Goal: Task Accomplishment & Management: Use online tool/utility

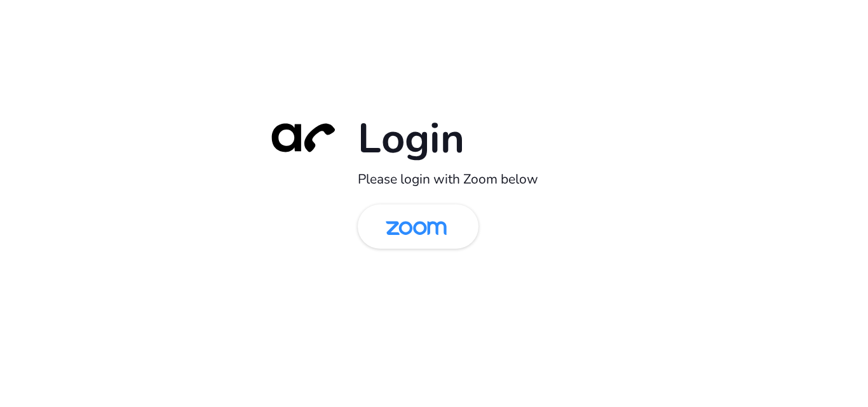
click at [218, 222] on div "Login Please login with Zoom below" at bounding box center [434, 203] width 868 height 407
click at [378, 228] on img at bounding box center [416, 227] width 88 height 41
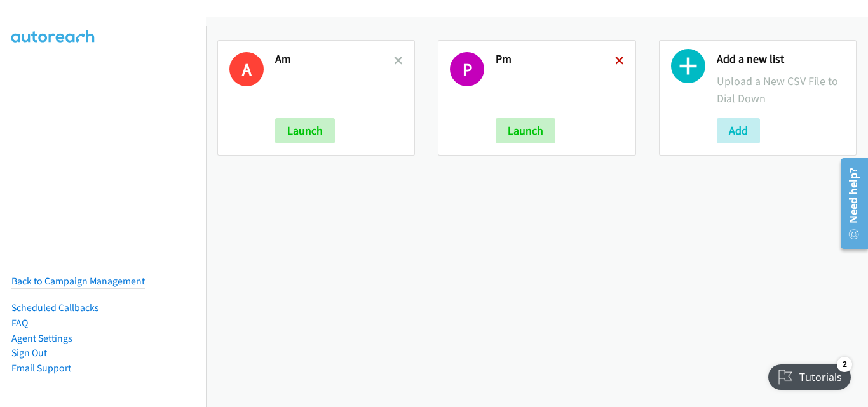
click at [615, 58] on icon at bounding box center [619, 61] width 9 height 9
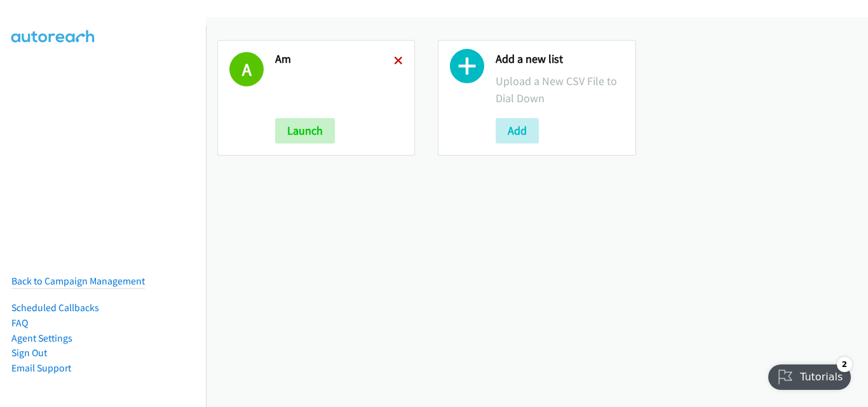
click at [394, 60] on icon at bounding box center [398, 61] width 9 height 9
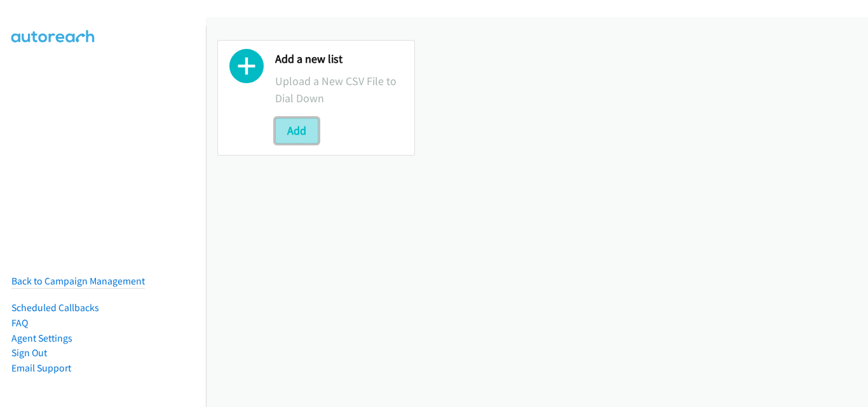
click at [289, 135] on button "Add" at bounding box center [296, 130] width 43 height 25
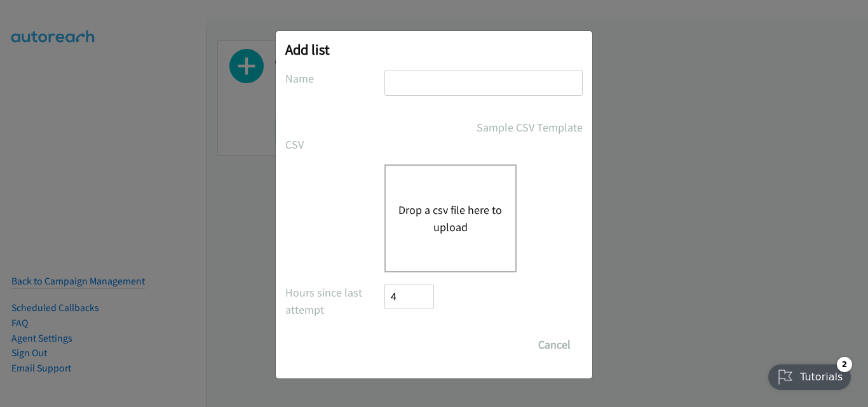
click at [452, 217] on button "Drop a csv file here to upload" at bounding box center [450, 218] width 104 height 34
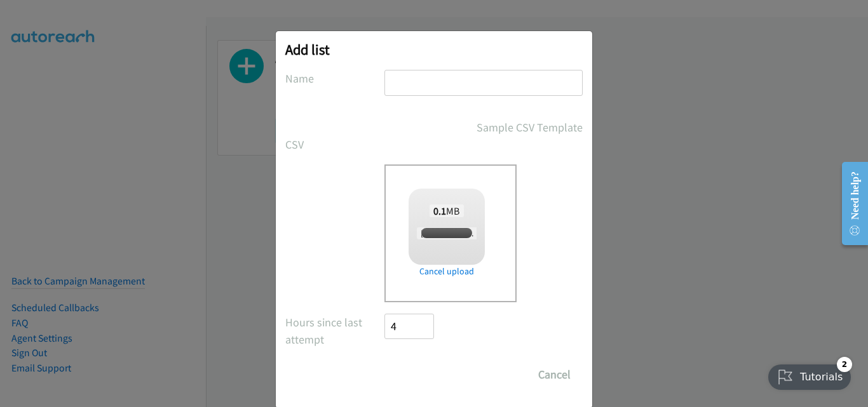
checkbox input "true"
click at [444, 83] on input "text" at bounding box center [483, 83] width 198 height 26
type input "AM"
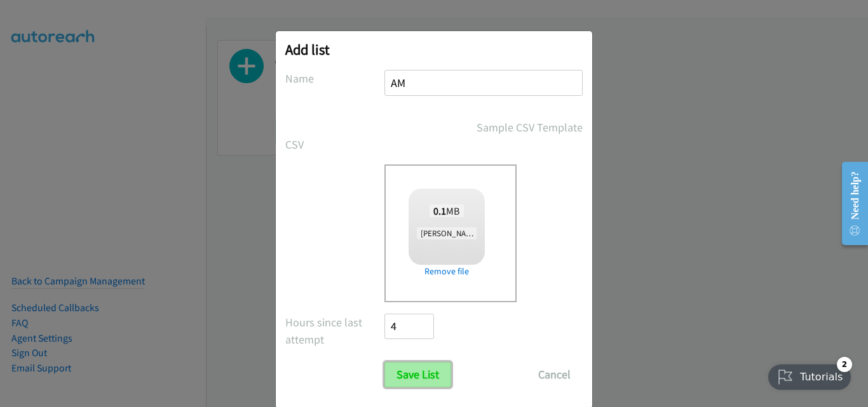
click at [423, 379] on input "Save List" at bounding box center [417, 374] width 67 height 25
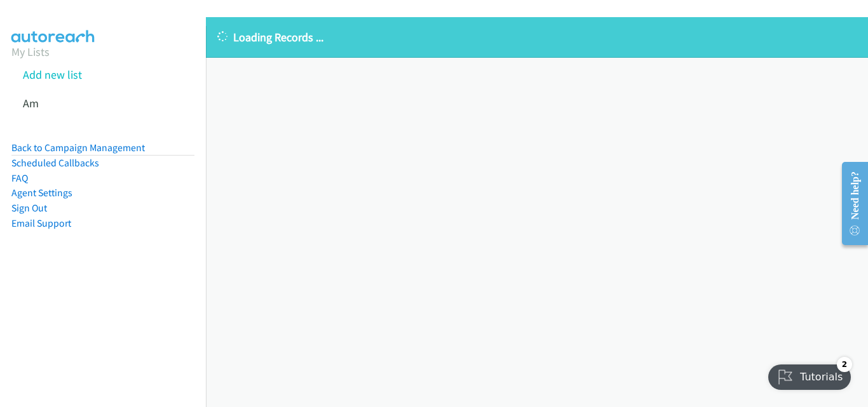
click at [254, 194] on div "Loading Records ... Sorry, something went wrong please try again." at bounding box center [537, 212] width 662 height 390
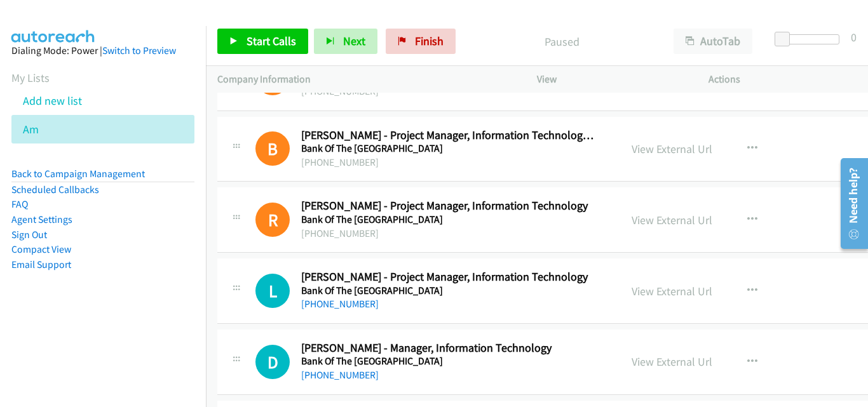
scroll to position [12038, 0]
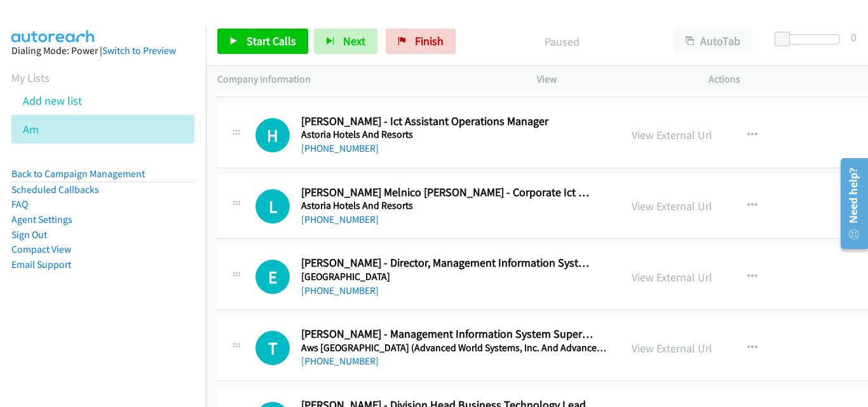
click at [395, 263] on h2 "[PERSON_NAME] - Director, Management Information Systems" at bounding box center [448, 263] width 294 height 15
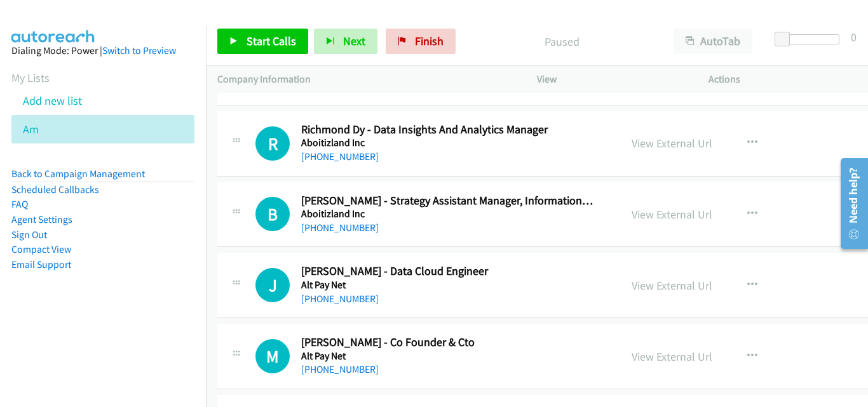
scroll to position [11340, 0]
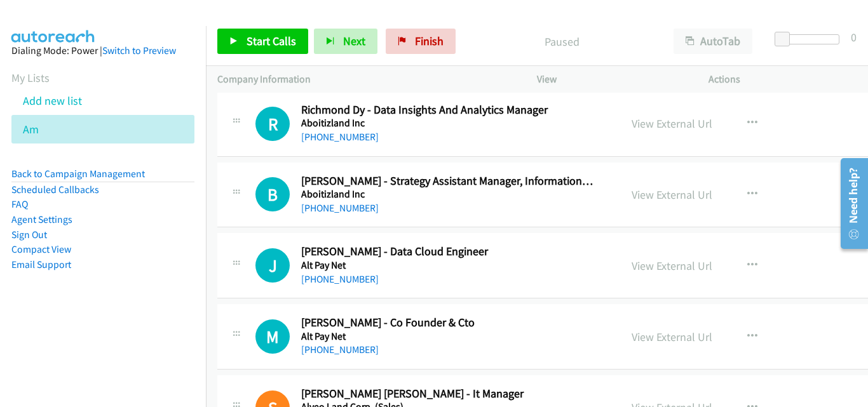
click at [80, 320] on aside "Dialing Mode: Power | Switch to Preview My Lists Add new list Am Back to Campai…" at bounding box center [103, 178] width 206 height 304
drag, startPoint x: 1, startPoint y: 364, endPoint x: 17, endPoint y: 344, distance: 25.3
click at [2, 364] on nav "Dialing Mode: Power | Switch to Preview My Lists Add new list Am Back to Campai…" at bounding box center [103, 229] width 206 height 407
click at [747, 123] on icon "button" at bounding box center [752, 123] width 10 height 10
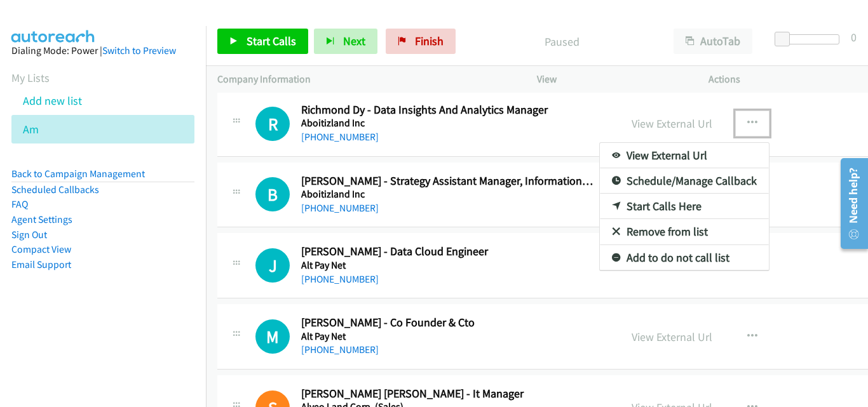
click at [656, 205] on link "Start Calls Here" at bounding box center [684, 206] width 169 height 25
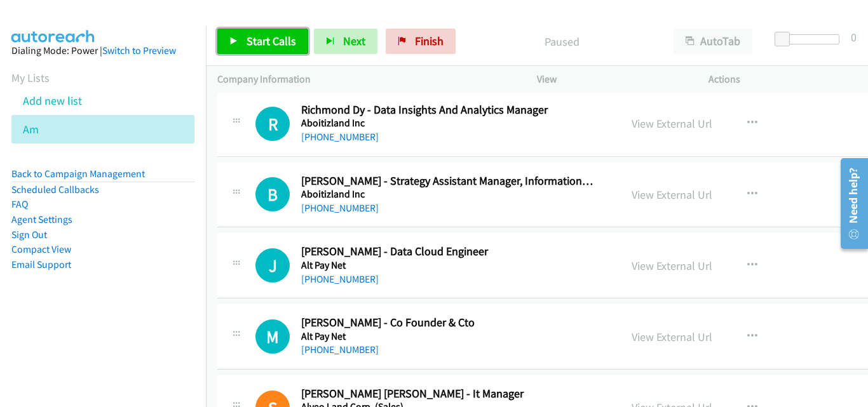
click at [254, 47] on span "Start Calls" at bounding box center [271, 41] width 50 height 15
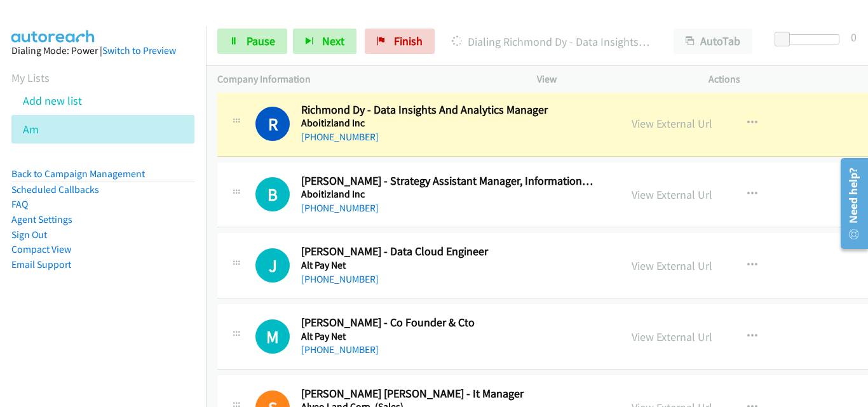
drag, startPoint x: 242, startPoint y: 166, endPoint x: 353, endPoint y: 69, distance: 147.3
click at [242, 166] on div "B Callback Scheduled [PERSON_NAME] - Strategy Assistant Manager, Information Te…" at bounding box center [597, 195] width 760 height 65
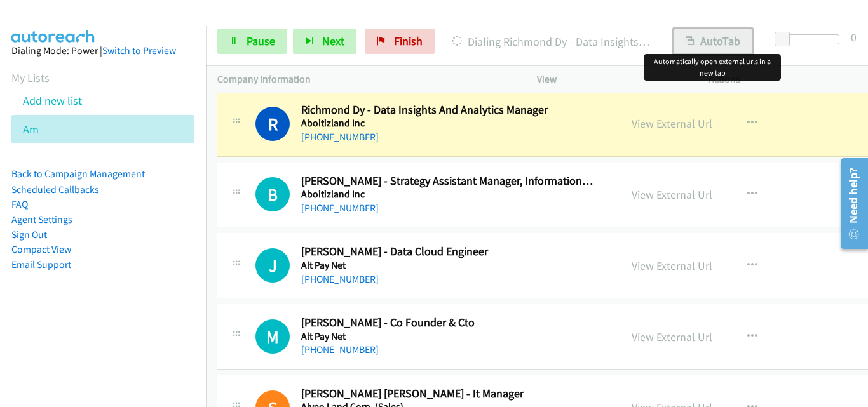
click at [700, 46] on button "AutoTab" at bounding box center [712, 41] width 79 height 25
click at [666, 123] on link "View External Url" at bounding box center [671, 123] width 81 height 15
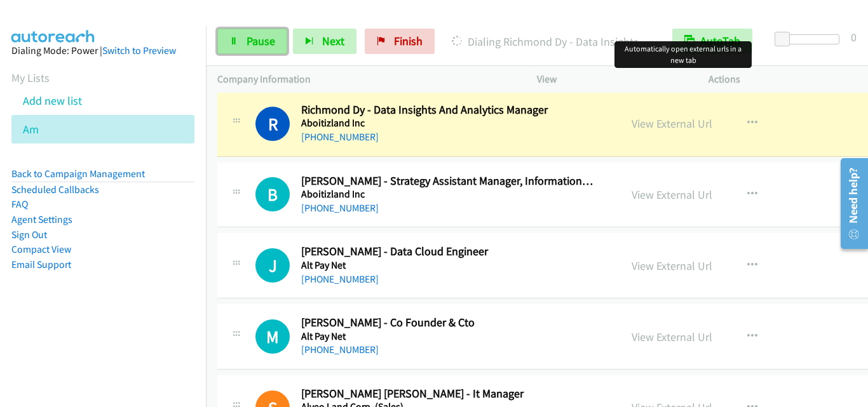
click at [267, 42] on span "Pause" at bounding box center [260, 41] width 29 height 15
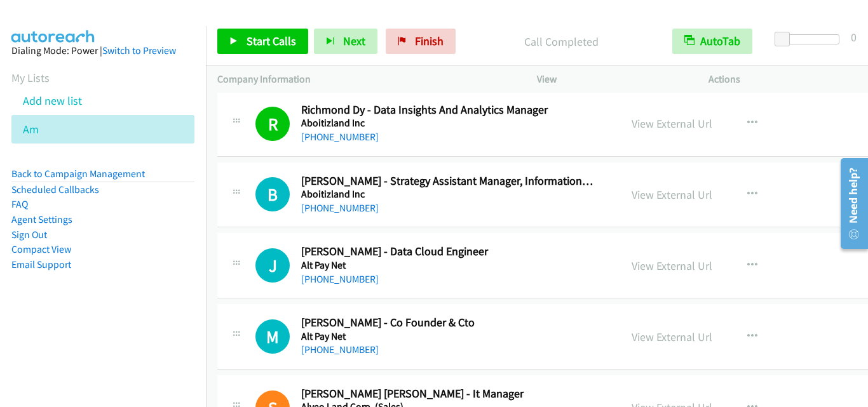
click at [256, 238] on div "J Callback Scheduled [PERSON_NAME] - Data Cloud Engineer Alt Pay Net [GEOGRAPHI…" at bounding box center [597, 265] width 760 height 65
click at [267, 41] on span "Start Calls" at bounding box center [271, 41] width 50 height 15
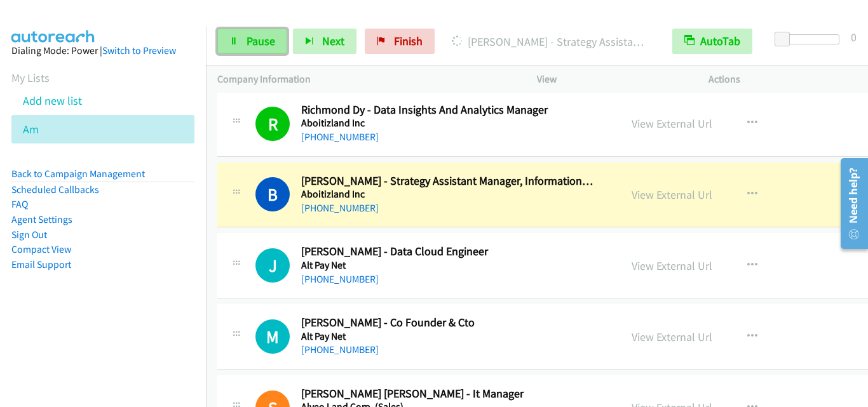
click at [249, 41] on span "Pause" at bounding box center [260, 41] width 29 height 15
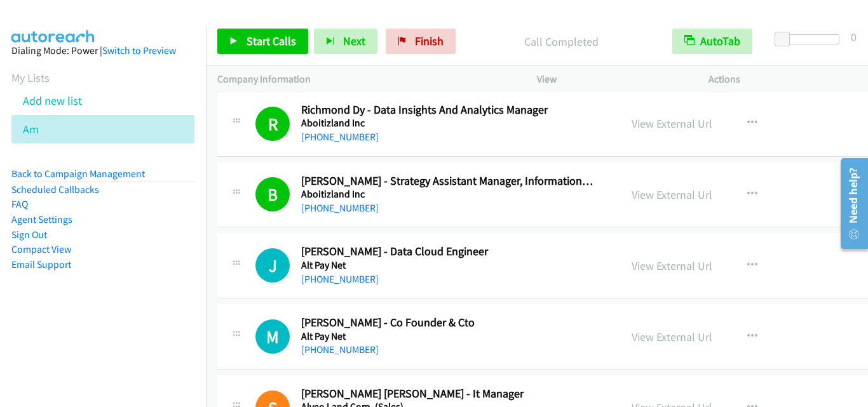
click at [211, 204] on td "B Callback Scheduled [PERSON_NAME] - Strategy Assistant Manager, Information Te…" at bounding box center [597, 194] width 783 height 71
click at [264, 39] on span "Start Calls" at bounding box center [271, 41] width 50 height 15
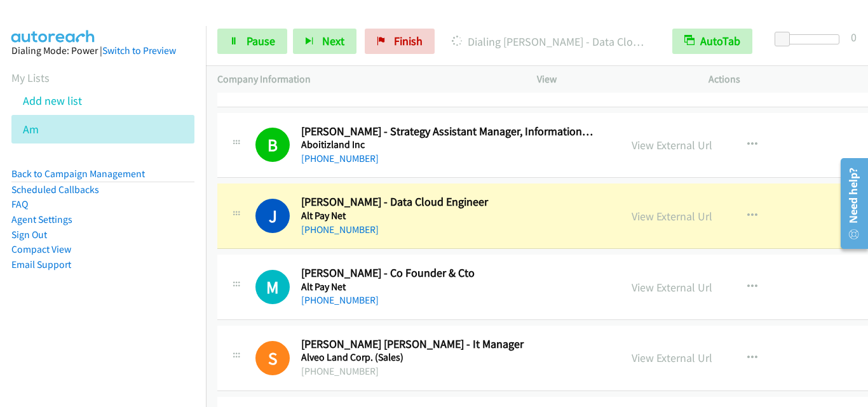
scroll to position [11403, 0]
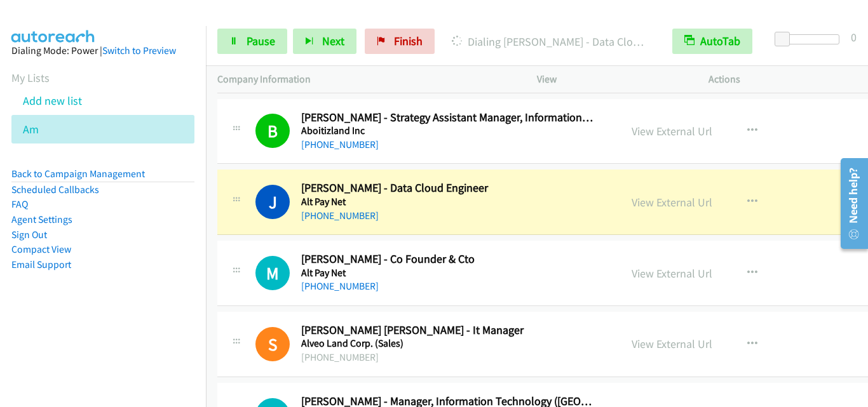
click at [244, 173] on div "J Callback Scheduled [PERSON_NAME] - Data Cloud Engineer Alt Pay Net [GEOGRAPHI…" at bounding box center [597, 202] width 760 height 65
click at [231, 37] on icon at bounding box center [233, 41] width 9 height 9
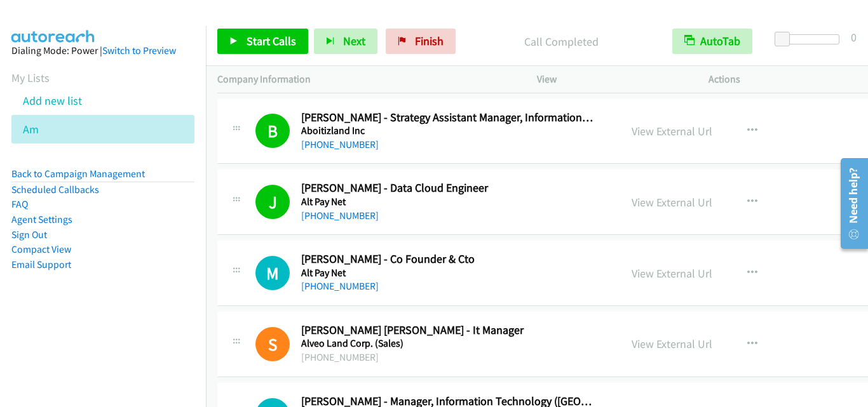
click at [231, 236] on td "J Callback Scheduled [PERSON_NAME] - Data Cloud Engineer Alt Pay Net [GEOGRAPHI…" at bounding box center [597, 202] width 783 height 71
click at [231, 41] on icon at bounding box center [233, 41] width 9 height 9
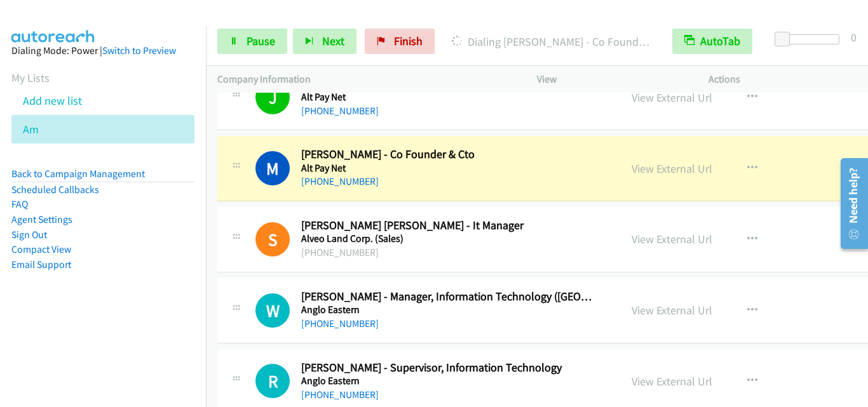
scroll to position [11530, 0]
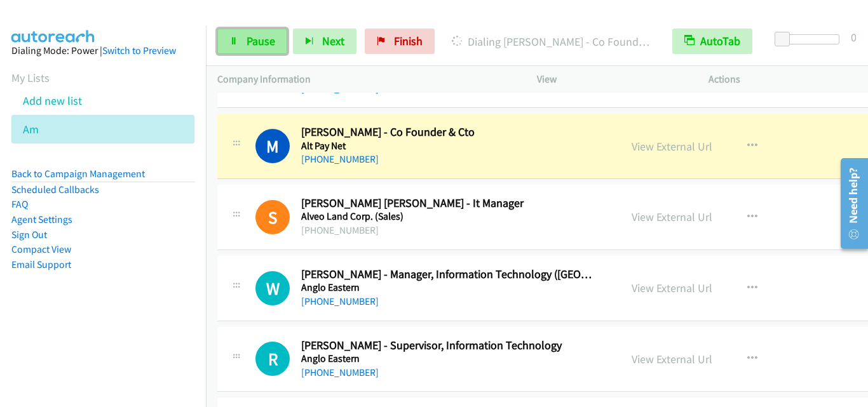
click at [266, 39] on span "Pause" at bounding box center [260, 41] width 29 height 15
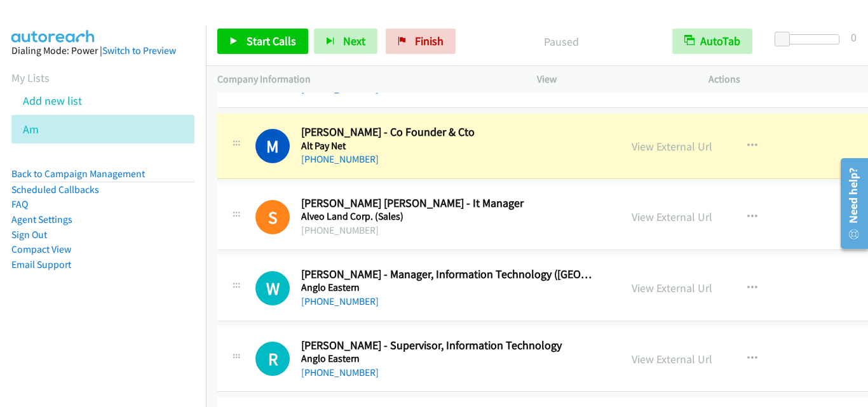
drag, startPoint x: 656, startPoint y: 217, endPoint x: 0, endPoint y: 28, distance: 682.4
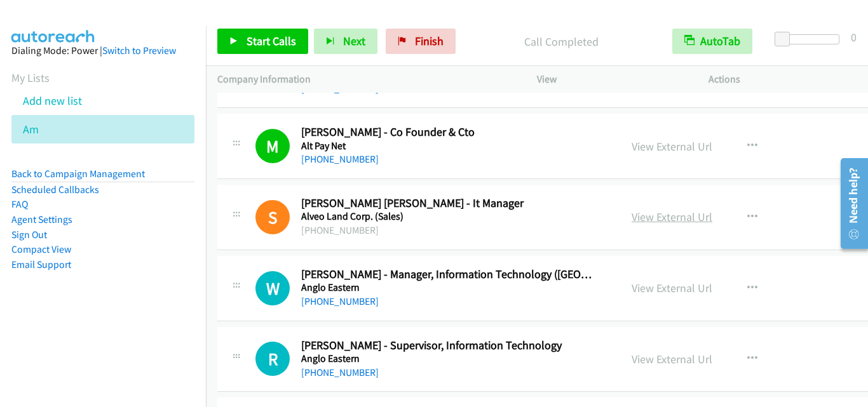
click at [635, 218] on link "View External Url" at bounding box center [671, 217] width 81 height 15
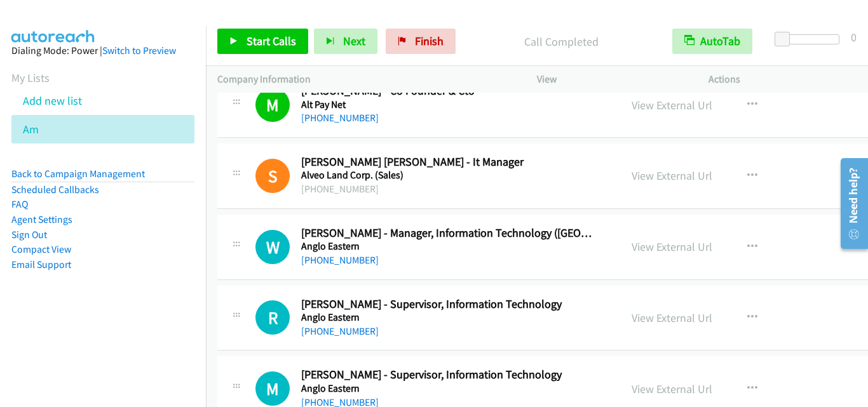
scroll to position [11594, 0]
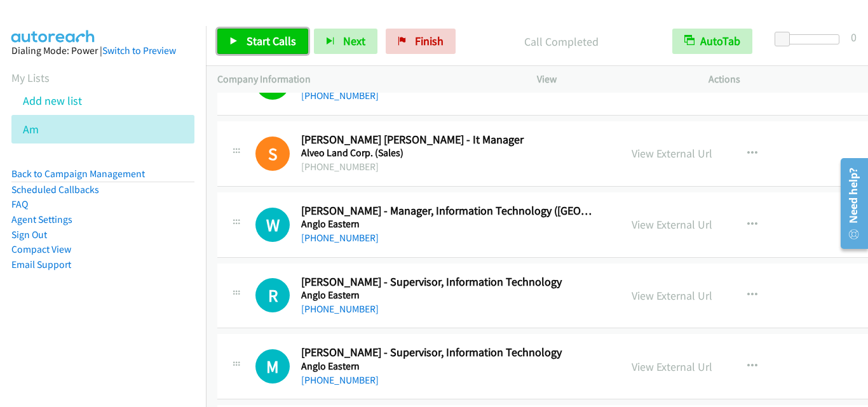
click at [253, 49] on link "Start Calls" at bounding box center [262, 41] width 91 height 25
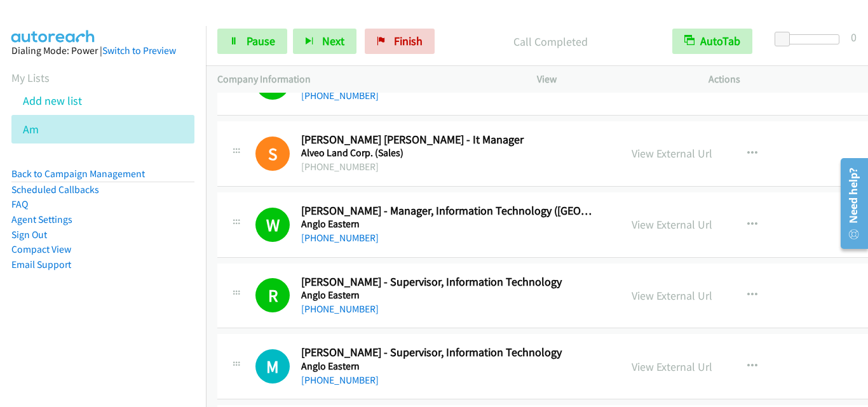
scroll to position [11784, 0]
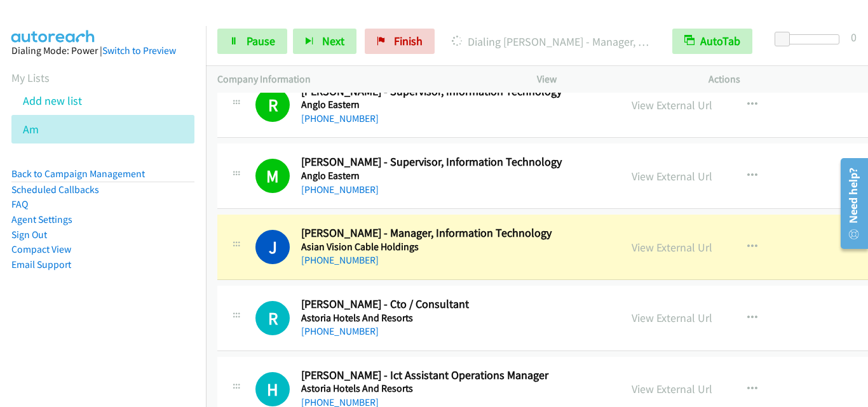
drag, startPoint x: 210, startPoint y: 259, endPoint x: 236, endPoint y: 266, distance: 27.1
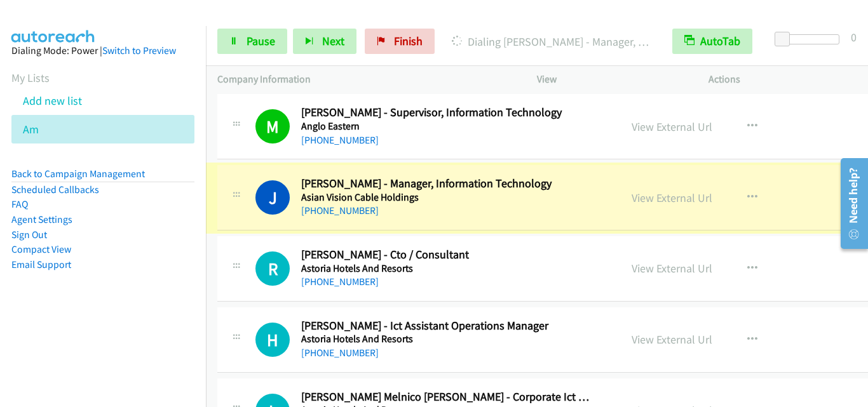
scroll to position [11848, 0]
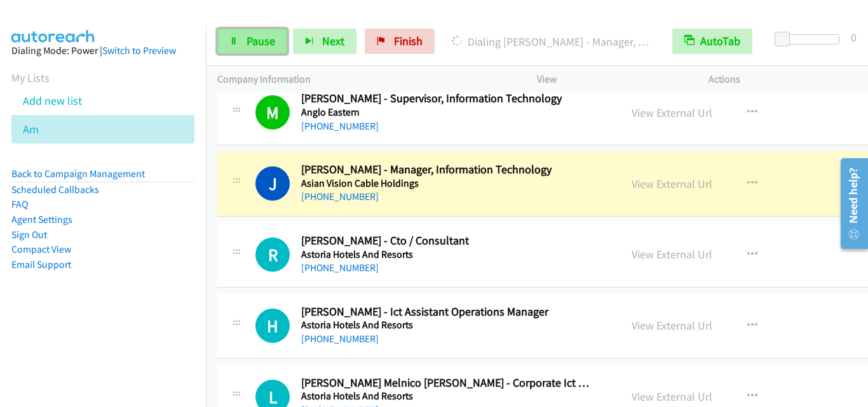
click at [266, 41] on span "Pause" at bounding box center [260, 41] width 29 height 15
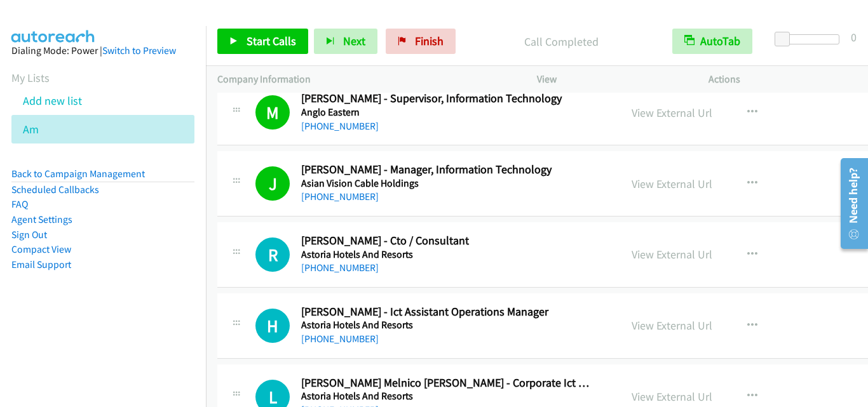
scroll to position [11911, 0]
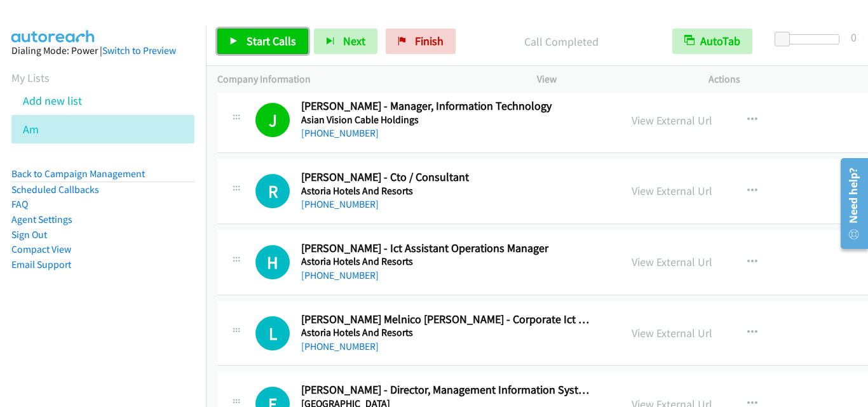
click at [262, 39] on span "Start Calls" at bounding box center [271, 41] width 50 height 15
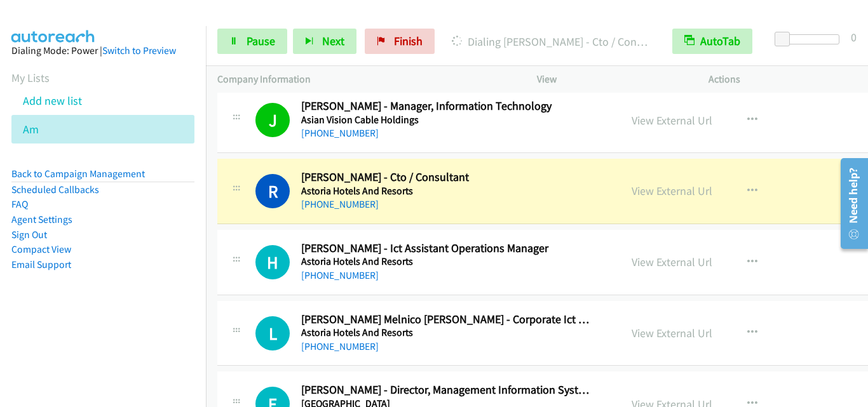
click at [240, 208] on div "R Callback Scheduled [PERSON_NAME] - Cto / Consultant Astoria Hotels And Resort…" at bounding box center [419, 191] width 380 height 42
click at [252, 28] on div "Start Calls Pause Next Finish Dialing [PERSON_NAME] - Cto / Consultant AutoTab …" at bounding box center [537, 41] width 662 height 49
click at [256, 36] on span "Pause" at bounding box center [260, 41] width 29 height 15
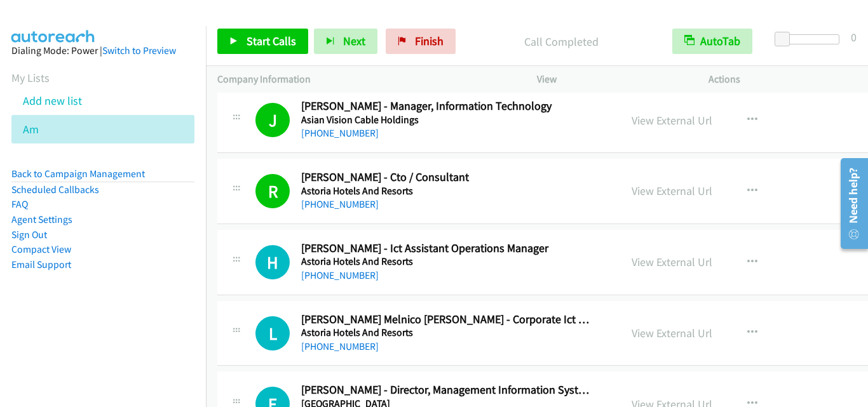
drag, startPoint x: 245, startPoint y: 237, endPoint x: 546, endPoint y: 10, distance: 377.0
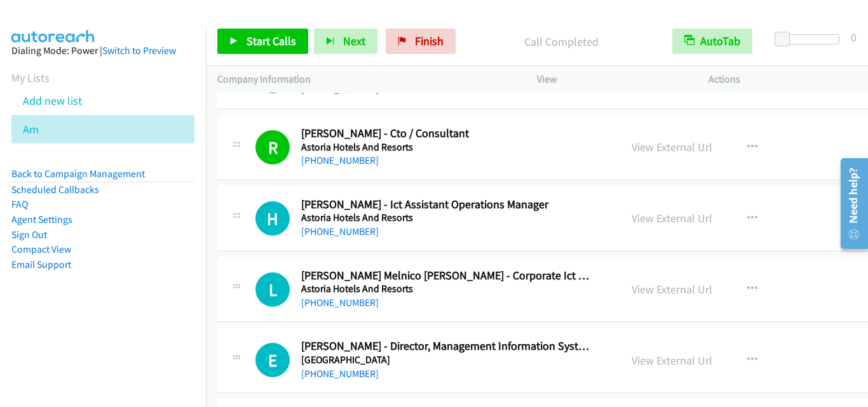
scroll to position [11975, 0]
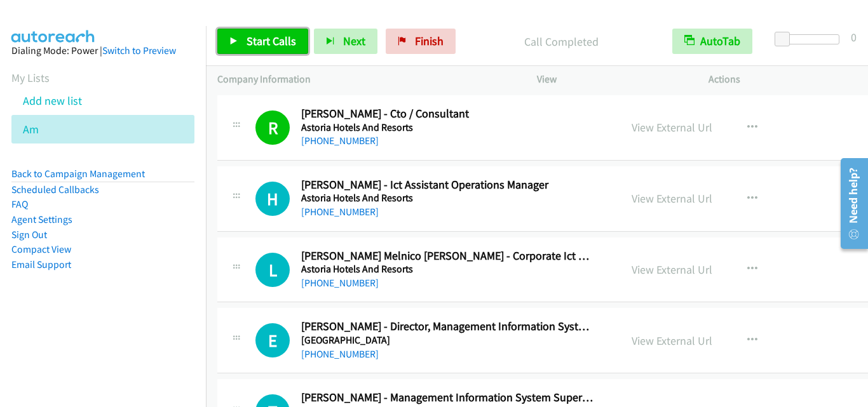
click at [231, 38] on icon at bounding box center [233, 41] width 9 height 9
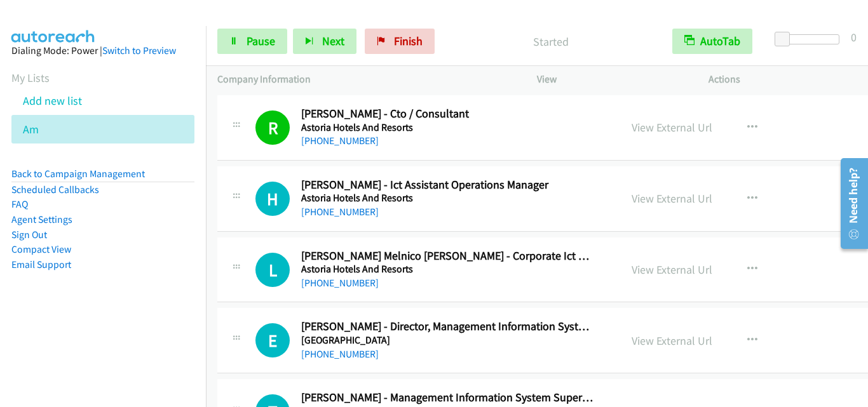
click at [248, 158] on div "R Callback Scheduled [PERSON_NAME] - Cto / Consultant Astoria Hotels And Resort…" at bounding box center [597, 127] width 760 height 65
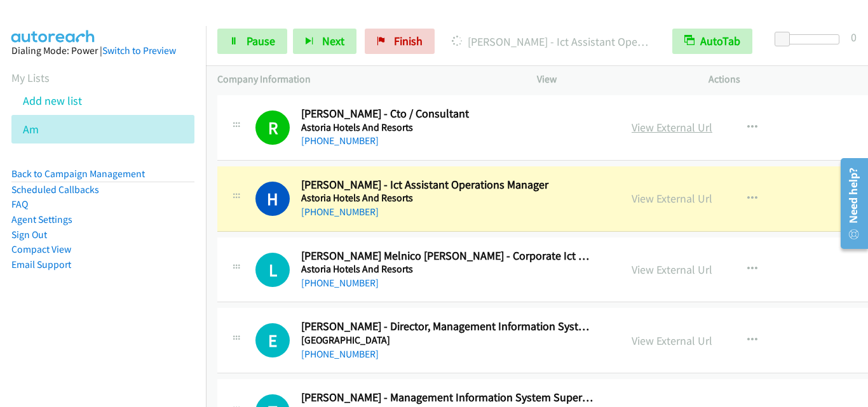
click at [641, 128] on link "View External Url" at bounding box center [671, 127] width 81 height 15
click at [238, 285] on div "L Callback Scheduled [PERSON_NAME] Melnico [PERSON_NAME] - Corporate Ict Operat…" at bounding box center [419, 270] width 380 height 42
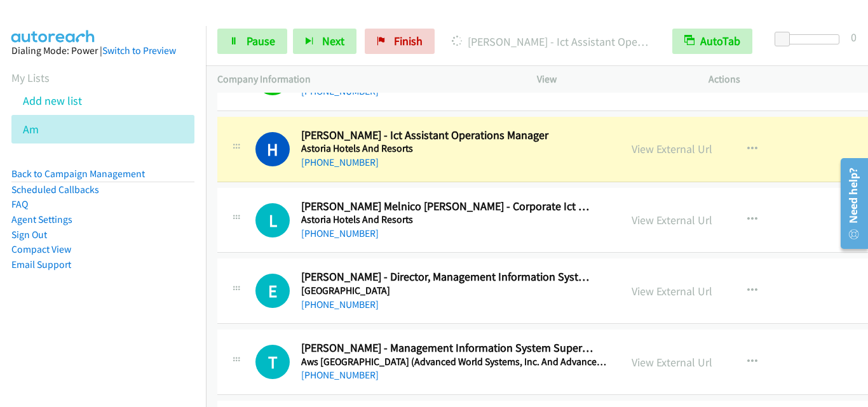
scroll to position [12038, 0]
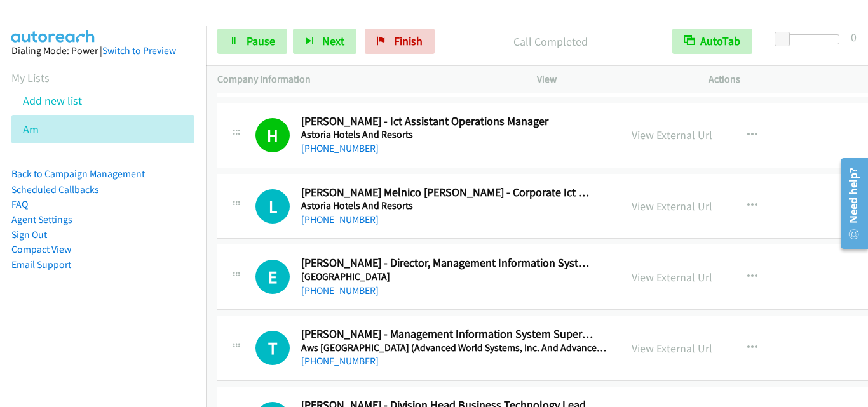
drag, startPoint x: 227, startPoint y: 208, endPoint x: 240, endPoint y: 217, distance: 16.0
click at [227, 208] on div "L Callback Scheduled [PERSON_NAME] Melnico [PERSON_NAME] - Corporate Ict Operat…" at bounding box center [418, 207] width 403 height 42
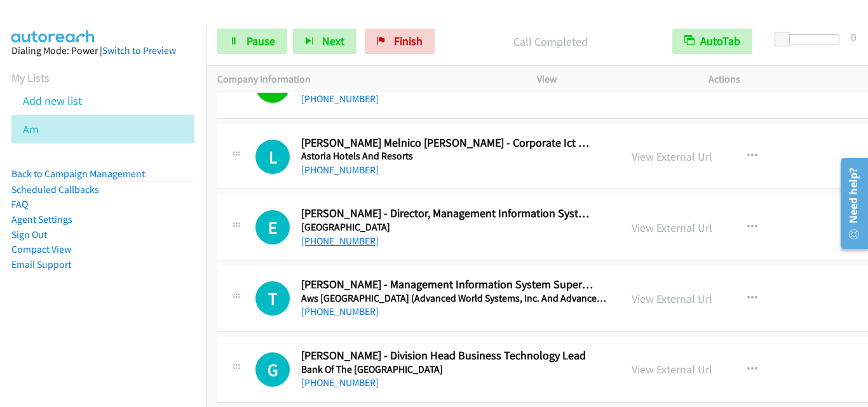
scroll to position [12102, 0]
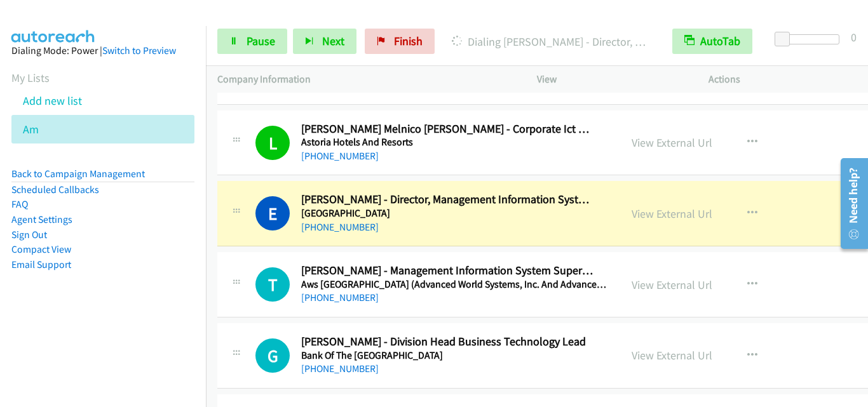
click at [248, 250] on td "T Callback Scheduled [PERSON_NAME] - Management Information System Supervisor A…" at bounding box center [597, 285] width 783 height 71
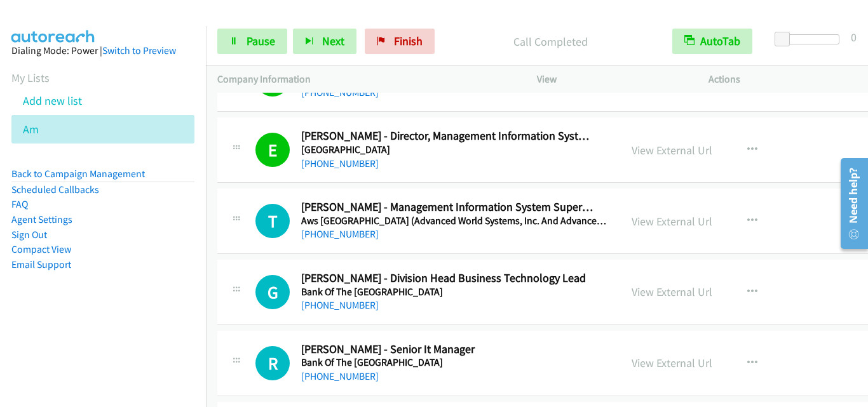
click at [238, 242] on div "T Callback Scheduled [PERSON_NAME] - Management Information System Supervisor A…" at bounding box center [419, 221] width 380 height 42
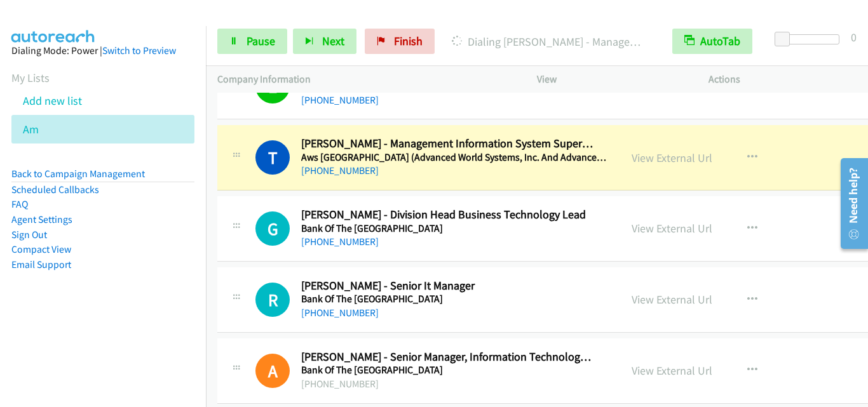
click at [246, 206] on div "G Callback Scheduled [PERSON_NAME] - Division Head Business Technology Lead Ban…" at bounding box center [597, 228] width 760 height 65
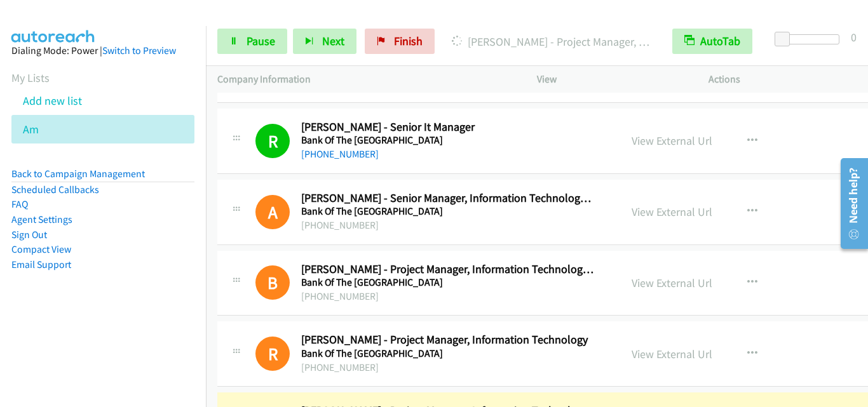
scroll to position [12483, 0]
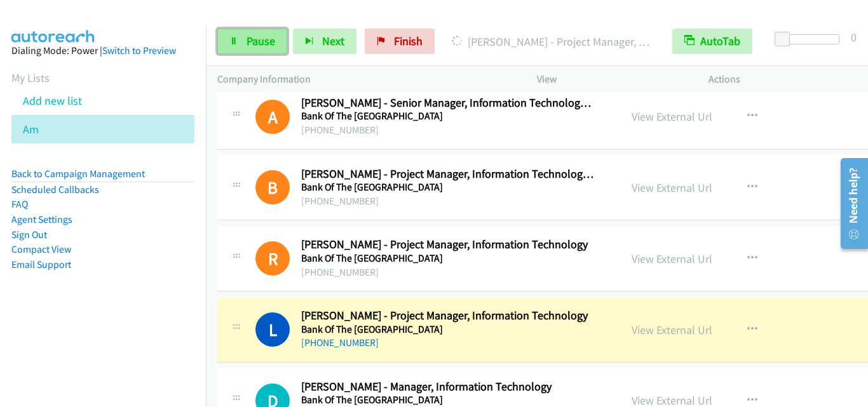
click at [246, 39] on span "Pause" at bounding box center [260, 41] width 29 height 15
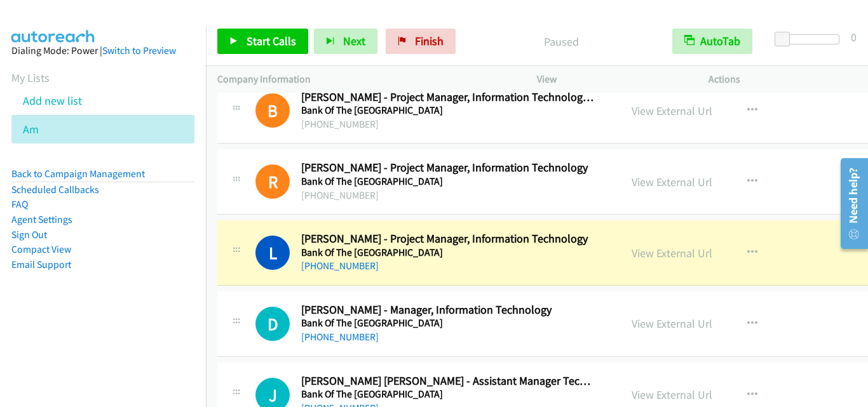
scroll to position [12610, 0]
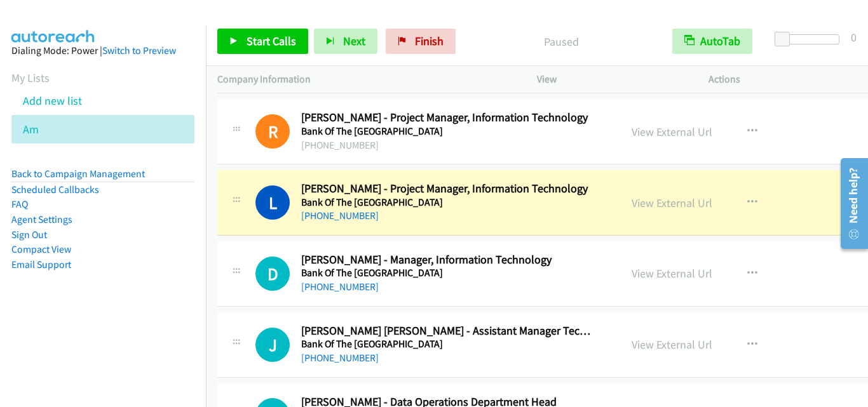
click at [227, 230] on div "L Callback Scheduled [PERSON_NAME] - Project Manager, Information Technology Ba…" at bounding box center [597, 202] width 760 height 65
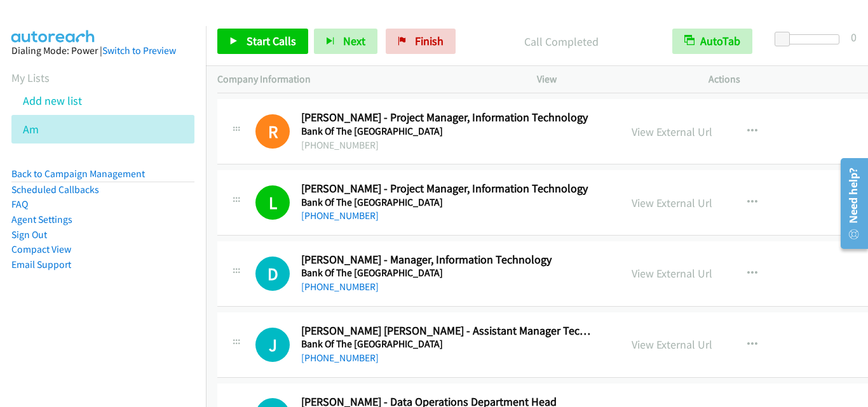
scroll to position [12674, 0]
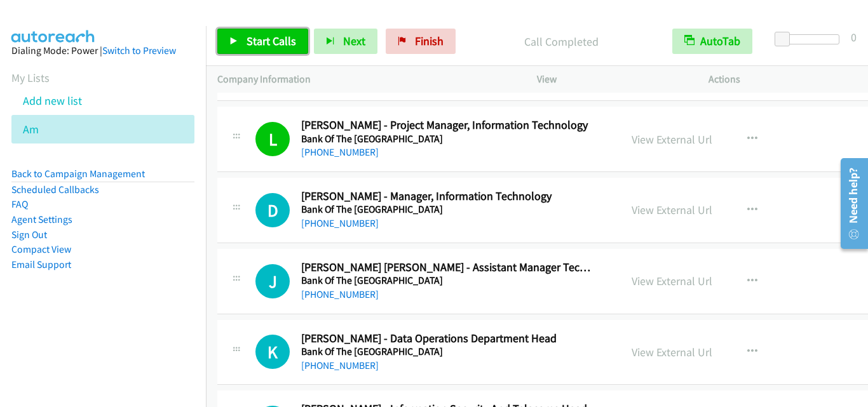
click at [260, 47] on span "Start Calls" at bounding box center [271, 41] width 50 height 15
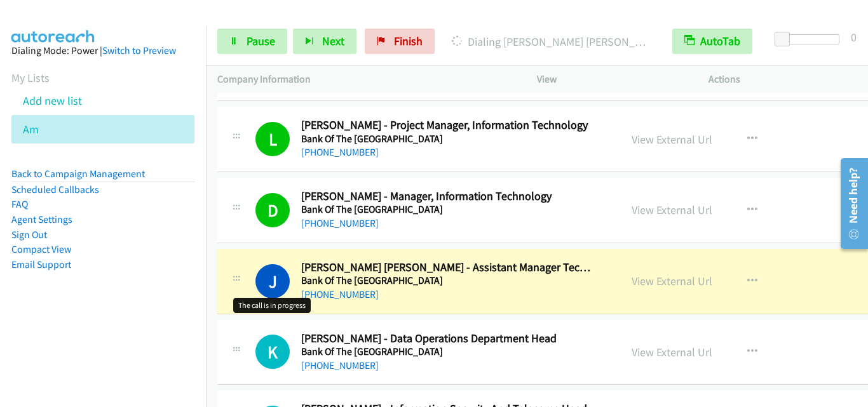
click at [259, 271] on h1 "J" at bounding box center [272, 281] width 34 height 34
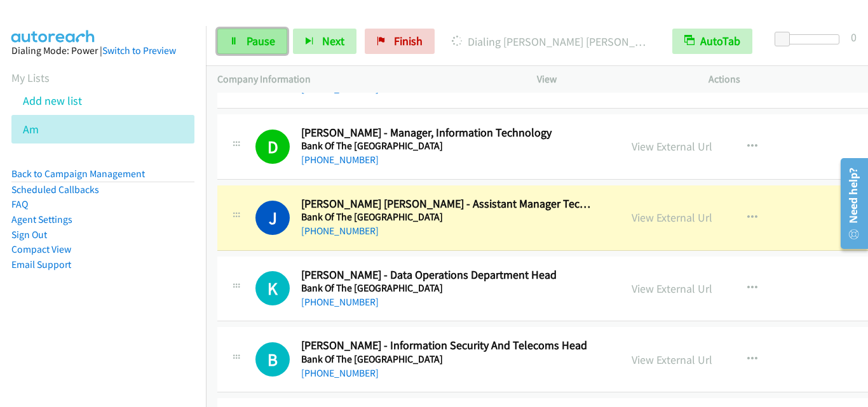
click at [248, 29] on link "Pause" at bounding box center [252, 41] width 70 height 25
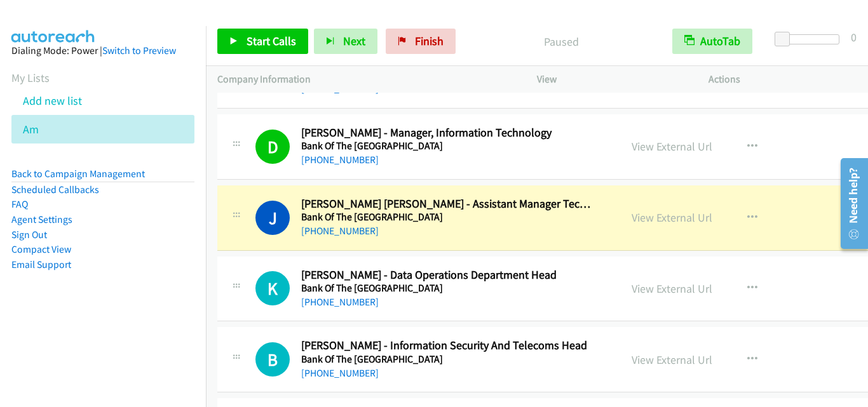
click at [243, 249] on div "J Callback Scheduled [PERSON_NAME] [PERSON_NAME] - Assistant Manager Technology…" at bounding box center [597, 218] width 760 height 65
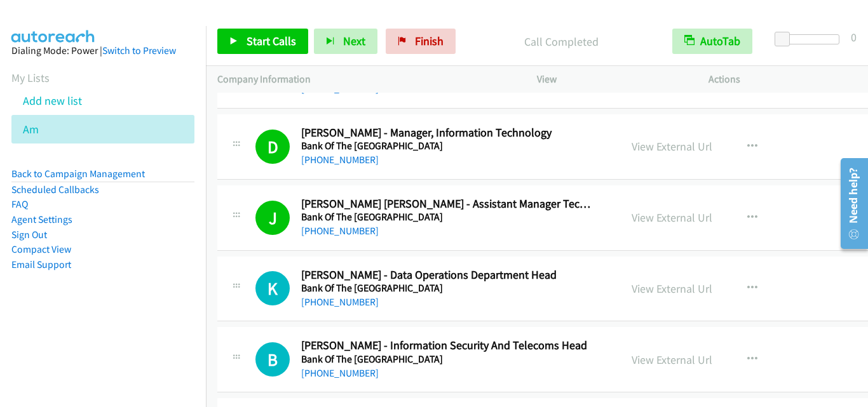
scroll to position [12801, 0]
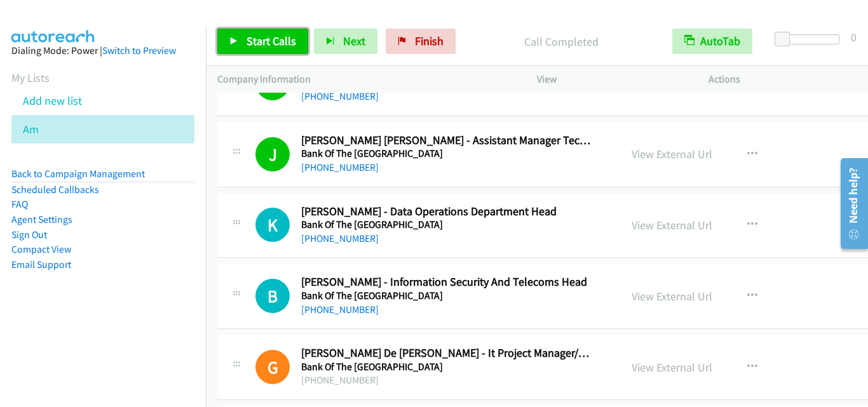
click at [267, 42] on span "Start Calls" at bounding box center [271, 41] width 50 height 15
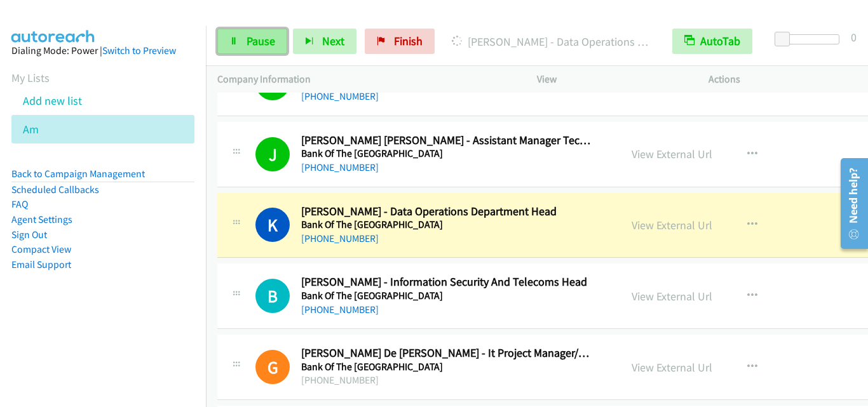
click at [246, 45] on span "Pause" at bounding box center [260, 41] width 29 height 15
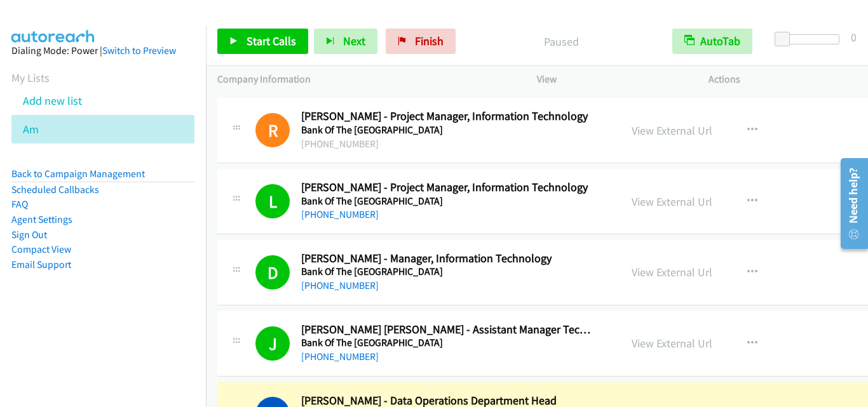
scroll to position [12610, 0]
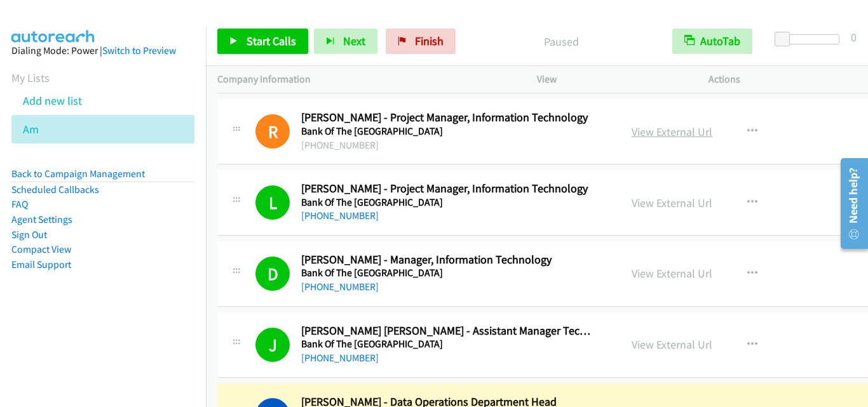
click at [631, 126] on link "View External Url" at bounding box center [671, 132] width 81 height 15
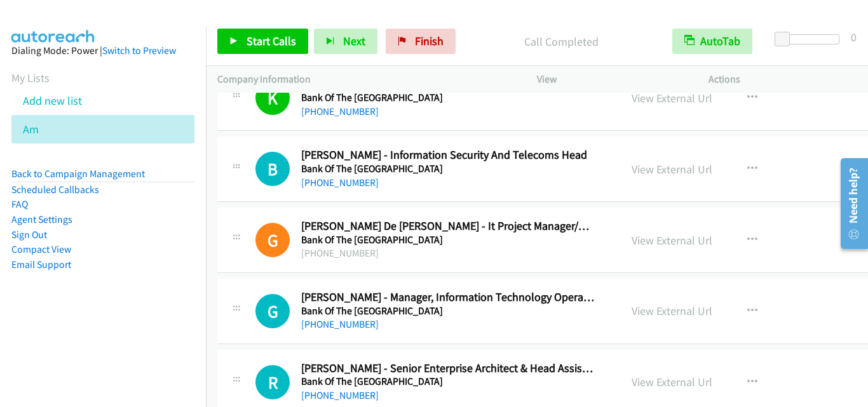
scroll to position [12864, 0]
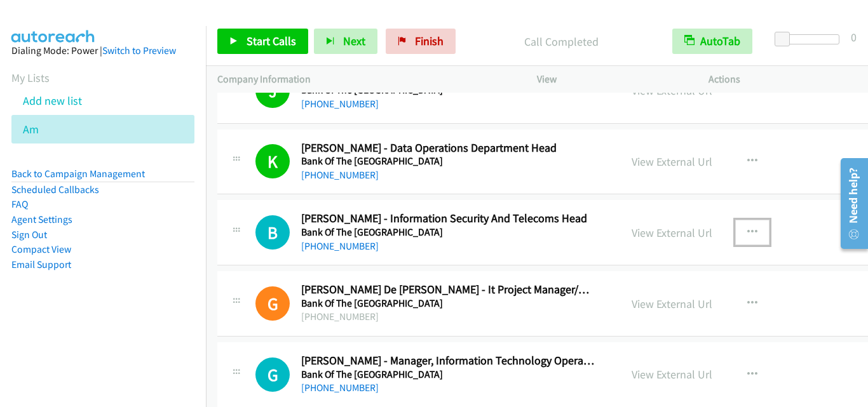
click at [747, 233] on icon "button" at bounding box center [752, 232] width 10 height 10
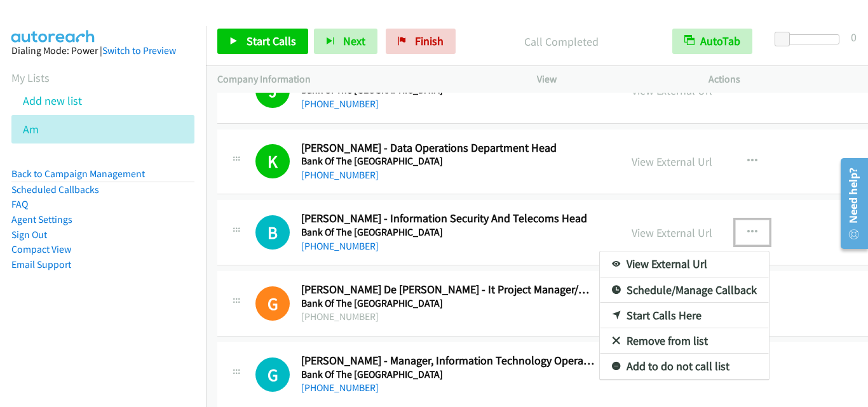
click at [252, 32] on div at bounding box center [434, 203] width 868 height 407
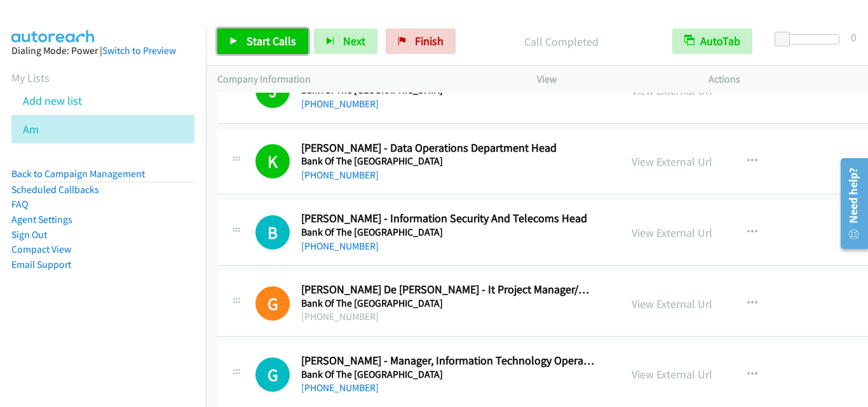
click at [255, 38] on span "Start Calls" at bounding box center [271, 41] width 50 height 15
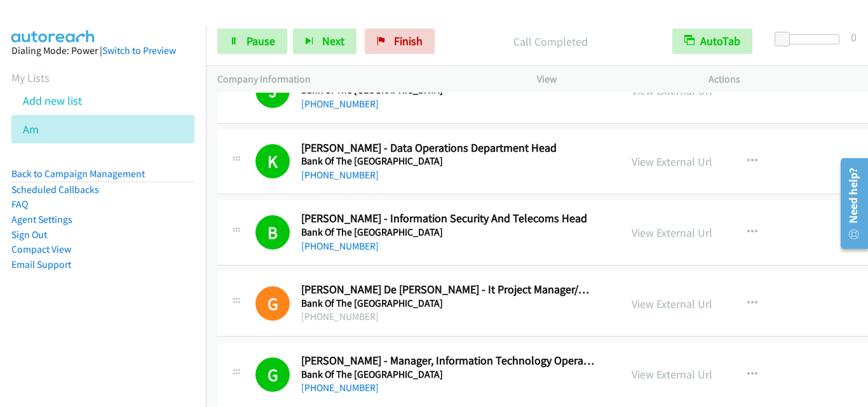
drag, startPoint x: 242, startPoint y: 283, endPoint x: 285, endPoint y: 295, distance: 44.1
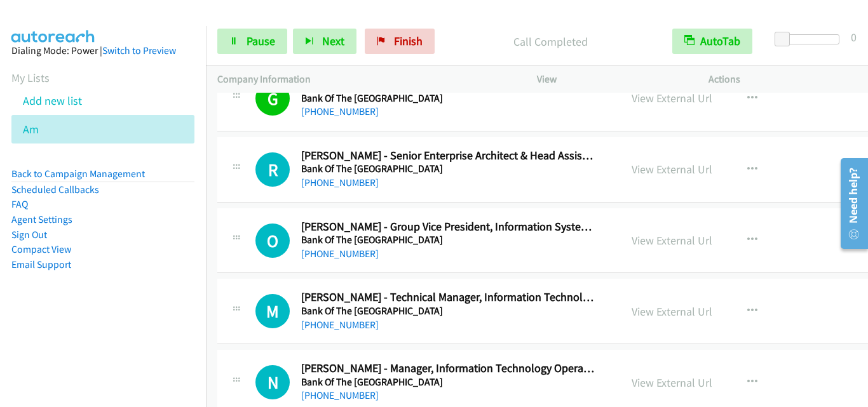
scroll to position [13182, 0]
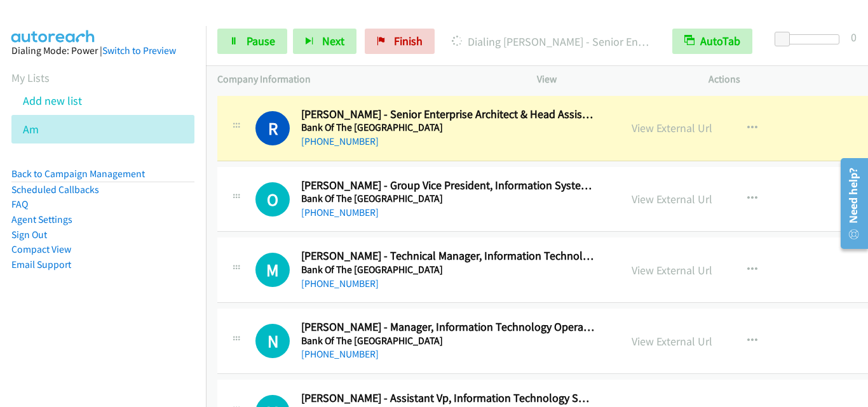
click at [236, 154] on div "R Callback Scheduled [PERSON_NAME] - Senior Enterprise Architect & Head Assista…" at bounding box center [597, 128] width 760 height 65
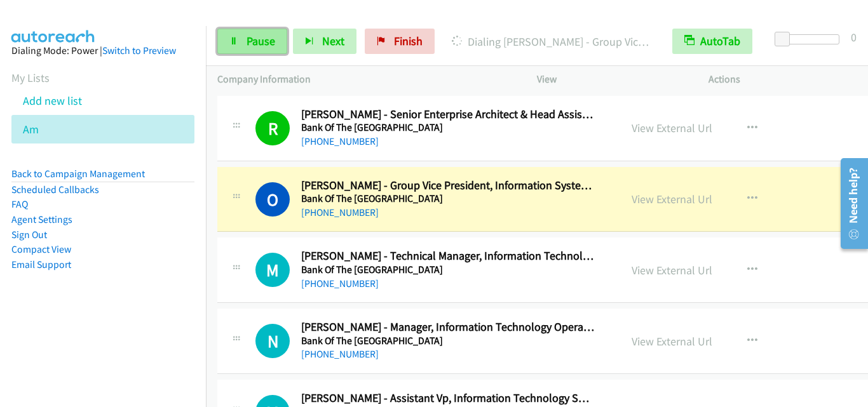
click at [237, 43] on icon at bounding box center [233, 41] width 9 height 9
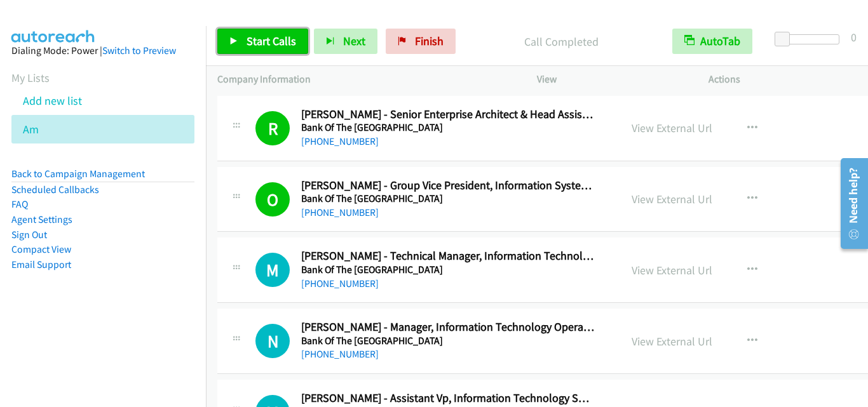
click at [245, 34] on link "Start Calls" at bounding box center [262, 41] width 91 height 25
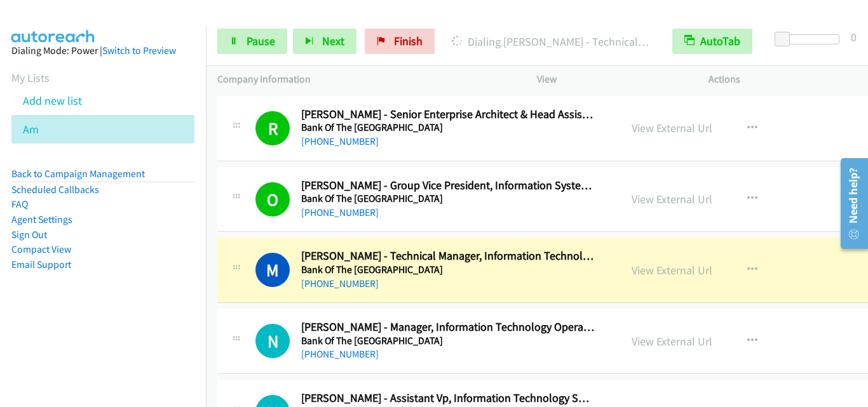
click at [231, 267] on icon at bounding box center [236, 269] width 15 height 6
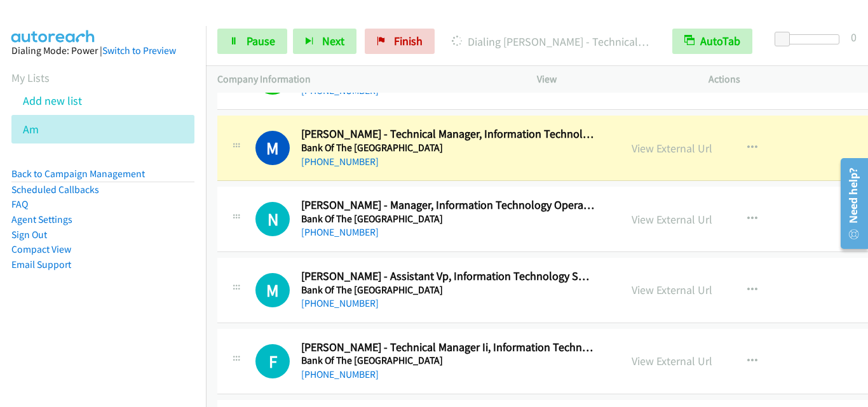
scroll to position [13309, 0]
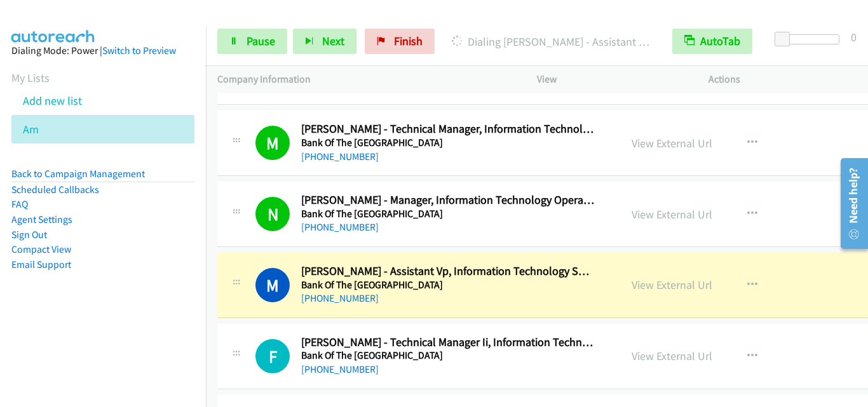
click at [226, 315] on div "M Callback Scheduled [PERSON_NAME] - Assistant Vp, Information Technology Solut…" at bounding box center [597, 285] width 760 height 65
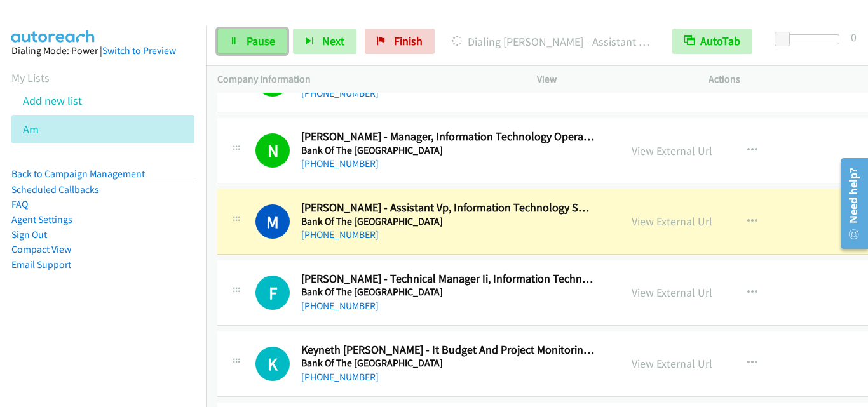
click at [275, 40] on link "Pause" at bounding box center [252, 41] width 70 height 25
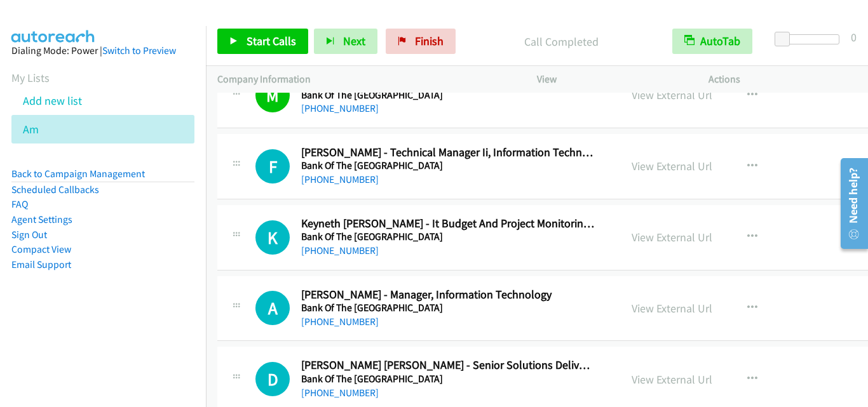
scroll to position [13500, 0]
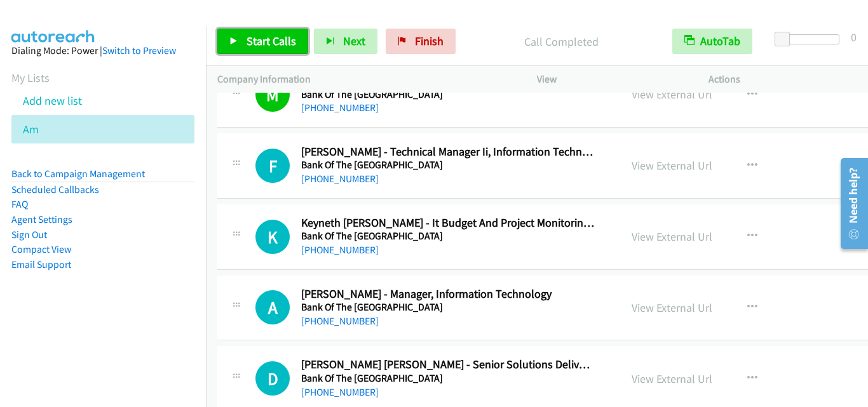
click at [292, 51] on link "Start Calls" at bounding box center [262, 41] width 91 height 25
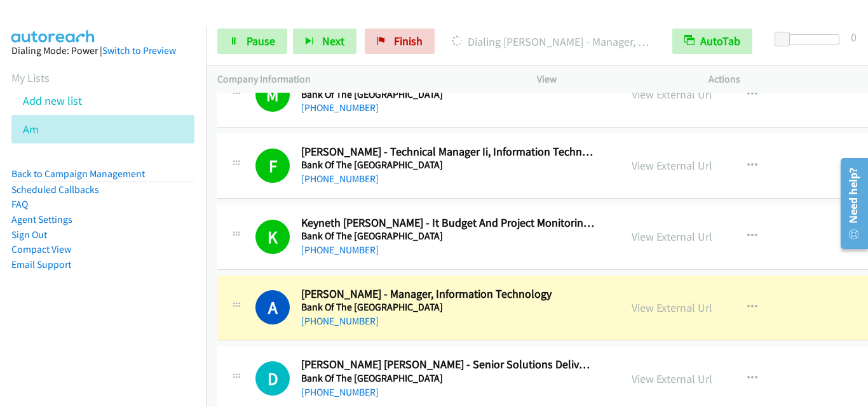
click at [227, 260] on div "K Callback Scheduled Keyneth [PERSON_NAME] - It Budget And Project Monitoring H…" at bounding box center [597, 237] width 760 height 65
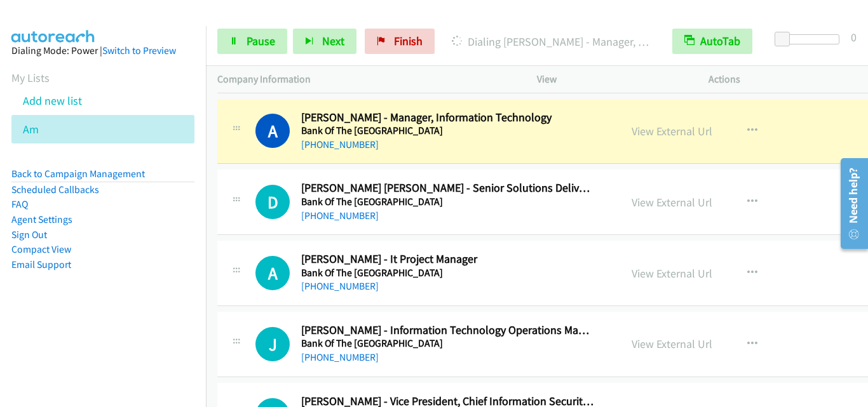
scroll to position [13690, 0]
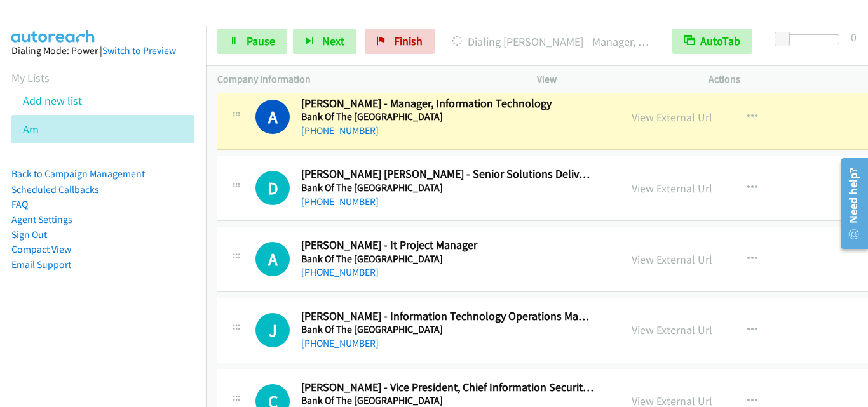
click at [247, 222] on td "D Callback Scheduled [PERSON_NAME] [PERSON_NAME] - Senior Solutions Delivery Ma…" at bounding box center [597, 188] width 783 height 71
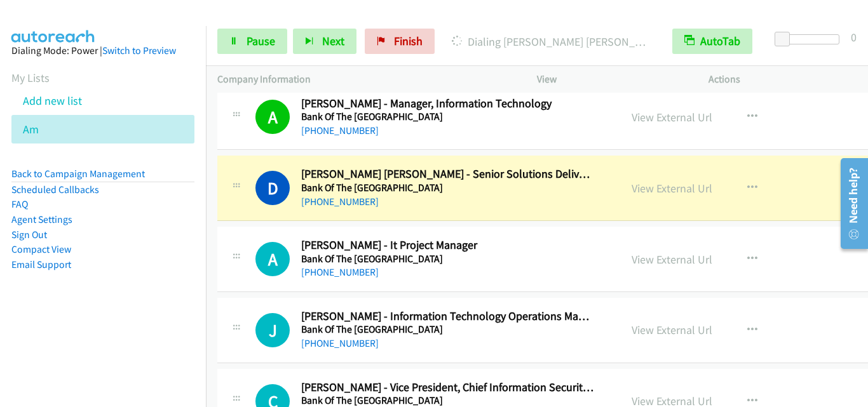
click at [243, 220] on div "D Callback Scheduled [PERSON_NAME] [PERSON_NAME] - Senior Solutions Delivery Ma…" at bounding box center [597, 188] width 760 height 65
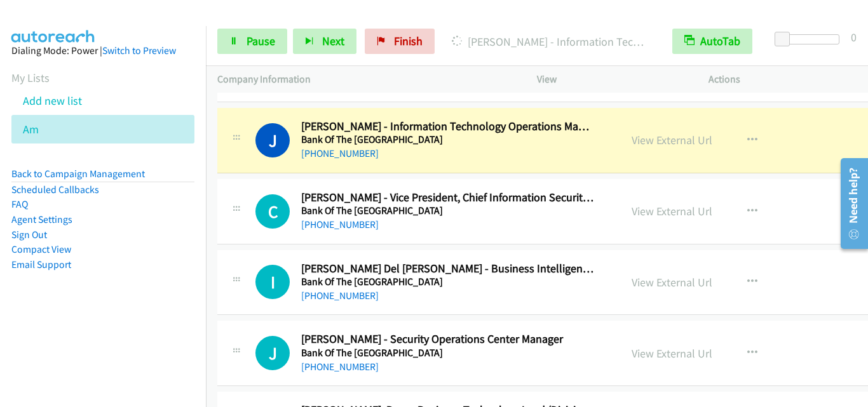
scroll to position [13881, 0]
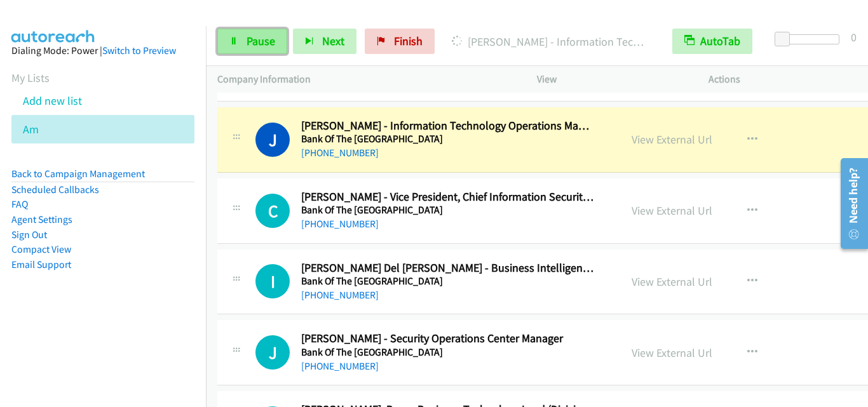
click at [260, 36] on span "Pause" at bounding box center [260, 41] width 29 height 15
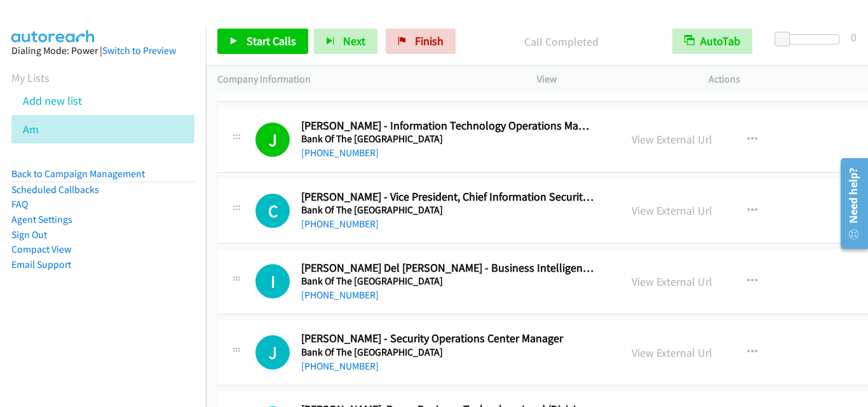
click at [238, 253] on div "I Callback Scheduled [PERSON_NAME] Del [PERSON_NAME] - Business Intelligence Of…" at bounding box center [597, 282] width 760 height 65
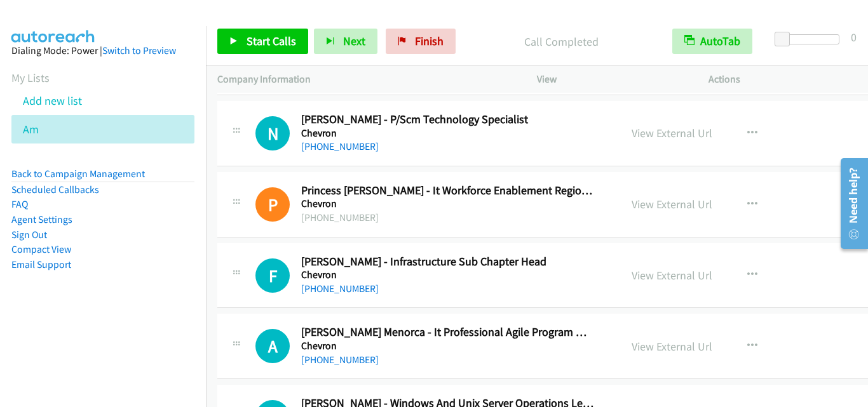
scroll to position [14262, 0]
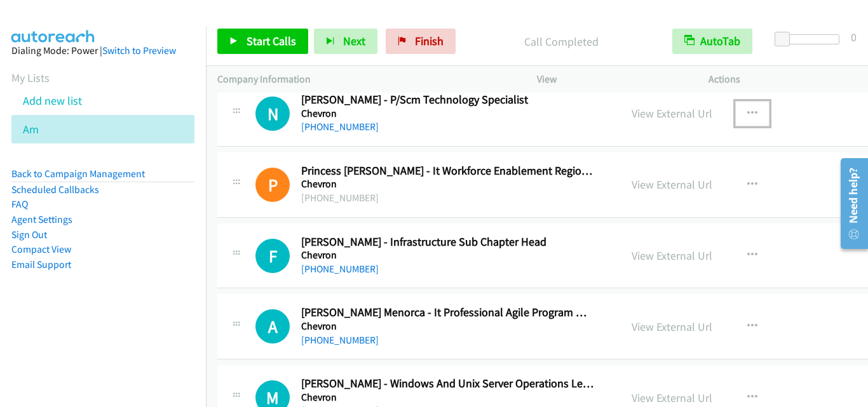
click at [747, 114] on icon "button" at bounding box center [752, 114] width 10 height 10
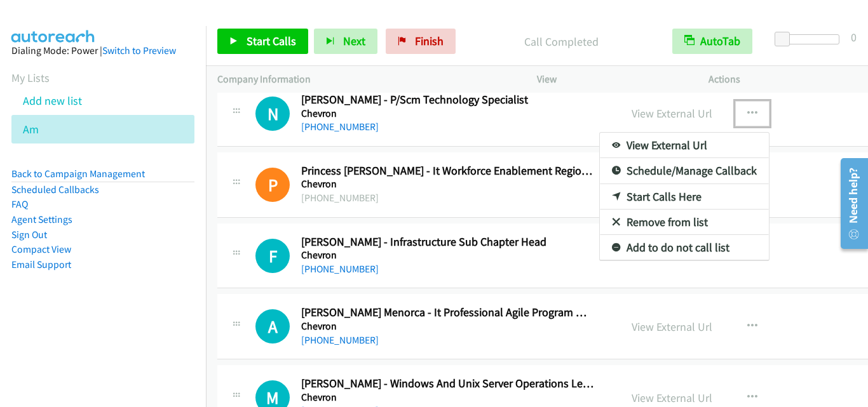
click at [639, 192] on link "Start Calls Here" at bounding box center [684, 196] width 169 height 25
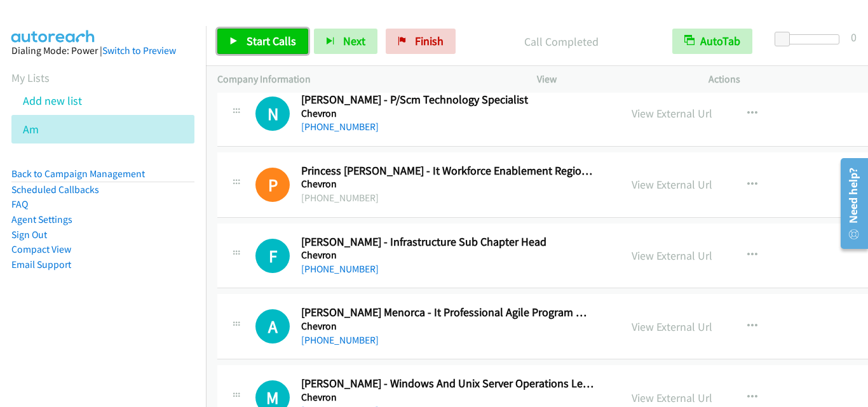
click at [267, 49] on link "Start Calls" at bounding box center [262, 41] width 91 height 25
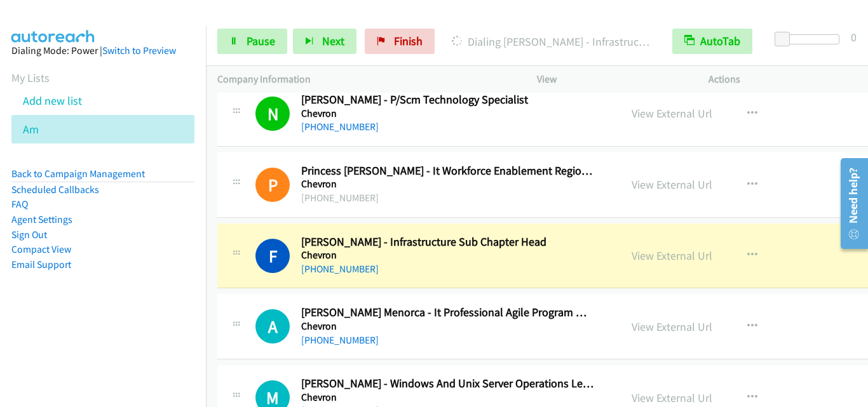
click at [243, 287] on div "F Callback Scheduled [PERSON_NAME] - Infrastructure Sub Chapter Head Chevron [G…" at bounding box center [597, 256] width 760 height 65
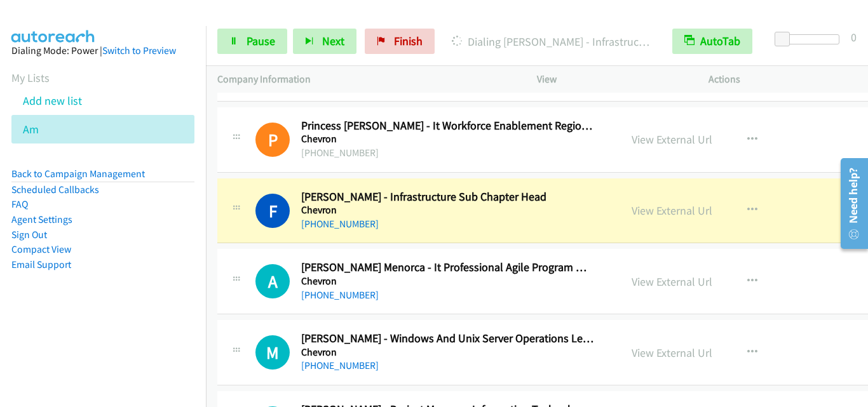
scroll to position [14326, 0]
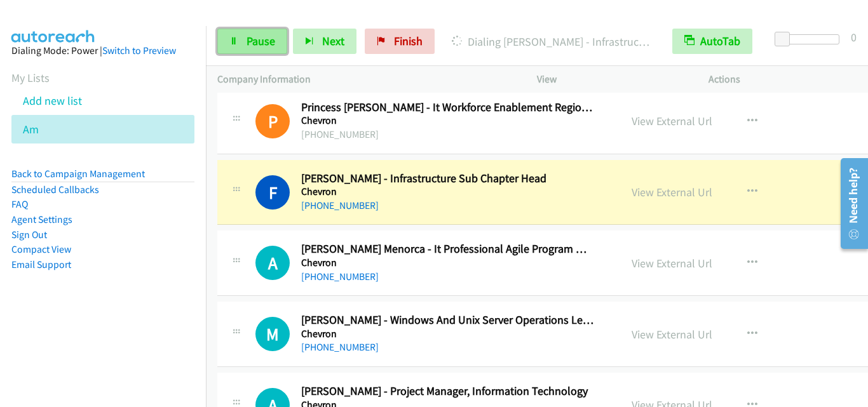
click at [245, 42] on link "Pause" at bounding box center [252, 41] width 70 height 25
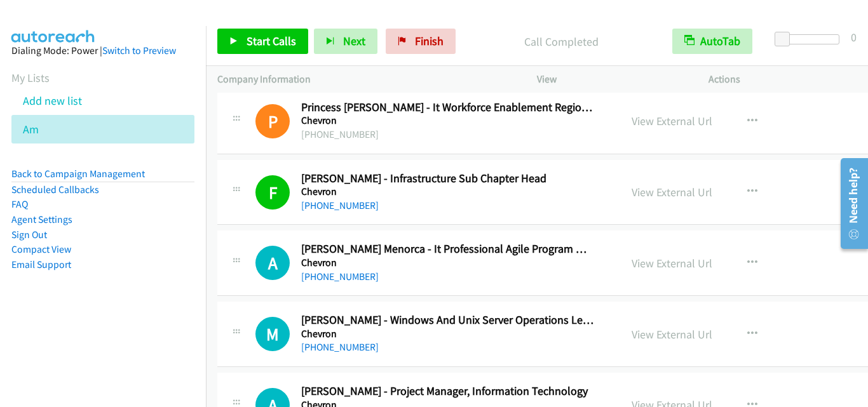
drag, startPoint x: 234, startPoint y: 231, endPoint x: 503, endPoint y: 15, distance: 344.3
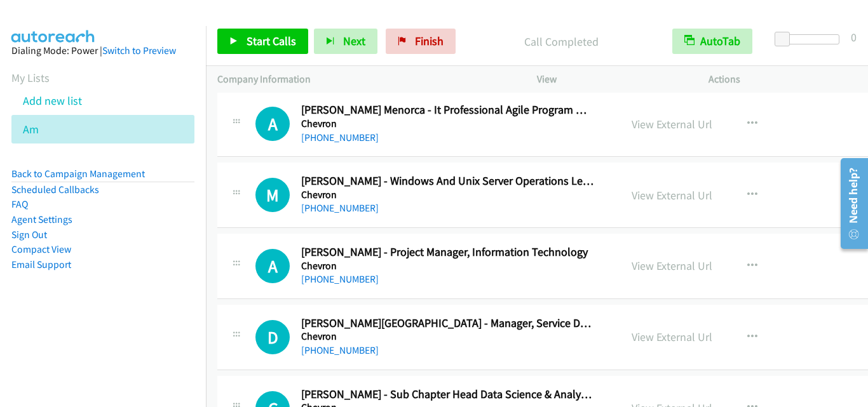
scroll to position [14516, 0]
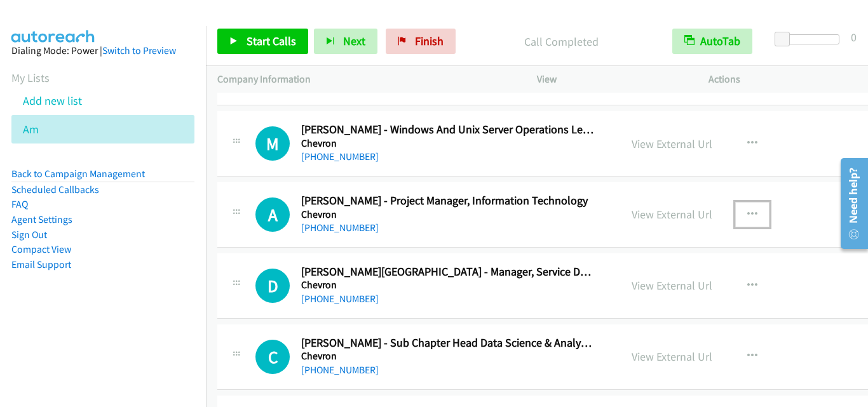
click at [747, 215] on icon "button" at bounding box center [752, 215] width 10 height 10
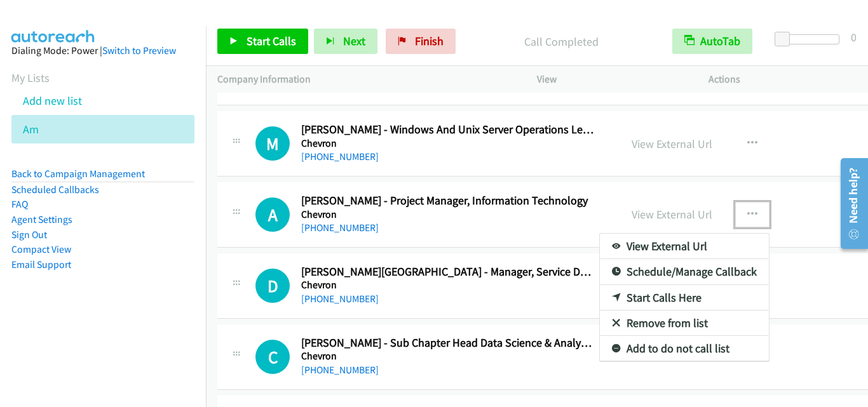
click at [647, 299] on link "Start Calls Here" at bounding box center [684, 297] width 169 height 25
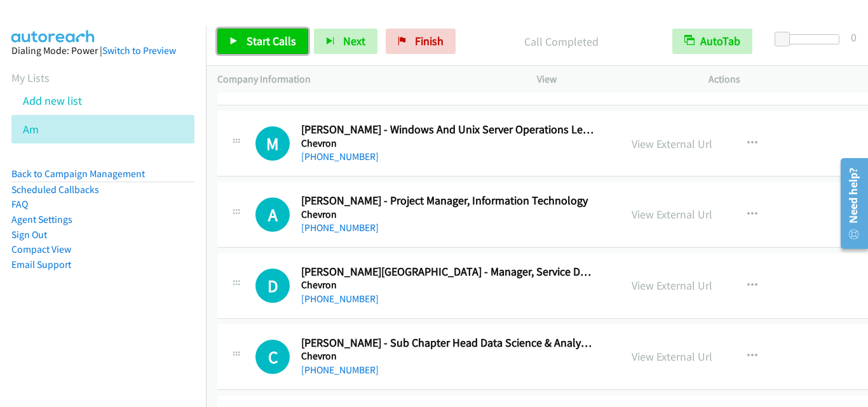
click at [264, 46] on span "Start Calls" at bounding box center [271, 41] width 50 height 15
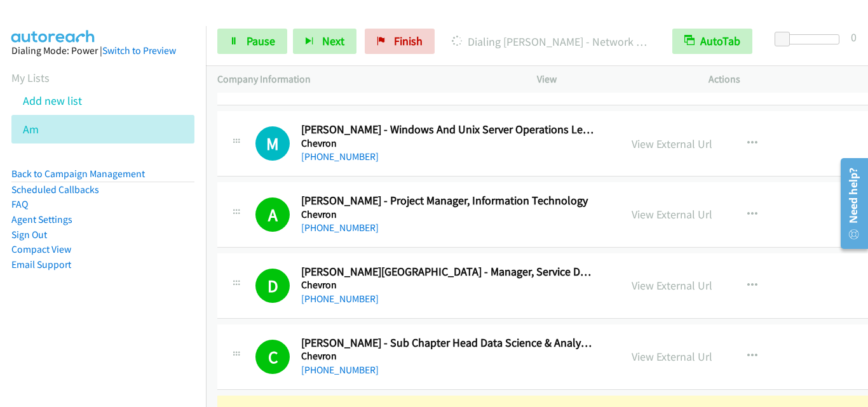
click at [220, 323] on td "C Callback Scheduled [PERSON_NAME] - Sub Chapter Head Data Science & Analytics …" at bounding box center [597, 356] width 783 height 71
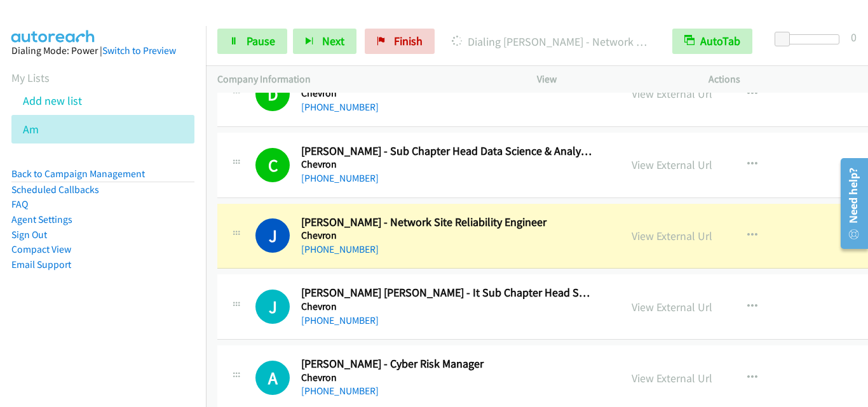
scroll to position [14834, 0]
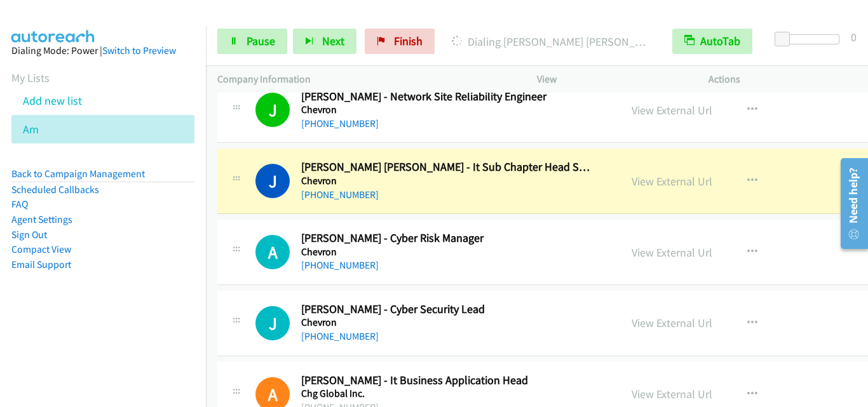
click at [224, 260] on div "A Callback Scheduled [PERSON_NAME] - Cyber Risk Manager Chevron [GEOGRAPHIC_DAT…" at bounding box center [418, 252] width 403 height 42
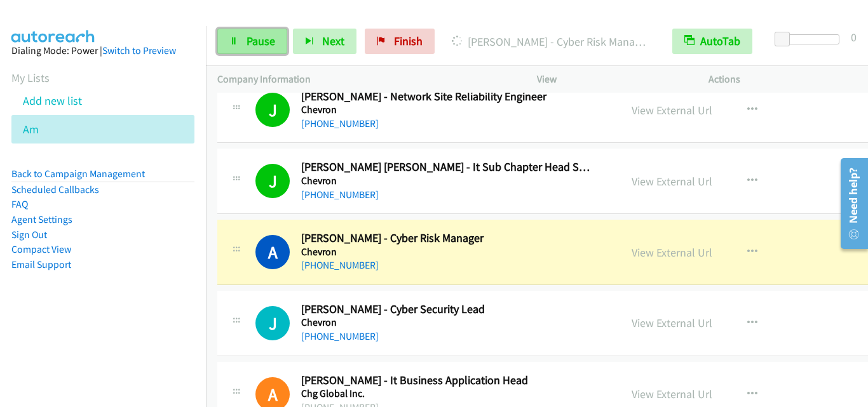
click at [232, 43] on icon at bounding box center [233, 41] width 9 height 9
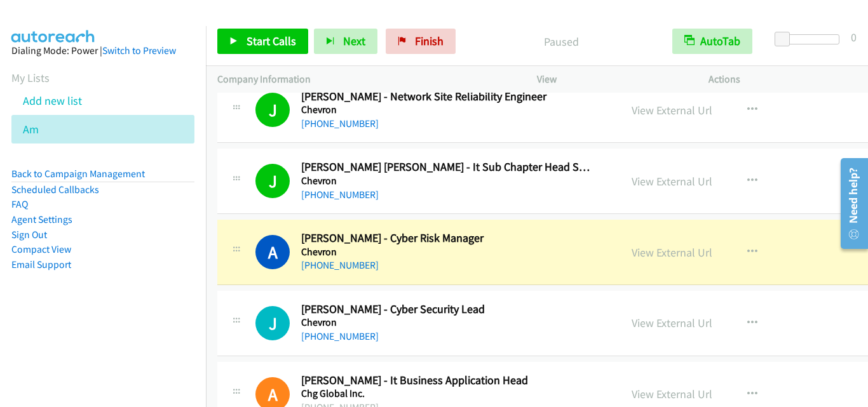
click at [224, 293] on div "J Callback Scheduled [PERSON_NAME] - Cyber Security Lead Chevron [GEOGRAPHIC_DA…" at bounding box center [597, 323] width 760 height 65
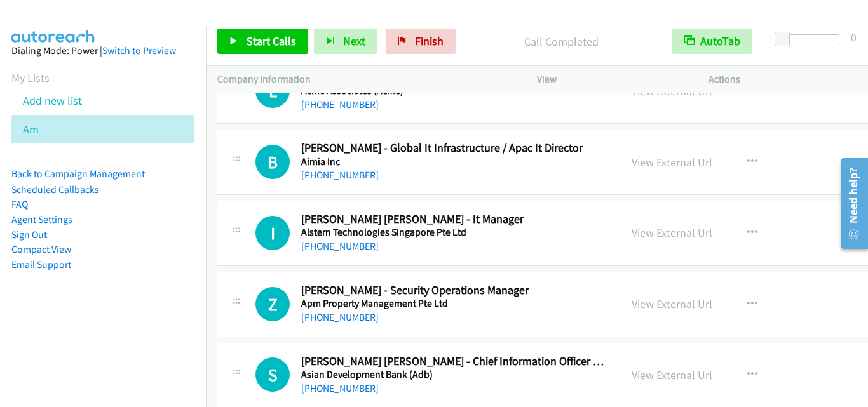
scroll to position [23953, 0]
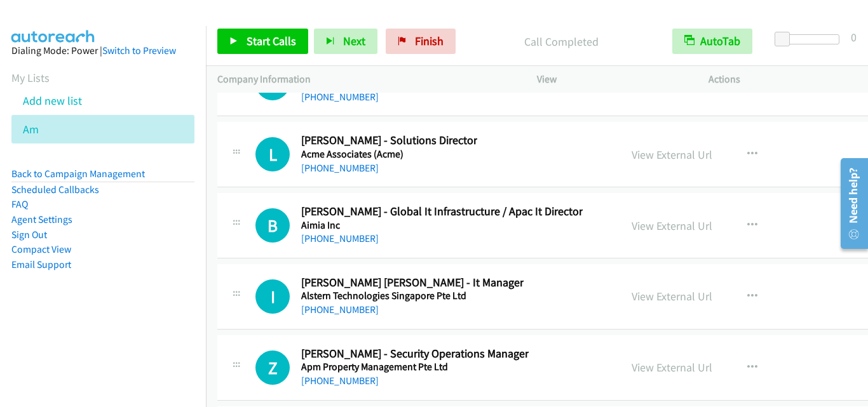
drag, startPoint x: 224, startPoint y: 241, endPoint x: 285, endPoint y: 210, distance: 68.2
click at [224, 241] on div "B Callback Scheduled [PERSON_NAME] - Global It Infrastructure / Apac It Directo…" at bounding box center [418, 226] width 403 height 42
click at [747, 152] on icon "button" at bounding box center [752, 154] width 10 height 10
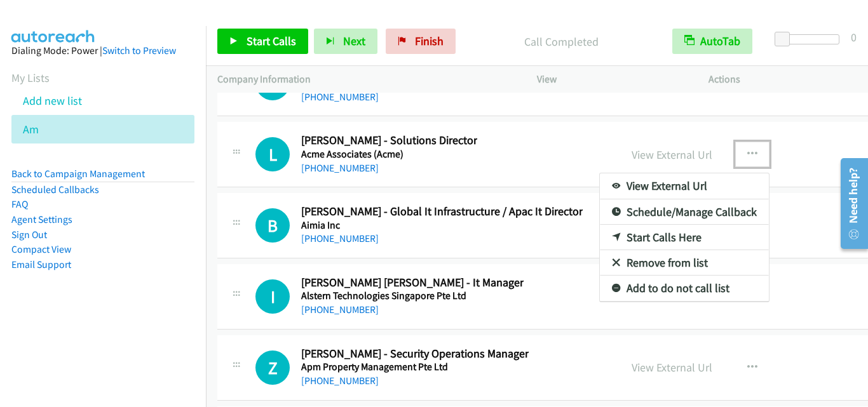
click at [672, 235] on link "Start Calls Here" at bounding box center [684, 237] width 169 height 25
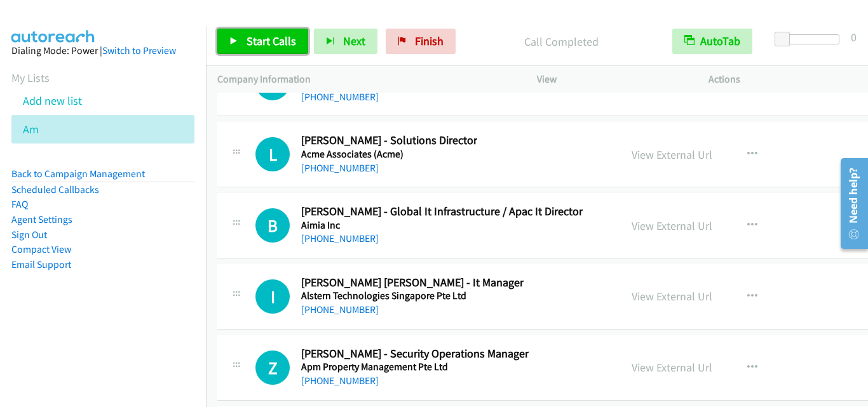
click at [262, 42] on span "Start Calls" at bounding box center [271, 41] width 50 height 15
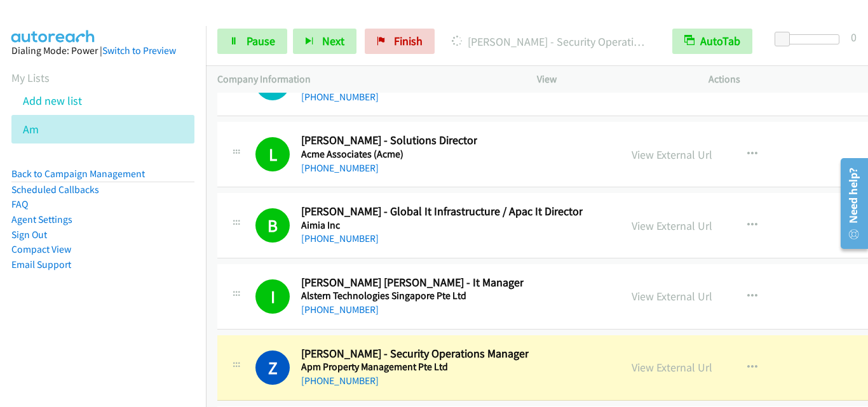
click at [243, 288] on div at bounding box center [236, 293] width 15 height 34
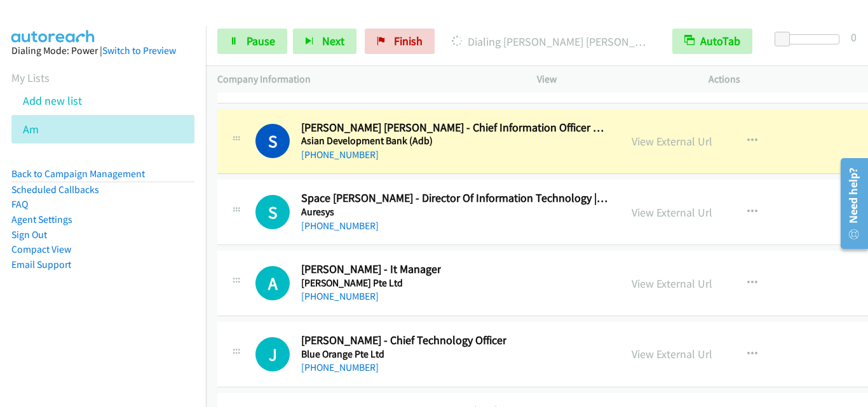
scroll to position [24271, 0]
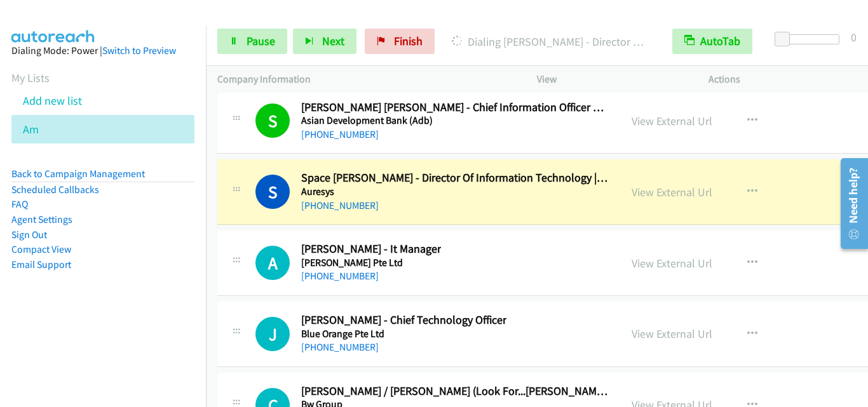
click at [269, 240] on div "A Callback Scheduled [PERSON_NAME] - It Manager [PERSON_NAME] Pte Ltd [GEOGRAPH…" at bounding box center [597, 263] width 760 height 65
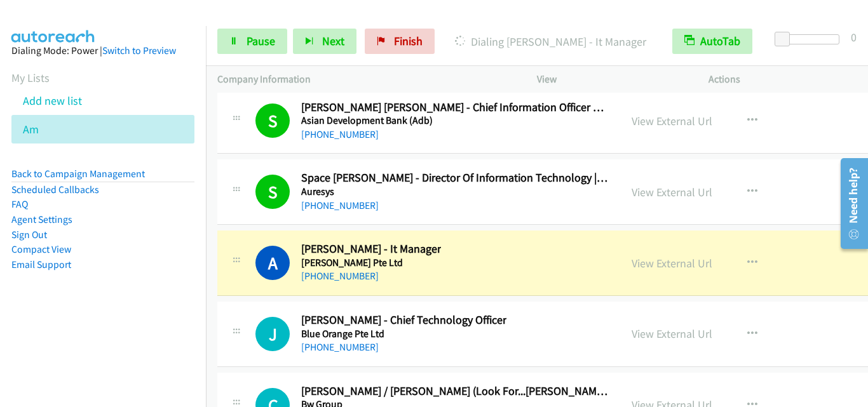
drag, startPoint x: 235, startPoint y: 222, endPoint x: 670, endPoint y: 3, distance: 487.3
click at [655, 199] on link "View External Url" at bounding box center [671, 192] width 81 height 15
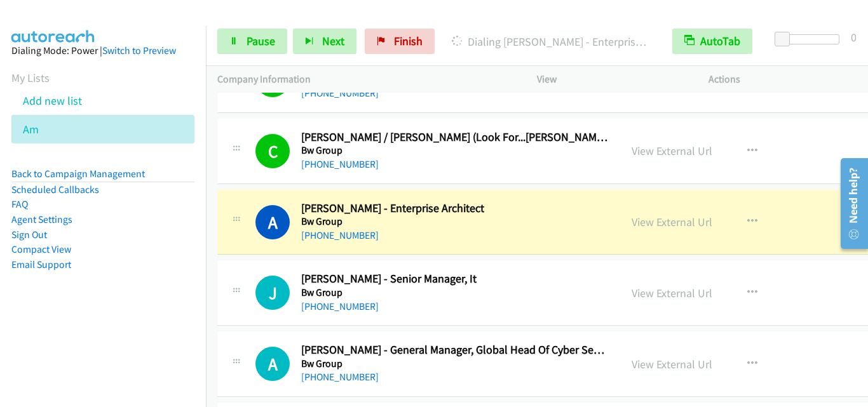
scroll to position [24588, 0]
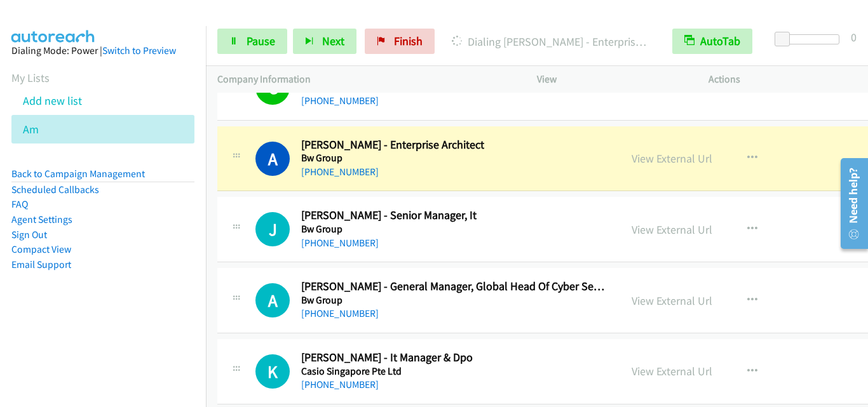
click at [241, 199] on div "J Callback Scheduled [PERSON_NAME] - Senior Manager, It Bw Group [GEOGRAPHIC_DA…" at bounding box center [597, 229] width 760 height 65
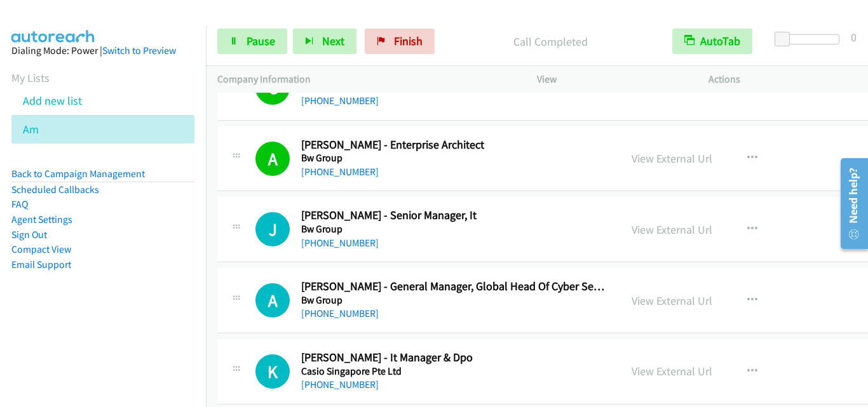
click at [245, 246] on div "J Callback Scheduled [PERSON_NAME] - Senior Manager, It Bw Group [GEOGRAPHIC_DA…" at bounding box center [419, 229] width 380 height 42
click at [240, 266] on td "A Callback Scheduled [PERSON_NAME] - General Manager, Global Head Of Cyber Secu…" at bounding box center [597, 301] width 783 height 71
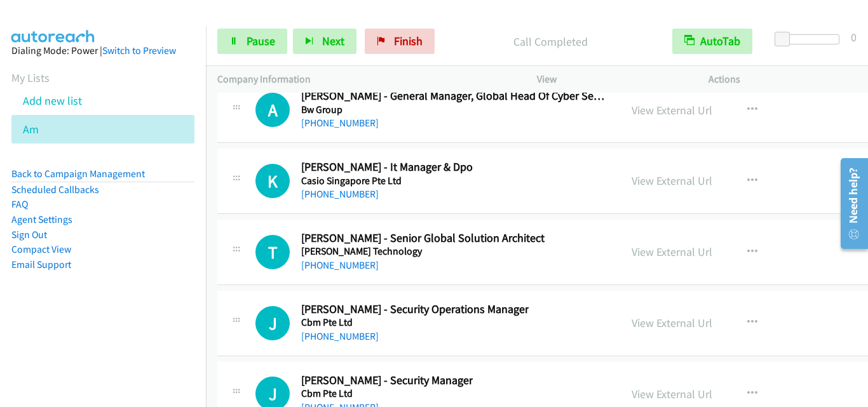
scroll to position [24715, 0]
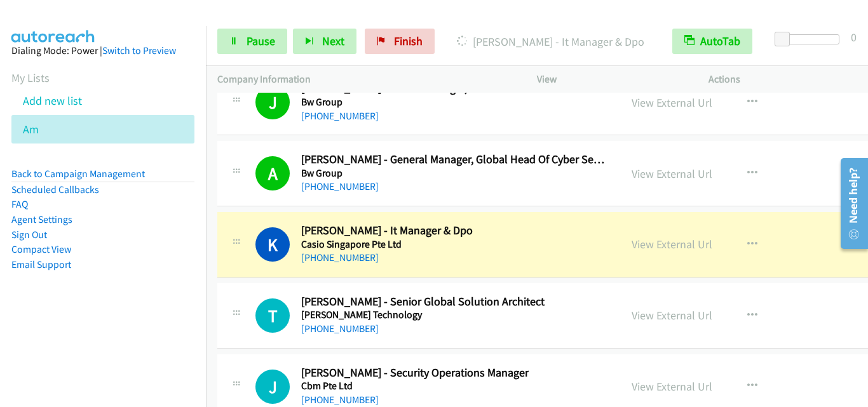
click at [227, 231] on div "K Callback Scheduled [PERSON_NAME] - It Manager & Dpo Casio Singapore Pte Ltd […" at bounding box center [418, 245] width 403 height 42
click at [266, 46] on span "Pause" at bounding box center [260, 41] width 29 height 15
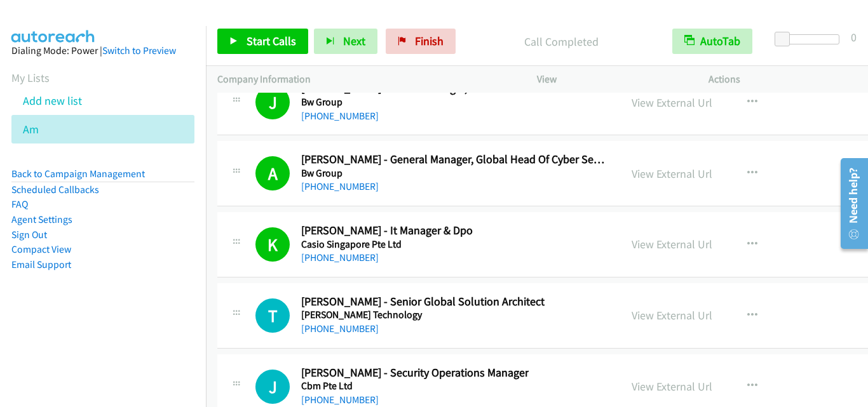
click at [230, 274] on div "K Callback Scheduled [PERSON_NAME] - It Manager & Dpo Casio Singapore Pte Ltd […" at bounding box center [597, 244] width 760 height 65
click at [656, 248] on link "View External Url" at bounding box center [671, 244] width 81 height 15
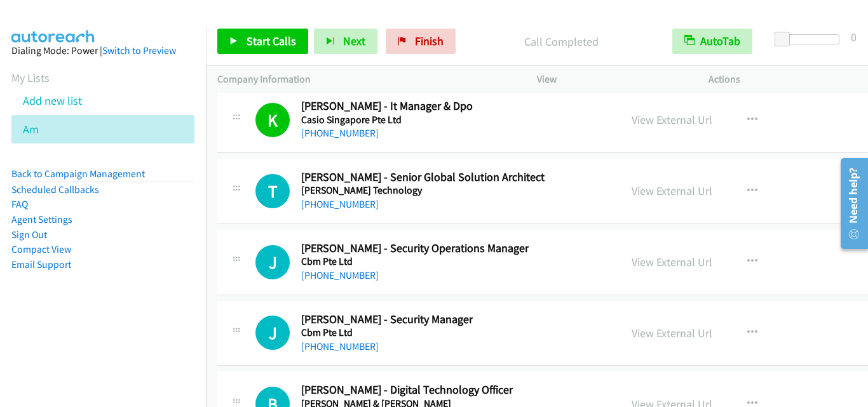
scroll to position [24842, 0]
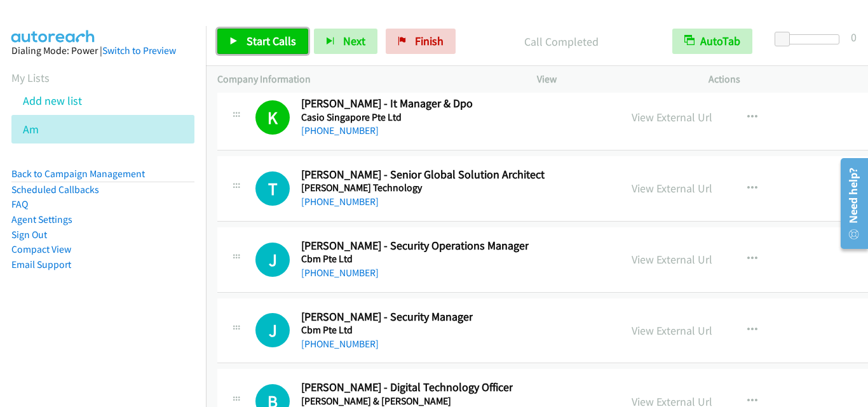
click at [265, 46] on span "Start Calls" at bounding box center [271, 41] width 50 height 15
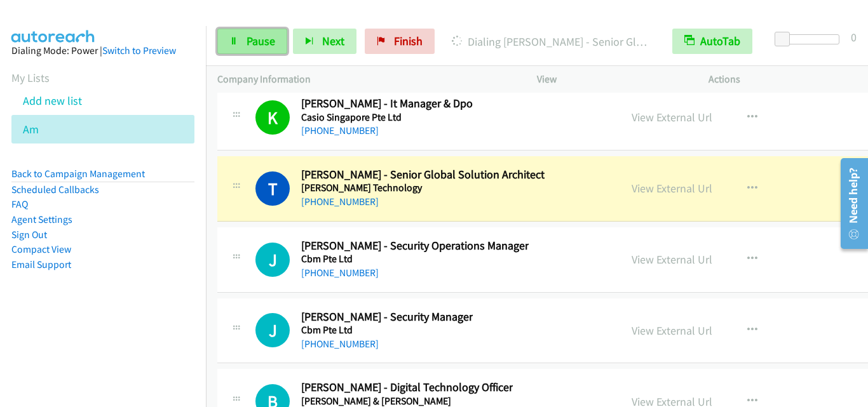
click at [233, 44] on icon at bounding box center [233, 41] width 9 height 9
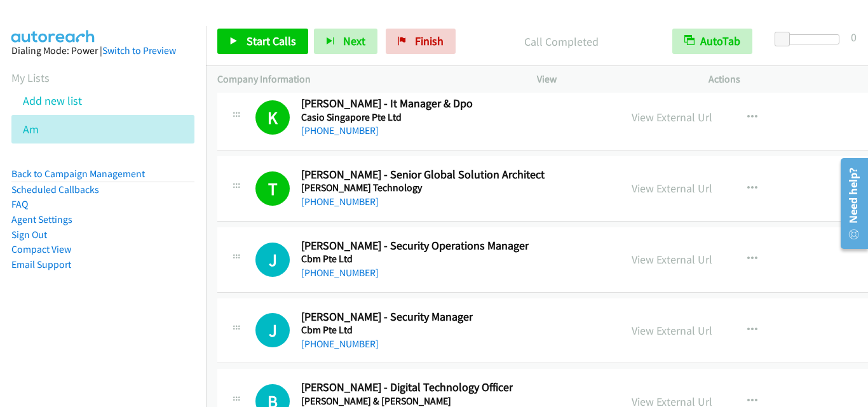
click at [269, 217] on div "T Callback Scheduled [PERSON_NAME] - Senior Global Solution Architect [PERSON_N…" at bounding box center [597, 188] width 760 height 65
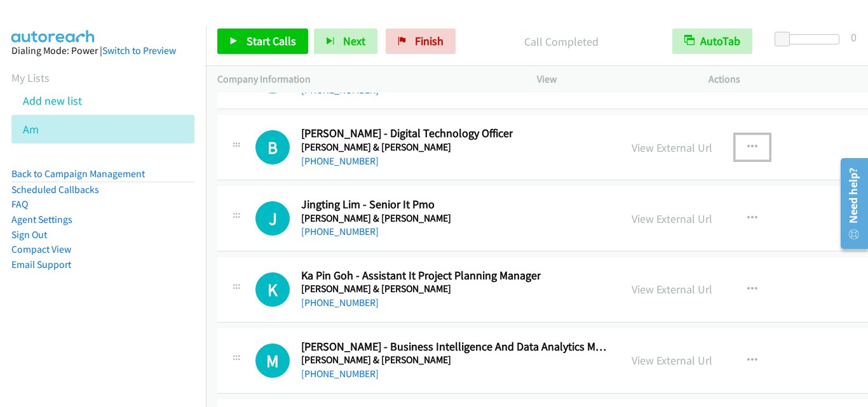
click at [747, 145] on icon "button" at bounding box center [752, 147] width 10 height 10
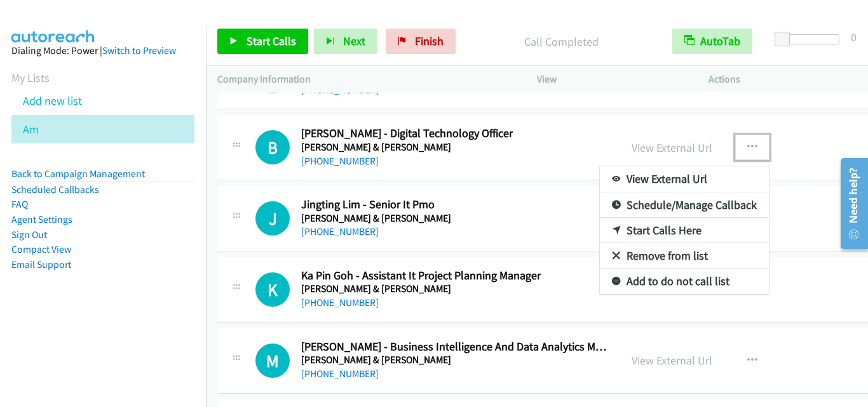
click at [667, 231] on link "Start Calls Here" at bounding box center [684, 230] width 169 height 25
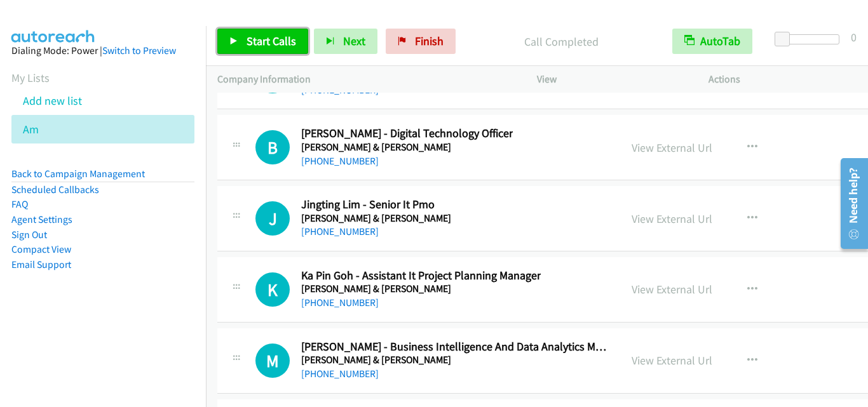
click at [260, 44] on span "Start Calls" at bounding box center [271, 41] width 50 height 15
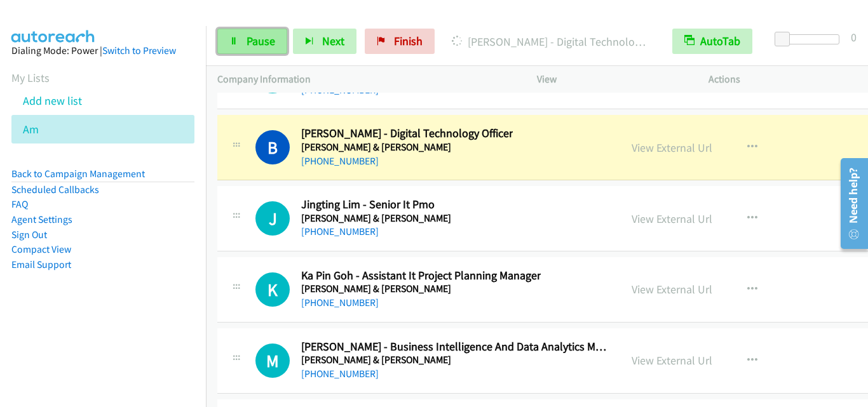
click at [248, 41] on span "Pause" at bounding box center [260, 41] width 29 height 15
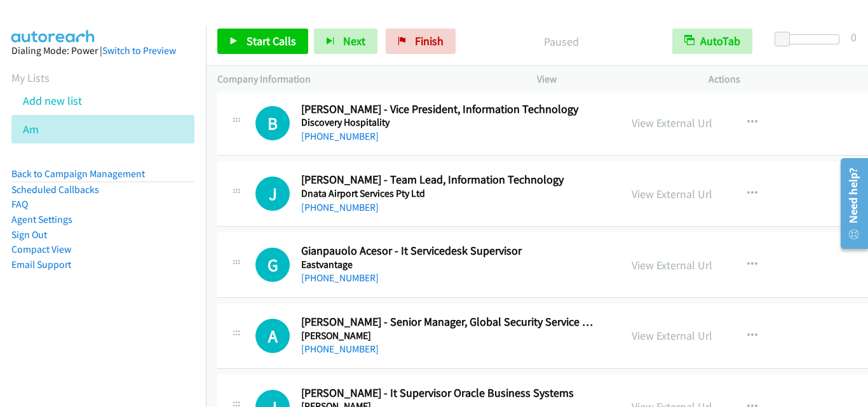
scroll to position [14967, 0]
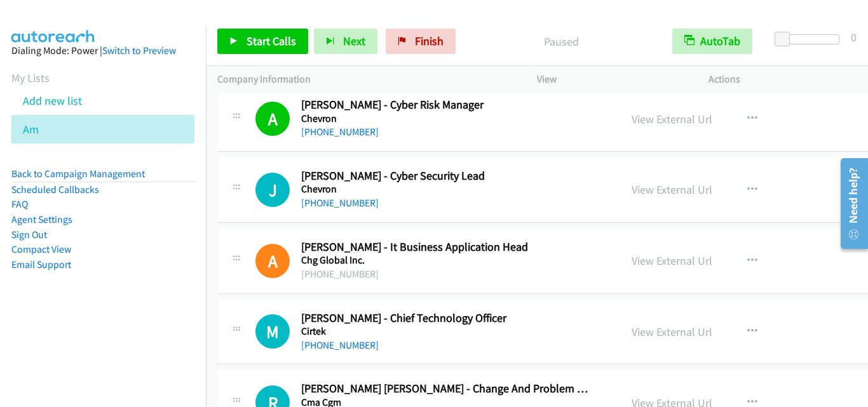
drag, startPoint x: 862, startPoint y: 294, endPoint x: 24, endPoint y: 74, distance: 866.5
drag, startPoint x: 231, startPoint y: 233, endPoint x: 230, endPoint y: 174, distance: 58.5
click at [231, 233] on div "A Callback Scheduled [PERSON_NAME] - It Business Application Head Chg Global In…" at bounding box center [597, 261] width 760 height 65
click at [747, 185] on icon "button" at bounding box center [752, 190] width 10 height 10
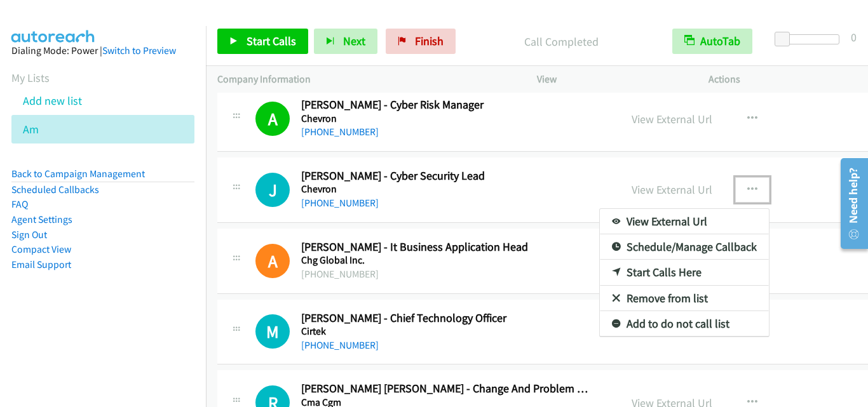
click at [635, 276] on link "Start Calls Here" at bounding box center [684, 272] width 169 height 25
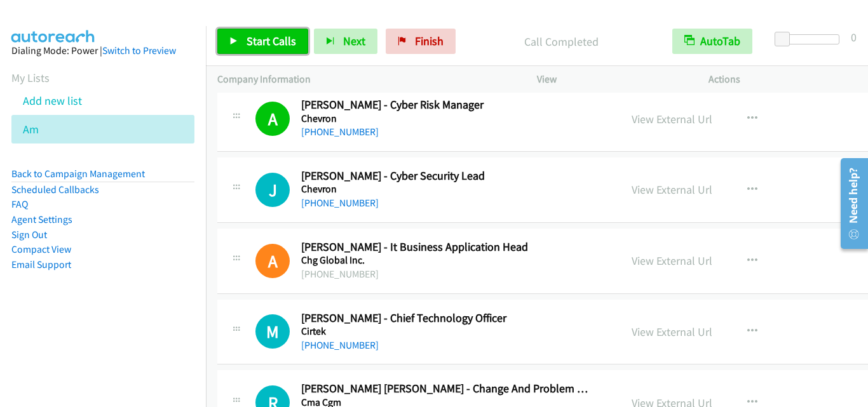
click at [238, 41] on icon at bounding box center [233, 41] width 9 height 9
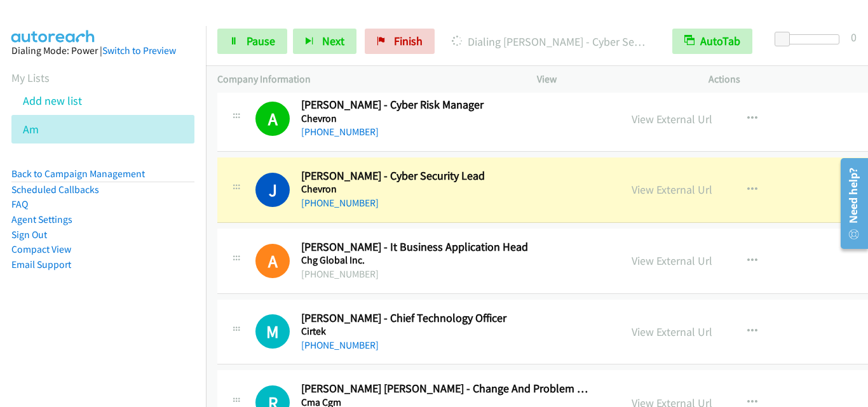
drag, startPoint x: 233, startPoint y: 175, endPoint x: 238, endPoint y: 164, distance: 11.9
click at [233, 175] on div at bounding box center [236, 186] width 15 height 34
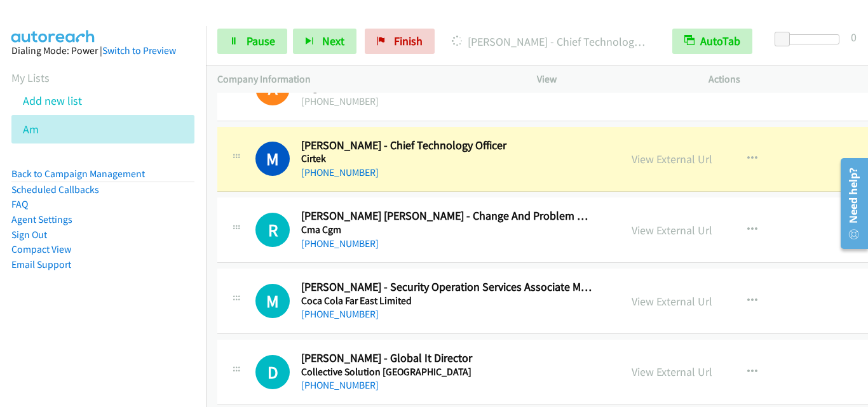
scroll to position [15158, 0]
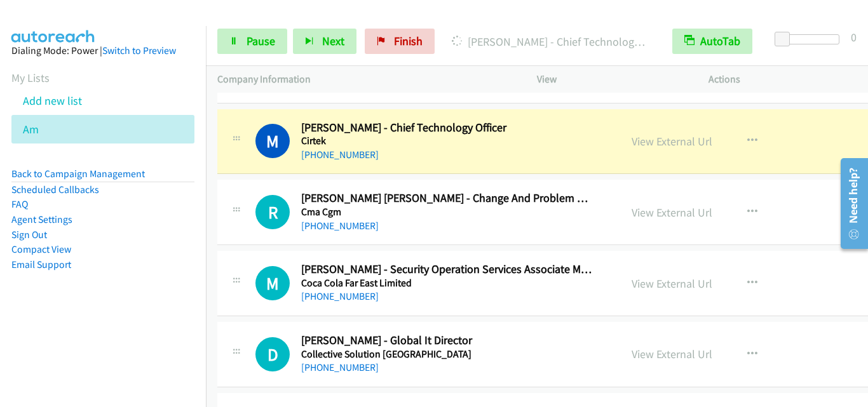
click at [334, 86] on p "Company Information" at bounding box center [365, 79] width 297 height 15
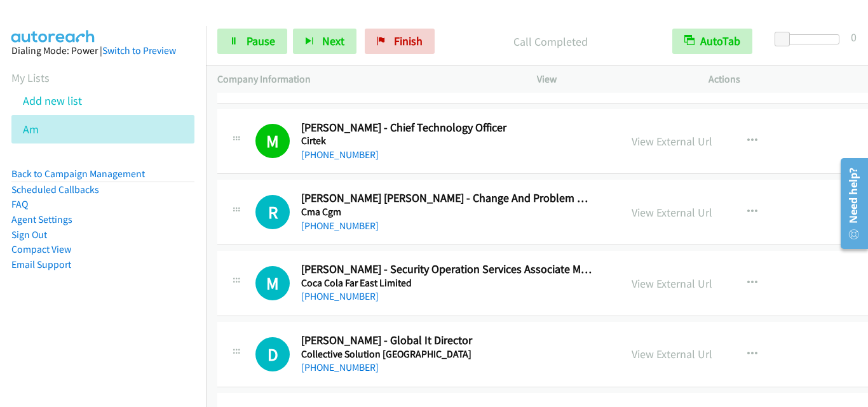
click at [228, 219] on div "R Callback Scheduled [PERSON_NAME] [PERSON_NAME] - Change And Problem Manager C…" at bounding box center [418, 212] width 403 height 42
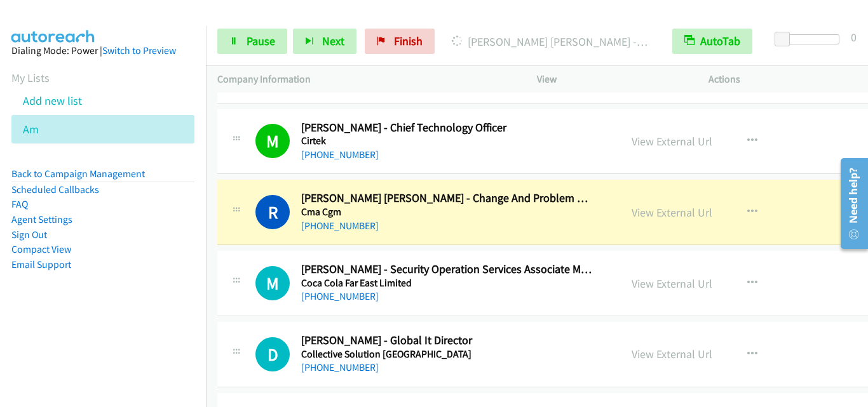
drag, startPoint x: 236, startPoint y: 240, endPoint x: 378, endPoint y: 137, distance: 176.0
click at [236, 240] on div "R Callback Scheduled [PERSON_NAME] [PERSON_NAME] - Change And Problem Manager C…" at bounding box center [597, 212] width 760 height 65
click at [238, 39] on link "Pause" at bounding box center [252, 41] width 70 height 25
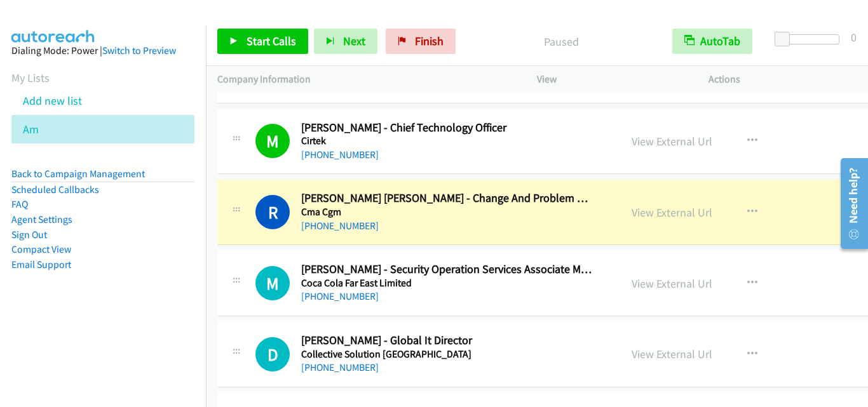
drag, startPoint x: 236, startPoint y: 222, endPoint x: 318, endPoint y: 98, distance: 148.5
click at [236, 222] on div at bounding box center [236, 208] width 15 height 34
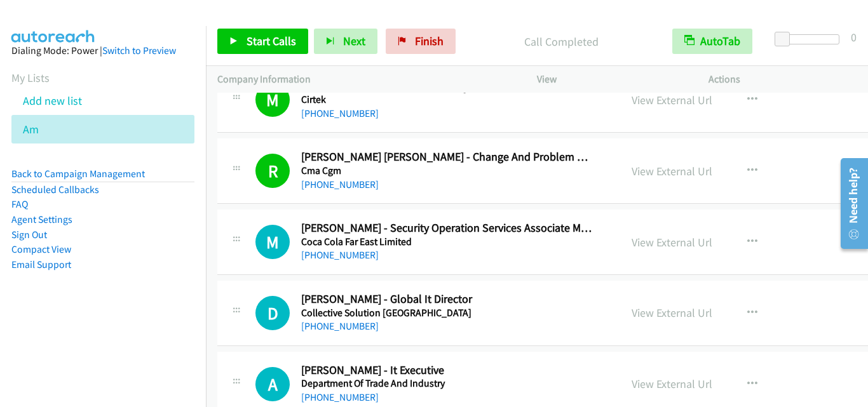
scroll to position [15221, 0]
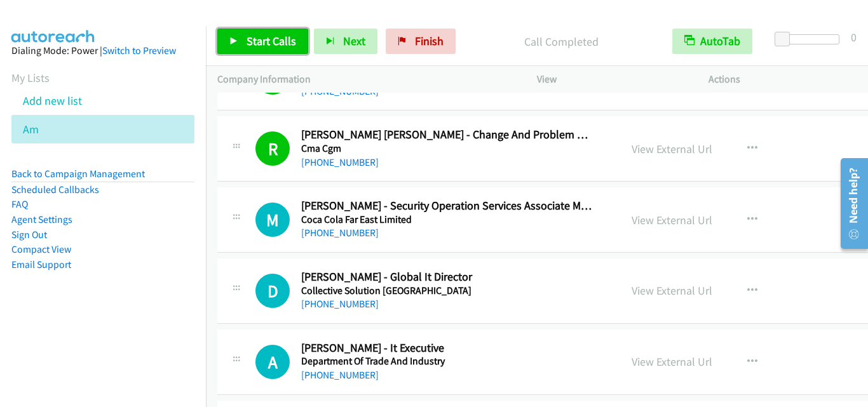
click at [234, 40] on icon at bounding box center [233, 41] width 9 height 9
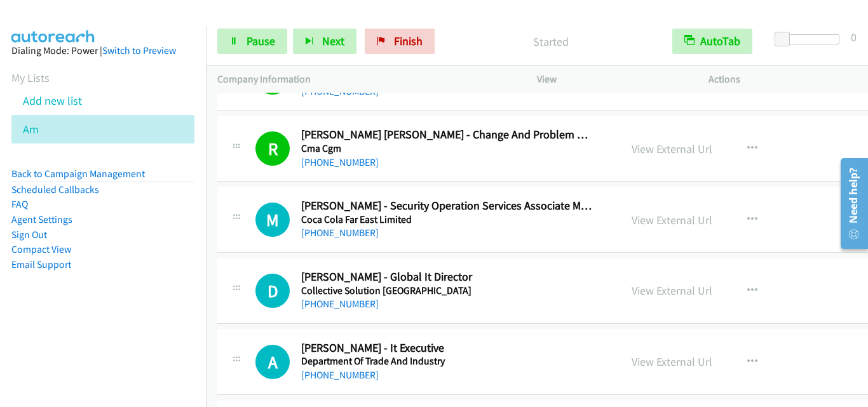
click at [217, 294] on div "D Callback Scheduled [PERSON_NAME] - Global It Director Collective Solution [GE…" at bounding box center [418, 291] width 403 height 42
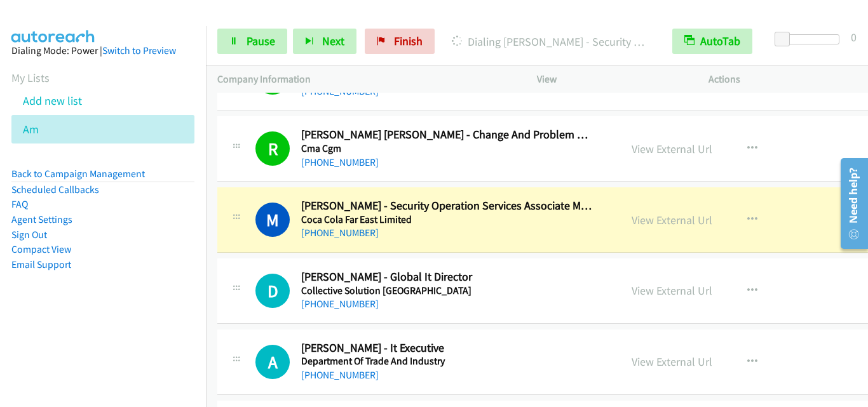
scroll to position [15285, 0]
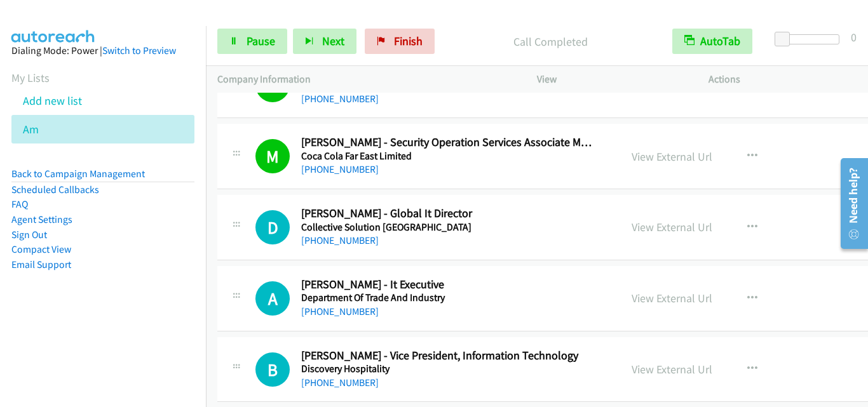
drag, startPoint x: 226, startPoint y: 117, endPoint x: 255, endPoint y: 74, distance: 52.2
click at [226, 117] on div "R Callback Scheduled [PERSON_NAME] [PERSON_NAME] - Change And Problem Manager C…" at bounding box center [597, 85] width 760 height 65
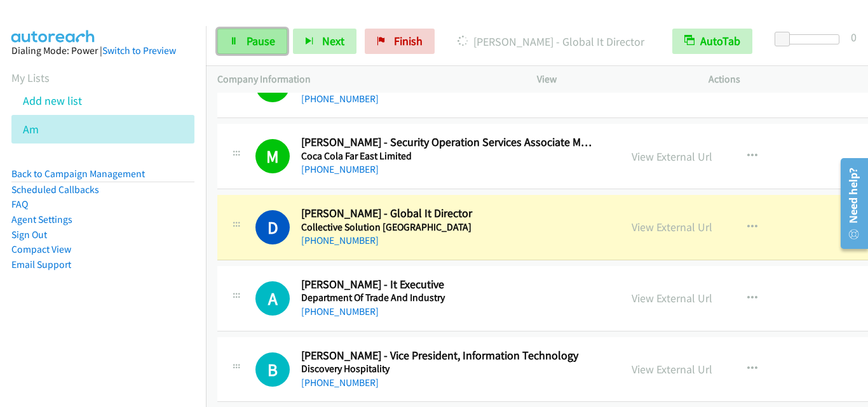
click at [226, 37] on link "Pause" at bounding box center [252, 41] width 70 height 25
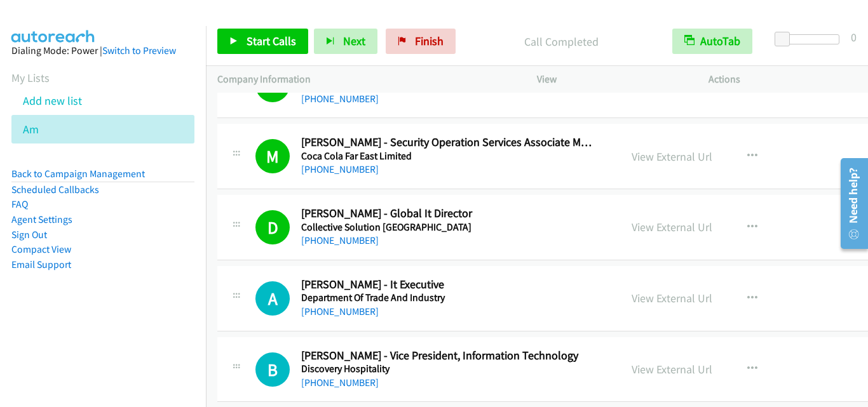
drag, startPoint x: 224, startPoint y: 260, endPoint x: 240, endPoint y: 257, distance: 16.2
click at [224, 260] on td "D Callback Scheduled [PERSON_NAME] - Global It Director Collective Solution [GE…" at bounding box center [597, 227] width 783 height 71
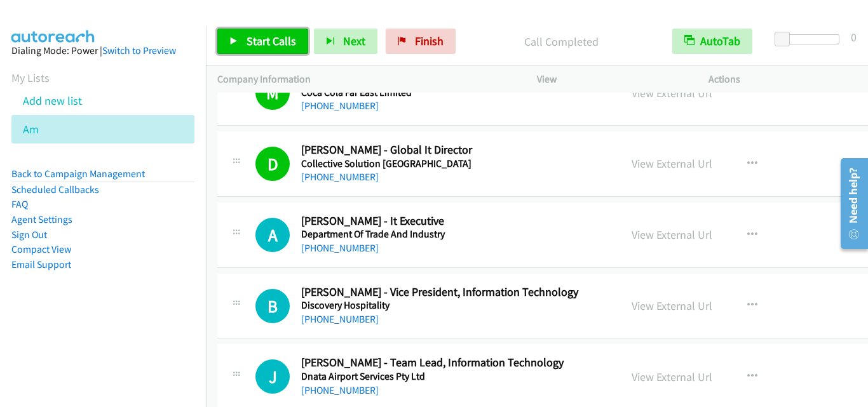
click at [266, 39] on span "Start Calls" at bounding box center [271, 41] width 50 height 15
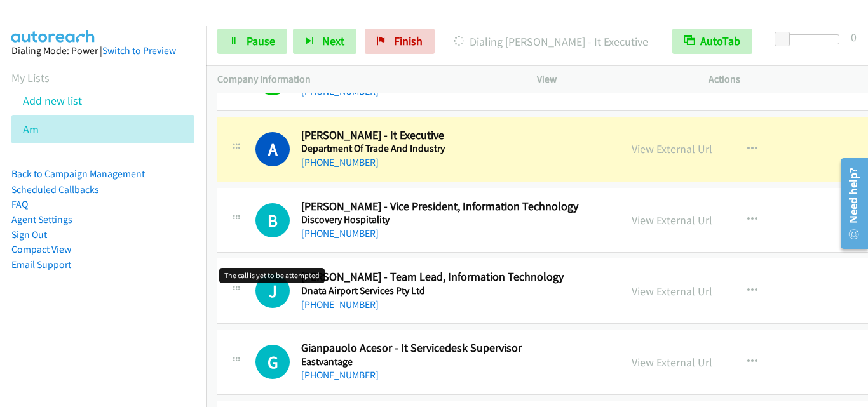
scroll to position [15412, 0]
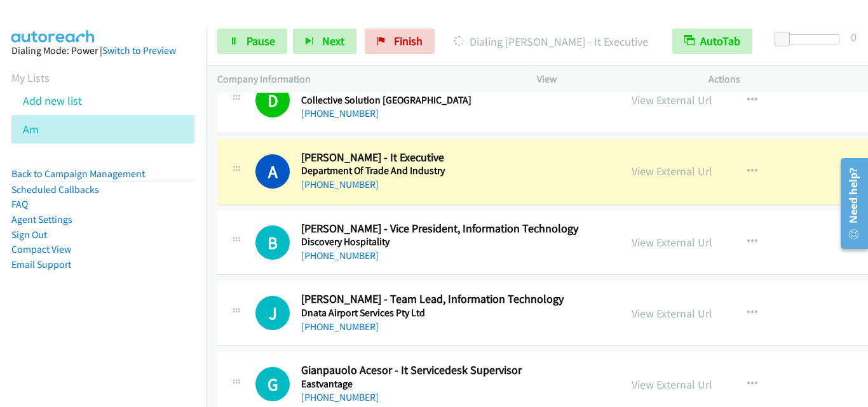
drag, startPoint x: 226, startPoint y: 215, endPoint x: 487, endPoint y: 0, distance: 338.5
click at [243, 35] on link "Pause" at bounding box center [252, 41] width 70 height 25
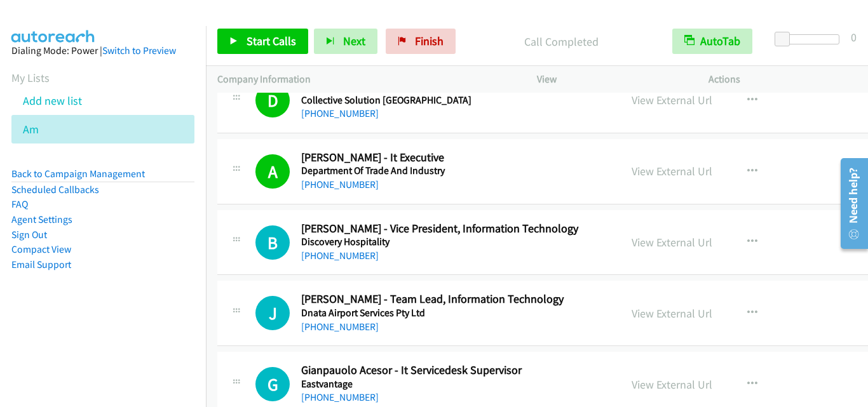
drag, startPoint x: 234, startPoint y: 186, endPoint x: 269, endPoint y: 154, distance: 46.8
click at [234, 186] on div "A Callback Scheduled [PERSON_NAME] - It Executive Department Of Trade And Indus…" at bounding box center [419, 172] width 380 height 42
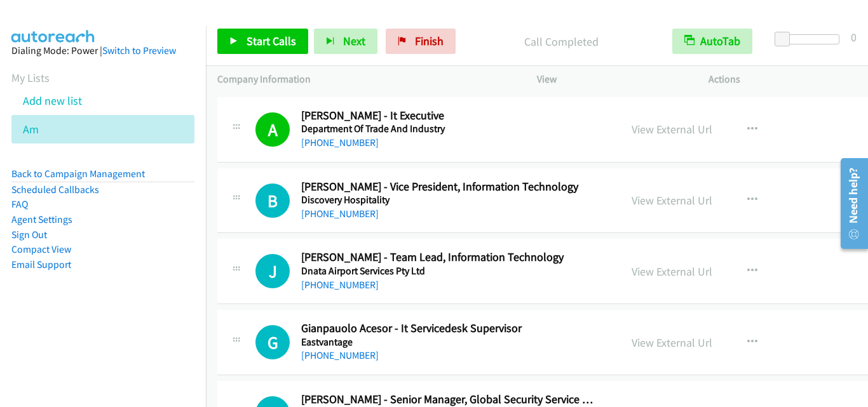
scroll to position [15475, 0]
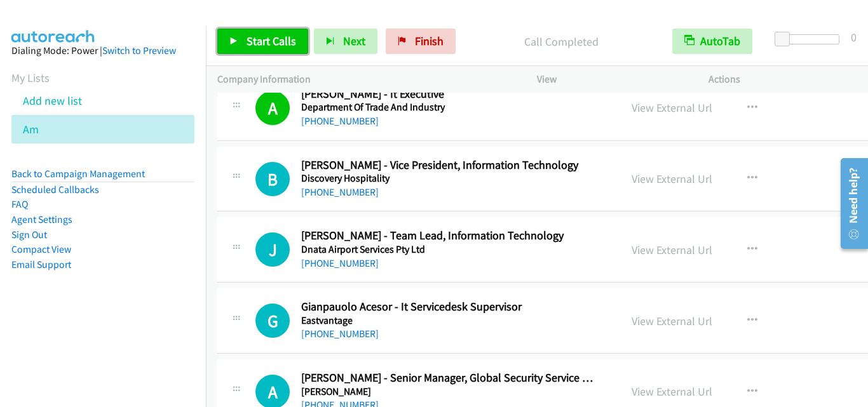
click at [271, 44] on span "Start Calls" at bounding box center [271, 41] width 50 height 15
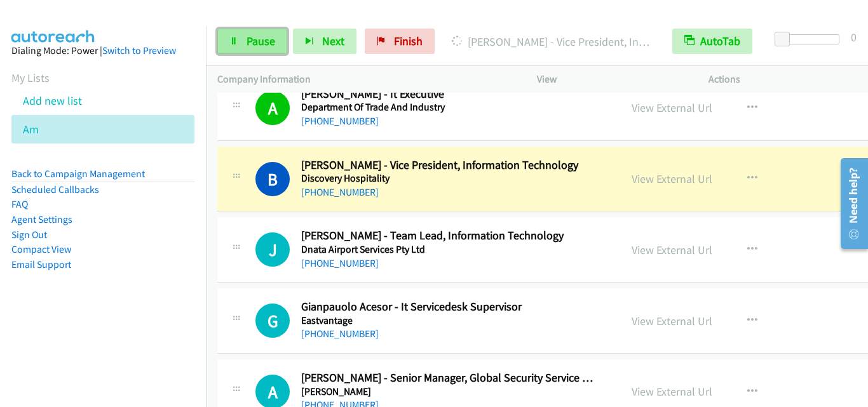
click at [250, 44] on span "Pause" at bounding box center [260, 41] width 29 height 15
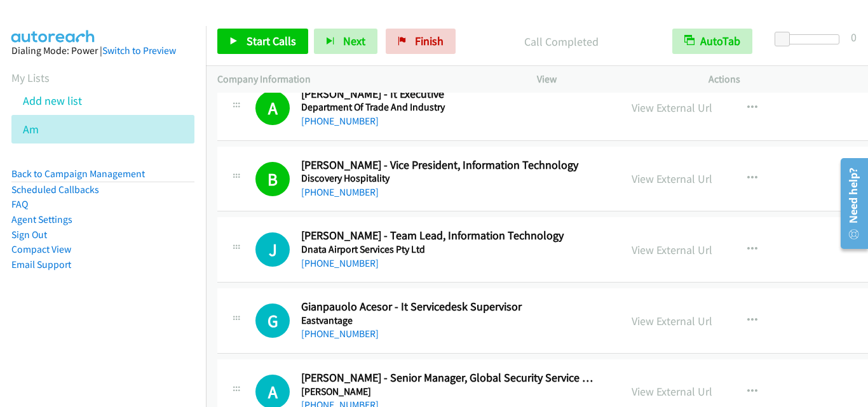
click at [248, 210] on div "B Callback Scheduled [PERSON_NAME] - Vice President, Information Technology Dis…" at bounding box center [597, 179] width 760 height 65
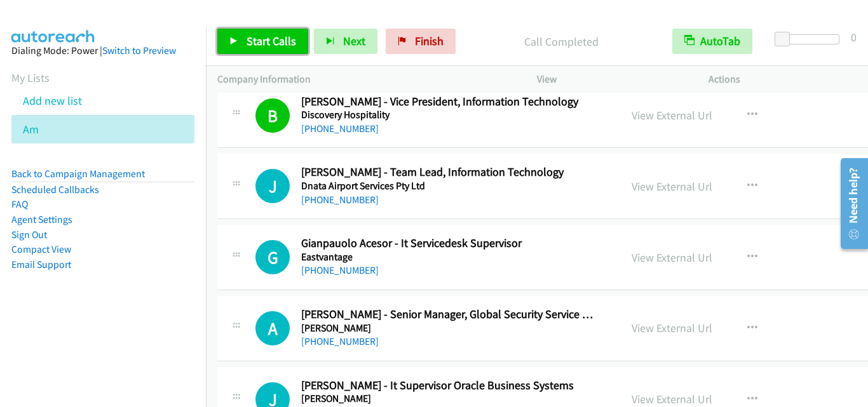
click at [240, 45] on link "Start Calls" at bounding box center [262, 41] width 91 height 25
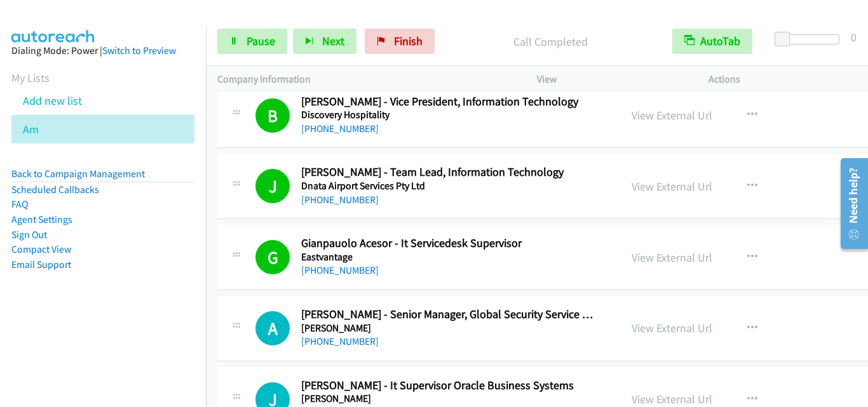
scroll to position [15602, 0]
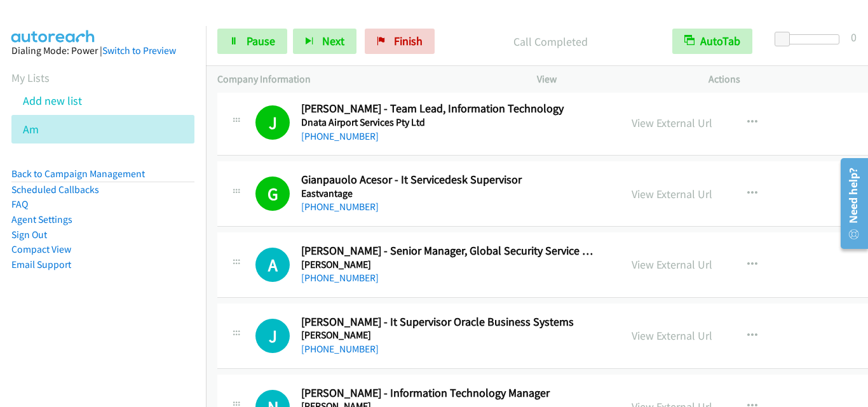
click at [246, 283] on div "A Callback Scheduled [PERSON_NAME] - Senior Manager, Global Security Service Op…" at bounding box center [419, 265] width 380 height 42
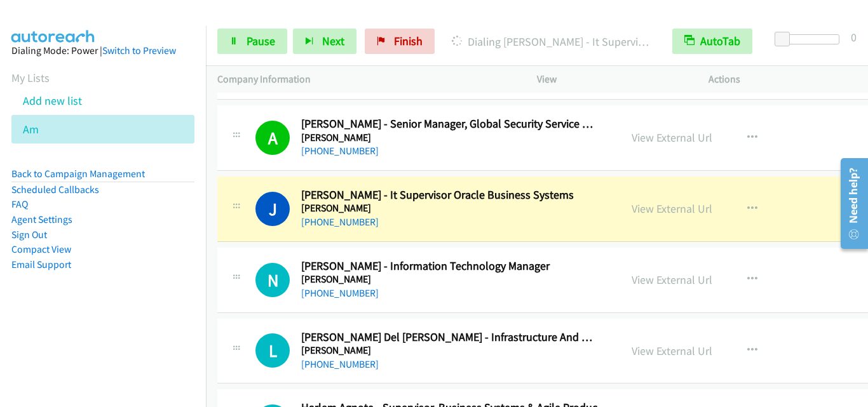
scroll to position [15793, 0]
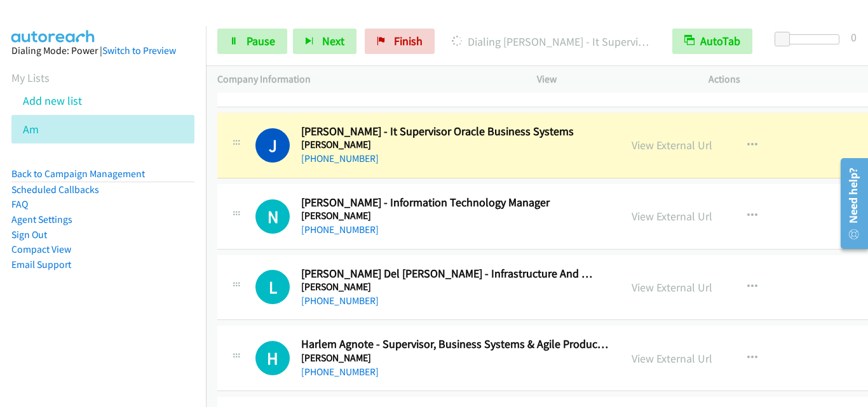
click at [240, 199] on div at bounding box center [236, 213] width 15 height 34
click at [240, 46] on link "Pause" at bounding box center [252, 41] width 70 height 25
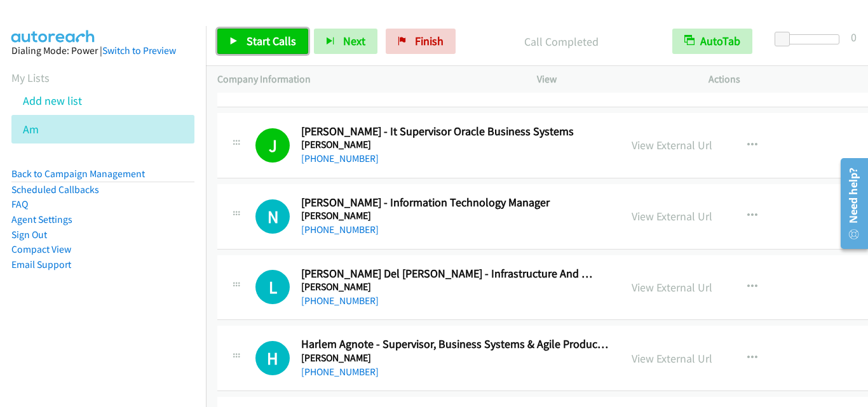
click at [272, 51] on link "Start Calls" at bounding box center [262, 41] width 91 height 25
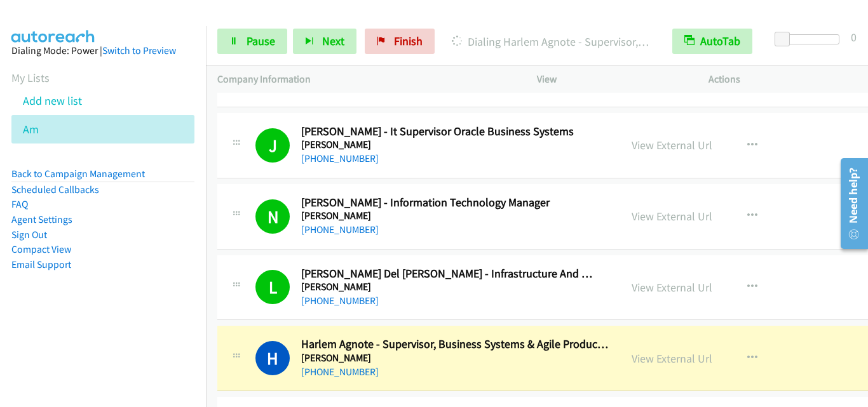
click at [235, 324] on td "H Callback Scheduled Harlem Agnote - Supervisor, Business Systems & Agile Produ…" at bounding box center [597, 358] width 783 height 71
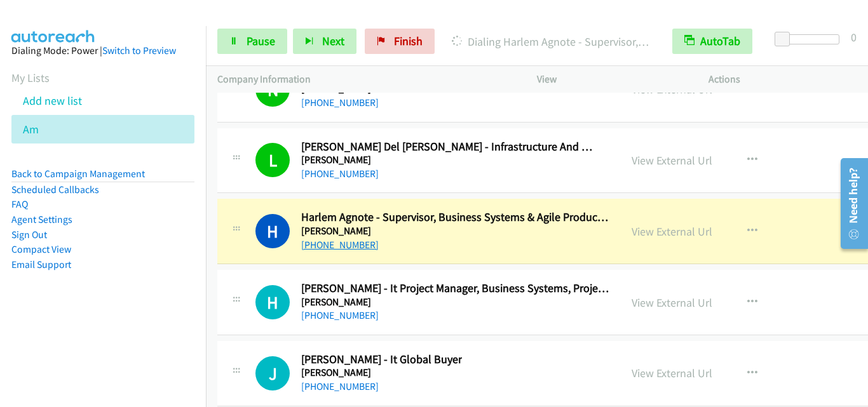
scroll to position [15984, 0]
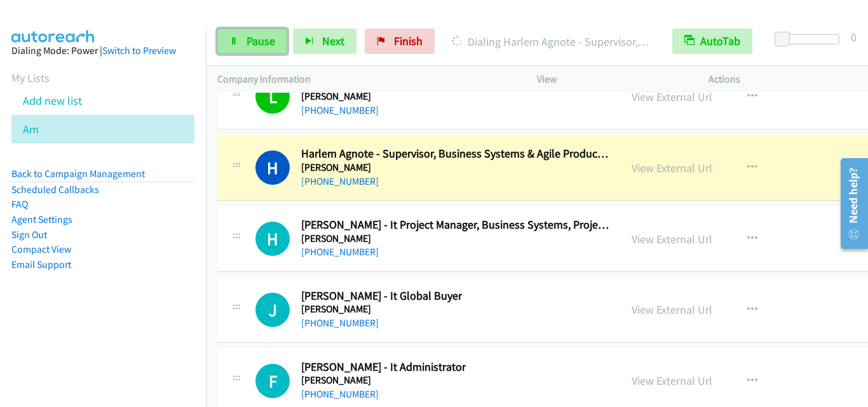
click at [241, 41] on link "Pause" at bounding box center [252, 41] width 70 height 25
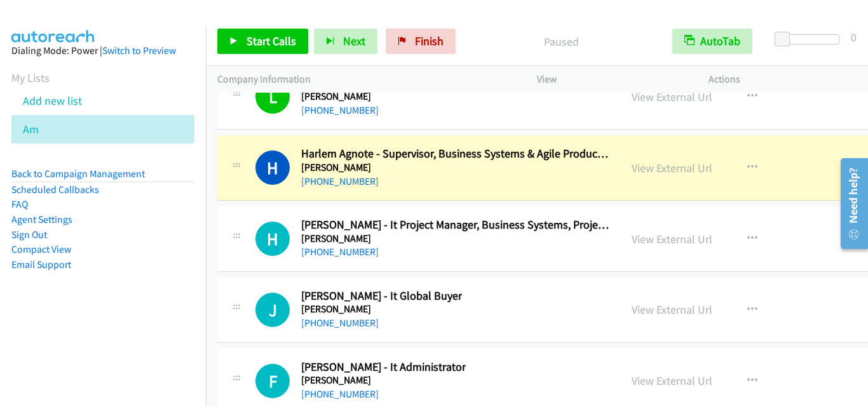
click at [225, 200] on div "H Callback Scheduled Harlem Agnote - Supervisor, Business Systems & Agile Produ…" at bounding box center [597, 167] width 760 height 65
click at [234, 187] on div "H Callback Scheduled Harlem Agnote - Supervisor, Business Systems & Agile Produ…" at bounding box center [419, 168] width 380 height 42
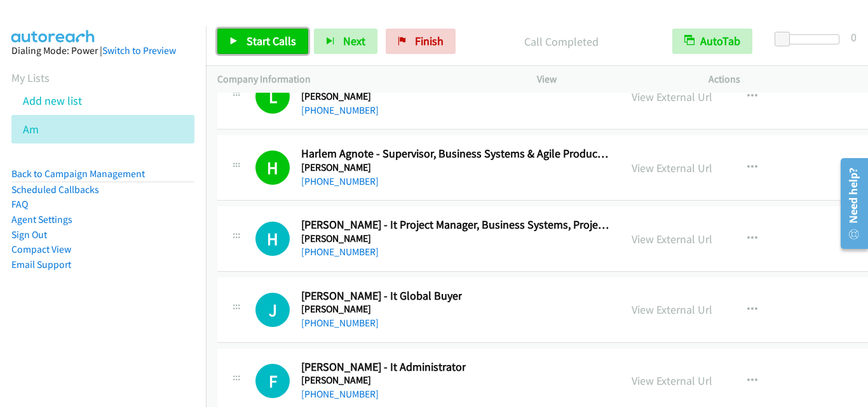
click at [264, 42] on span "Start Calls" at bounding box center [271, 41] width 50 height 15
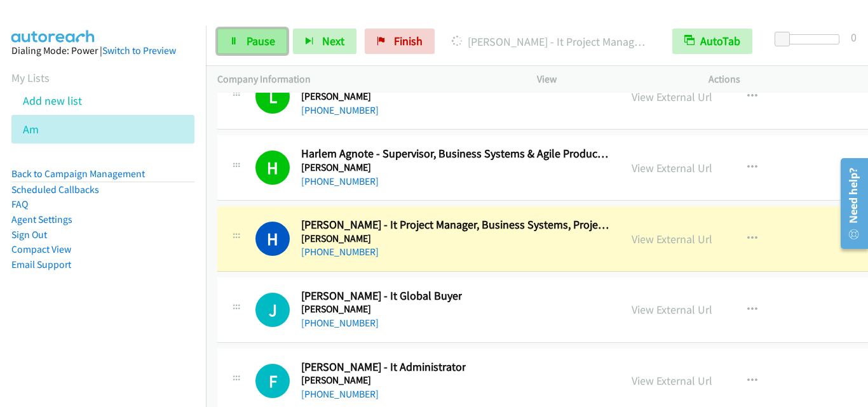
click at [246, 35] on span "Pause" at bounding box center [260, 41] width 29 height 15
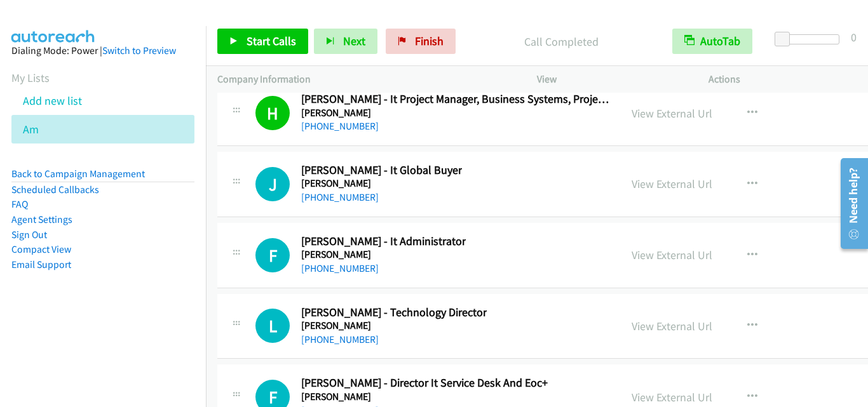
scroll to position [16111, 0]
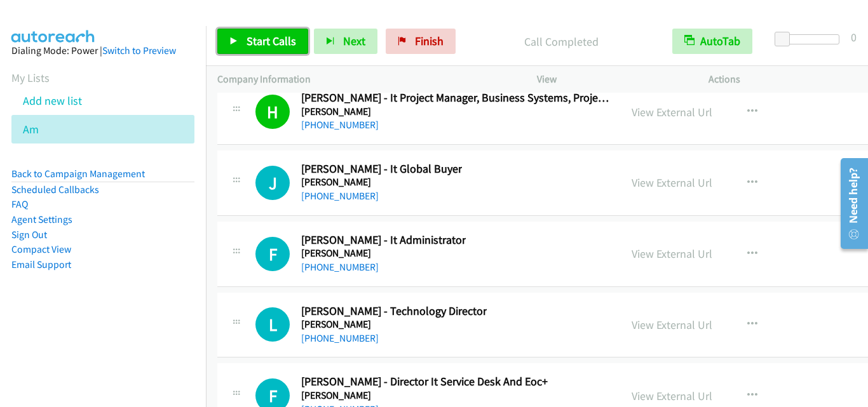
click at [247, 38] on span "Start Calls" at bounding box center [271, 41] width 50 height 15
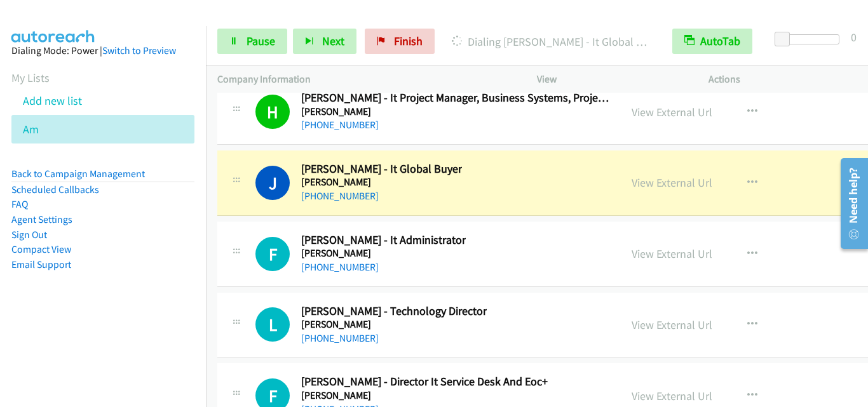
click at [253, 182] on div "J Callback Scheduled [PERSON_NAME] - It Global [PERSON_NAME] [GEOGRAPHIC_DATA]/…" at bounding box center [419, 183] width 380 height 42
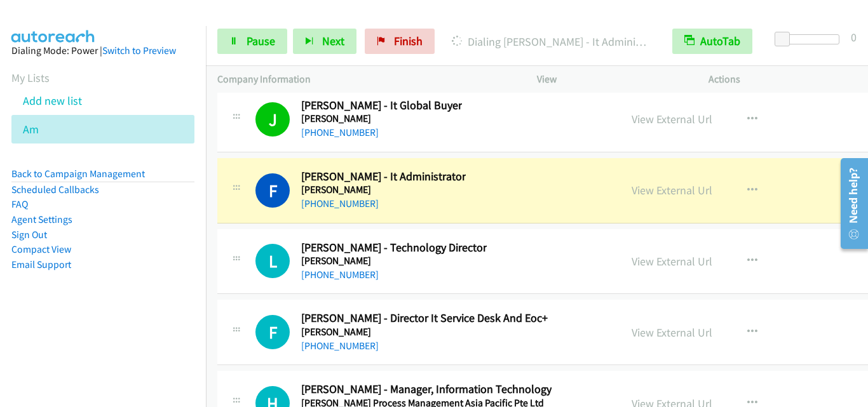
scroll to position [16238, 0]
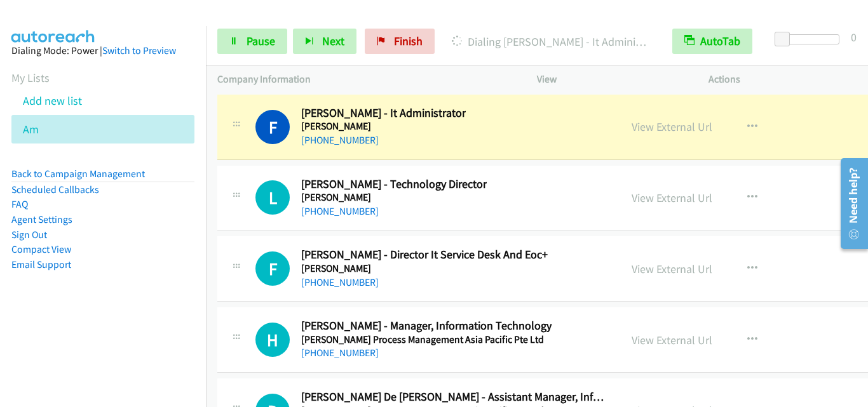
click at [215, 44] on div "Start Calls Pause Next Finish Dialing [PERSON_NAME] - It Administrator AutoTab …" at bounding box center [537, 41] width 662 height 49
click at [274, 46] on span "Pause" at bounding box center [260, 41] width 29 height 15
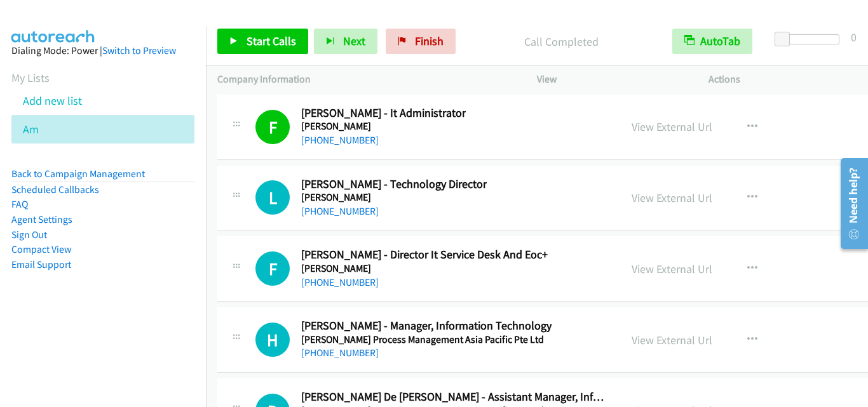
drag, startPoint x: 234, startPoint y: 187, endPoint x: 244, endPoint y: 179, distance: 13.1
click at [234, 187] on div at bounding box center [236, 194] width 15 height 34
click at [272, 50] on link "Start Calls" at bounding box center [262, 41] width 91 height 25
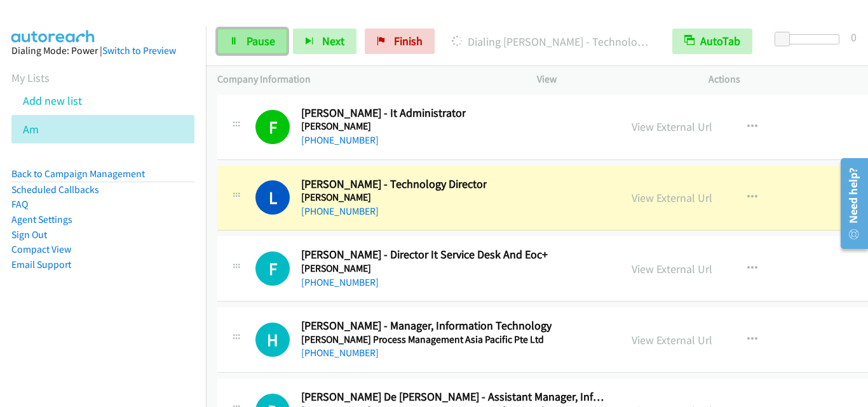
click at [230, 40] on icon at bounding box center [233, 41] width 9 height 9
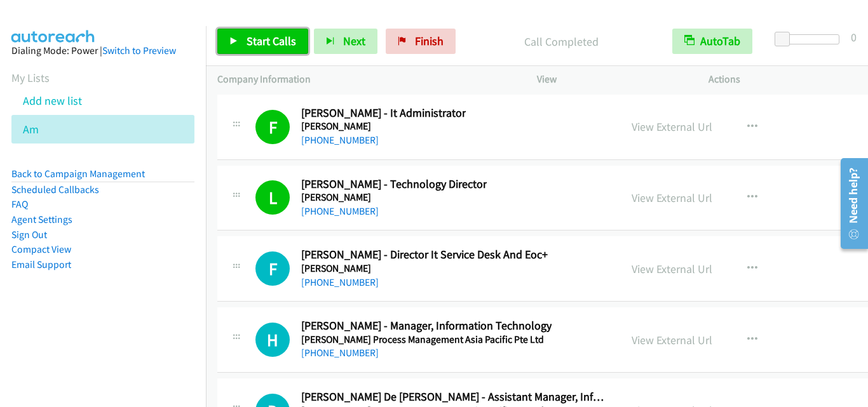
click at [225, 46] on link "Start Calls" at bounding box center [262, 41] width 91 height 25
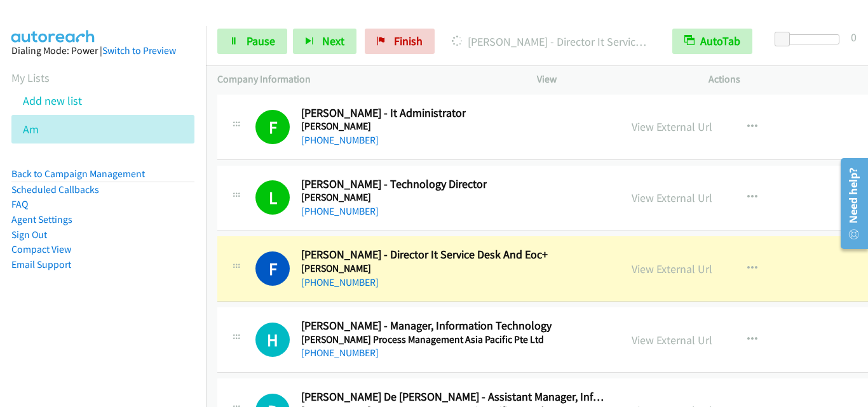
click at [246, 274] on div "F Callback Scheduled [PERSON_NAME] - Director It Service Desk And Eoc+ [PERSON_…" at bounding box center [419, 269] width 380 height 42
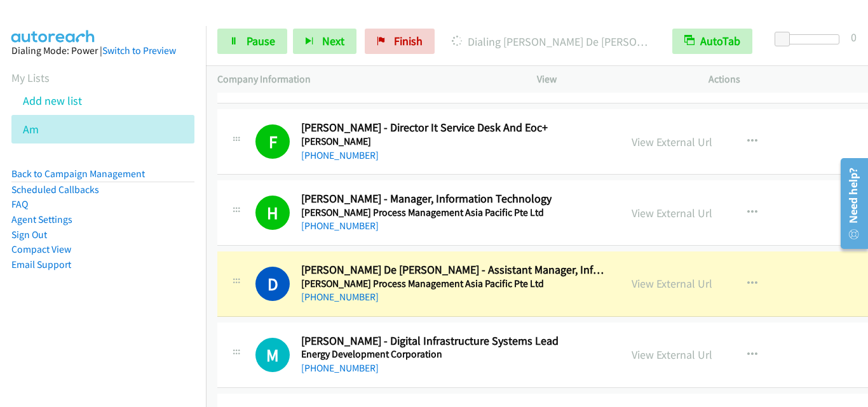
click at [258, 326] on div "M Callback Scheduled [PERSON_NAME] - Digital Infrastructure Systems Lead Energy…" at bounding box center [597, 355] width 760 height 65
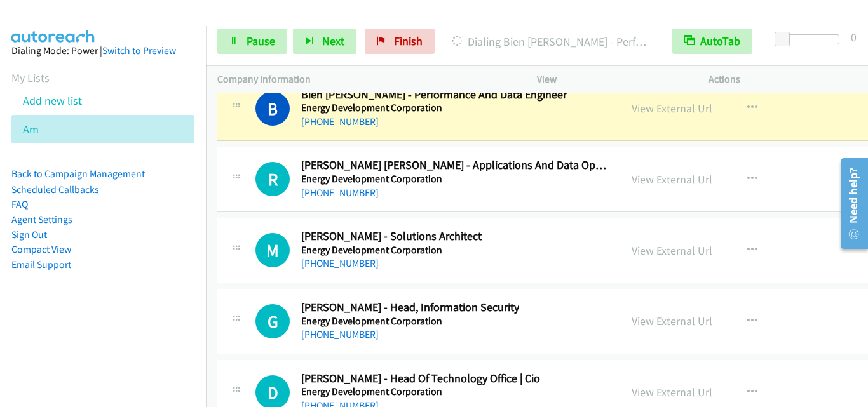
scroll to position [16619, 0]
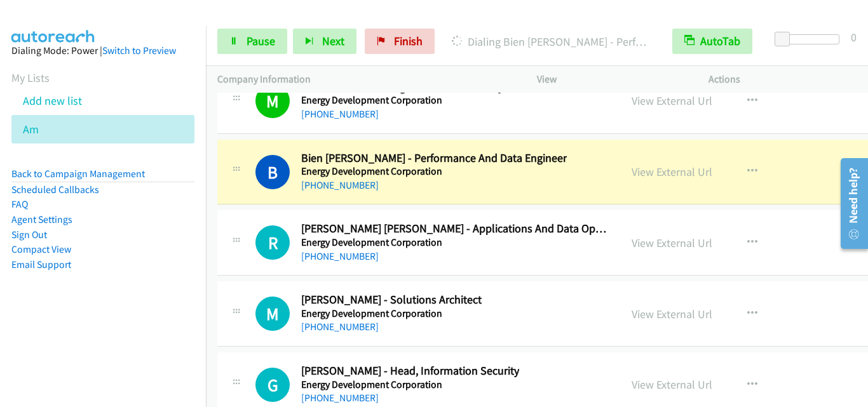
drag, startPoint x: 243, startPoint y: 211, endPoint x: 285, endPoint y: 236, distance: 48.7
click at [243, 211] on div "R Callback Scheduled [PERSON_NAME] [PERSON_NAME] - Applications And Data Operat…" at bounding box center [597, 242] width 760 height 65
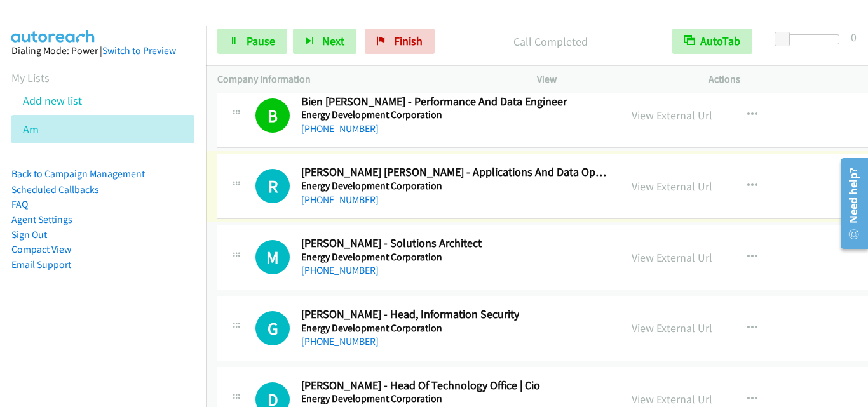
scroll to position [16682, 0]
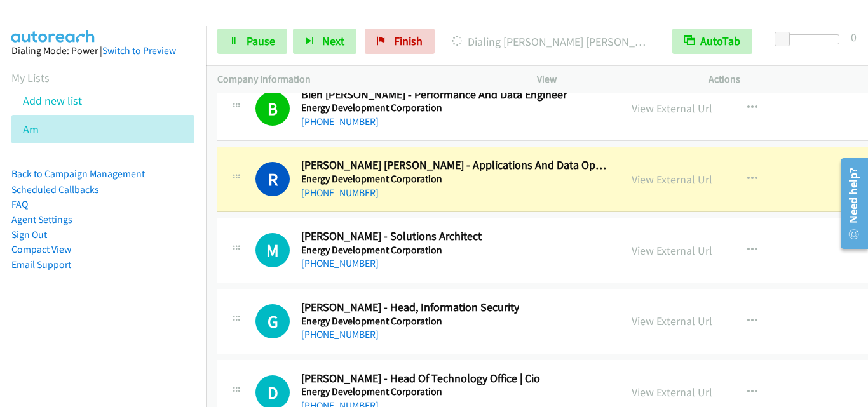
click at [276, 271] on div "M Callback Scheduled [PERSON_NAME] - Solutions Architect Energy Development Cor…" at bounding box center [431, 250] width 353 height 42
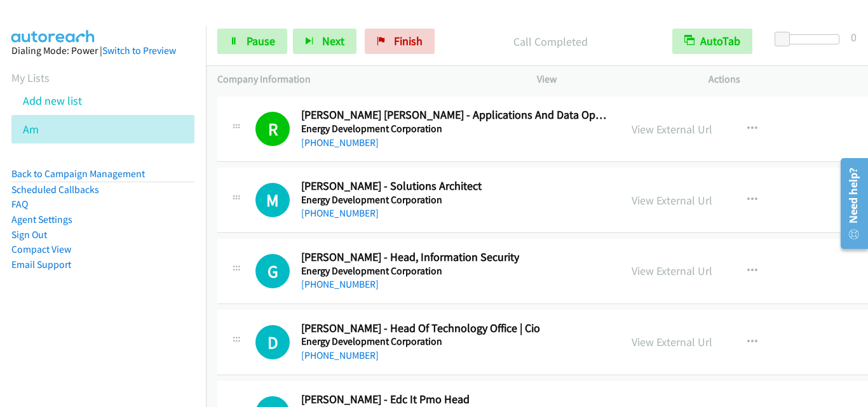
scroll to position [16746, 0]
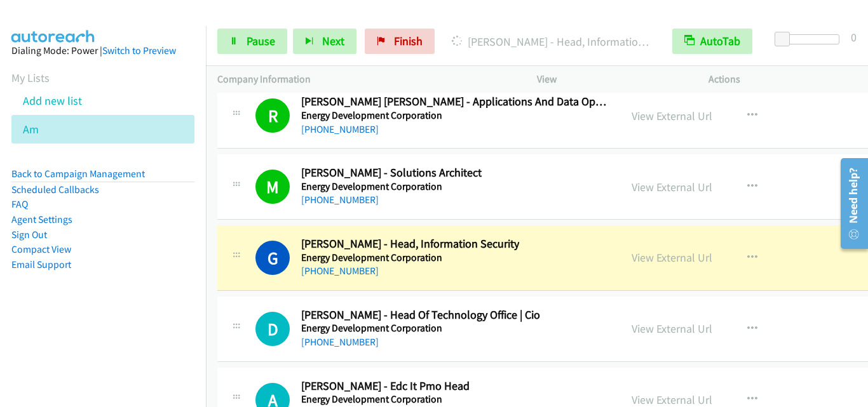
click at [234, 294] on td "D Callback Scheduled [PERSON_NAME] - Head Of Technology Office | Cio Energy Dev…" at bounding box center [597, 329] width 783 height 71
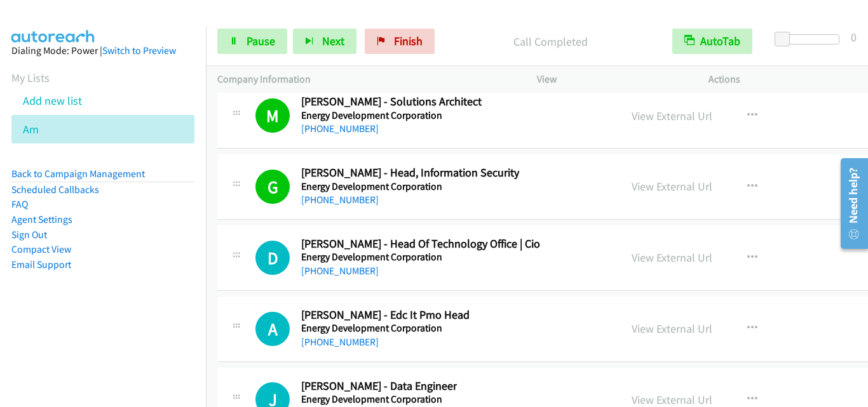
scroll to position [16873, 0]
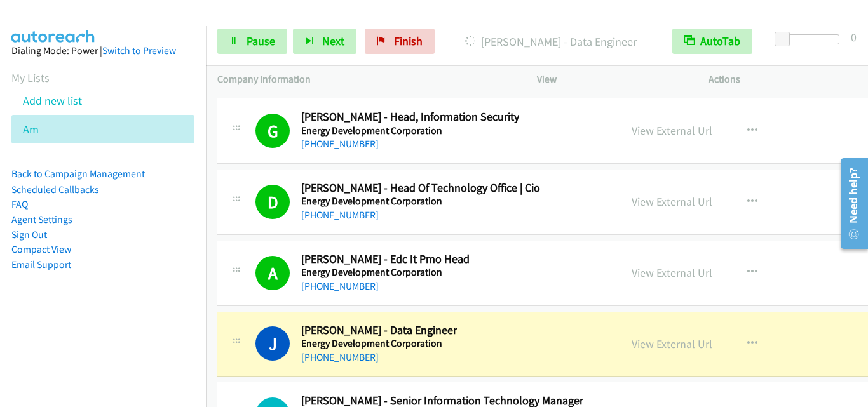
click at [227, 299] on div "A Callback Scheduled [PERSON_NAME] - Edc It Pmo Head Energy Development Corpora…" at bounding box center [597, 273] width 760 height 65
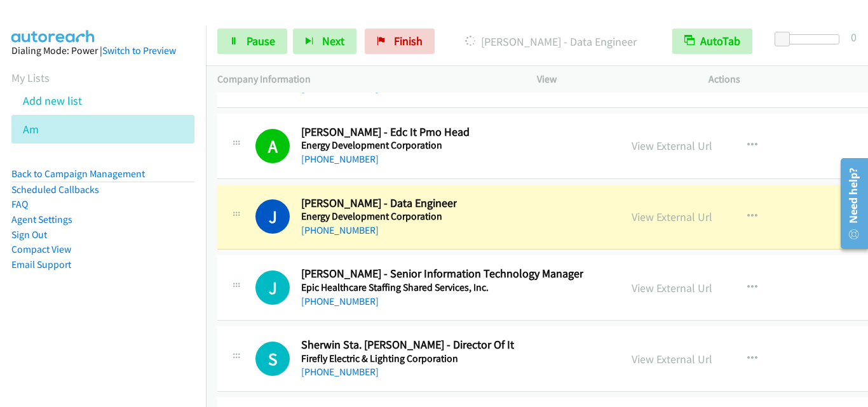
scroll to position [17064, 0]
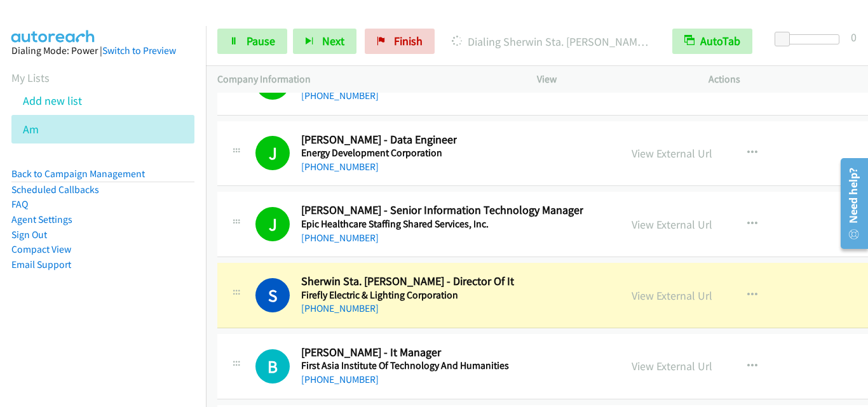
click at [249, 270] on div "S Callback Scheduled Sherwin Sta. [PERSON_NAME] - Director Of It Firefly Electr…" at bounding box center [597, 295] width 760 height 65
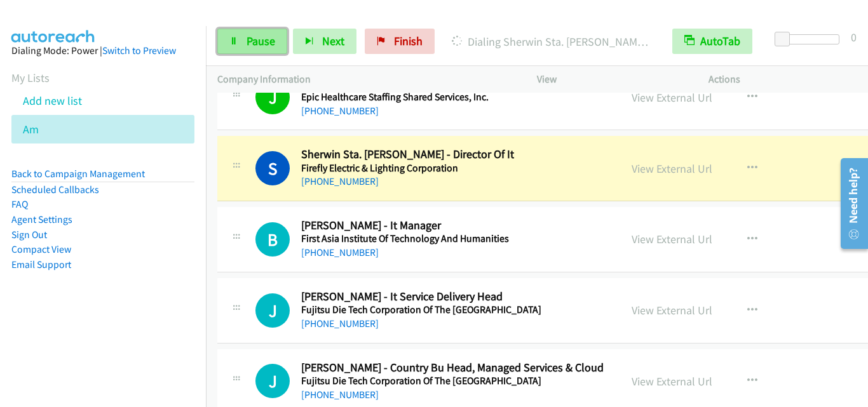
click at [234, 48] on link "Pause" at bounding box center [252, 41] width 70 height 25
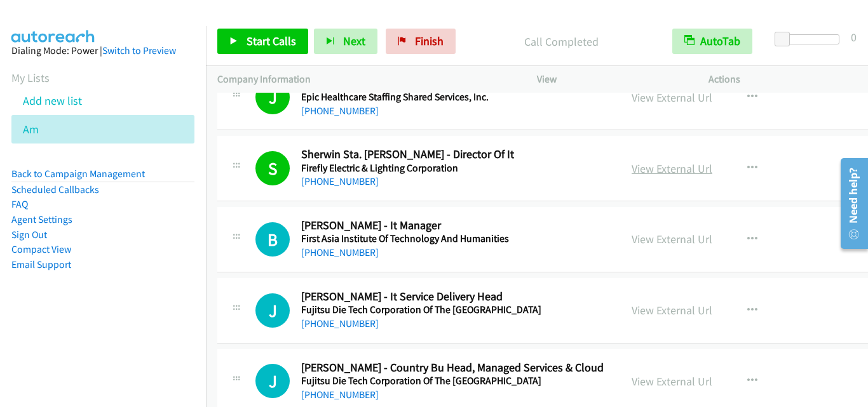
click at [654, 170] on link "View External Url" at bounding box center [671, 168] width 81 height 15
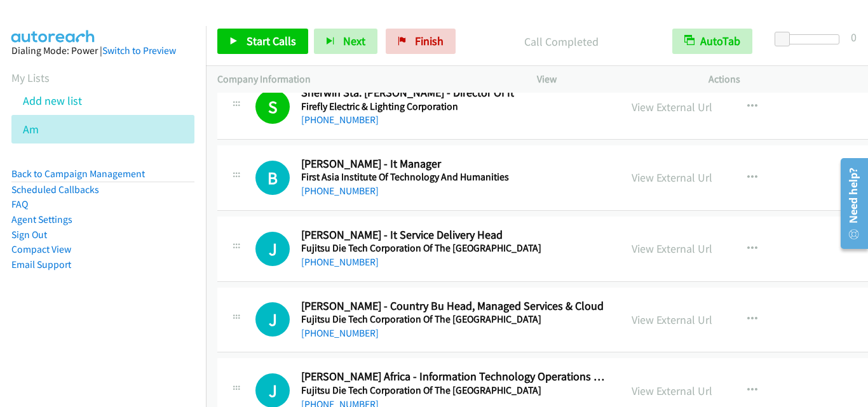
scroll to position [17254, 0]
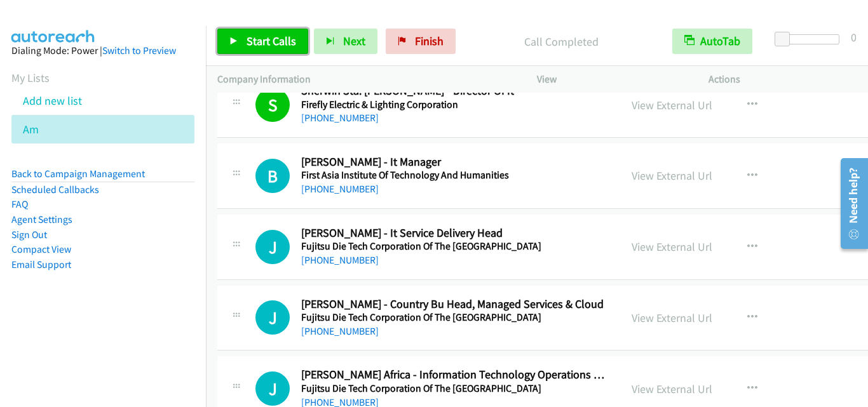
click at [243, 36] on link "Start Calls" at bounding box center [262, 41] width 91 height 25
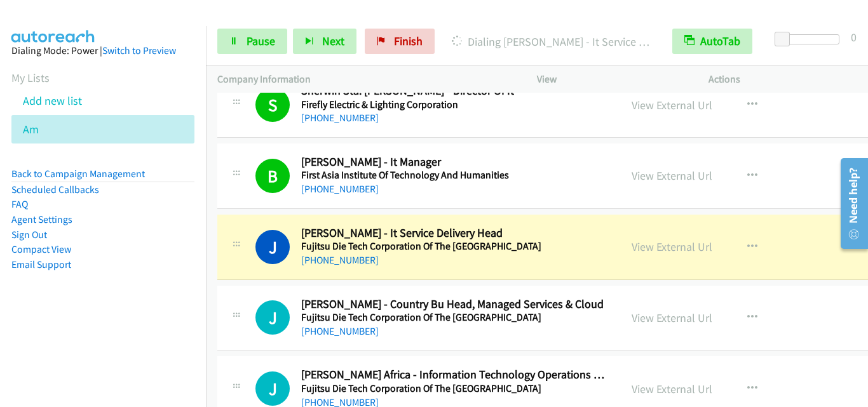
click at [241, 206] on div "B Callback Scheduled [PERSON_NAME] - It Manager First Asia Institute Of Technol…" at bounding box center [597, 176] width 760 height 65
click at [251, 270] on div "J Callback Scheduled [PERSON_NAME] - It Service Delivery Head Fujitsu Die Tech …" at bounding box center [597, 247] width 760 height 65
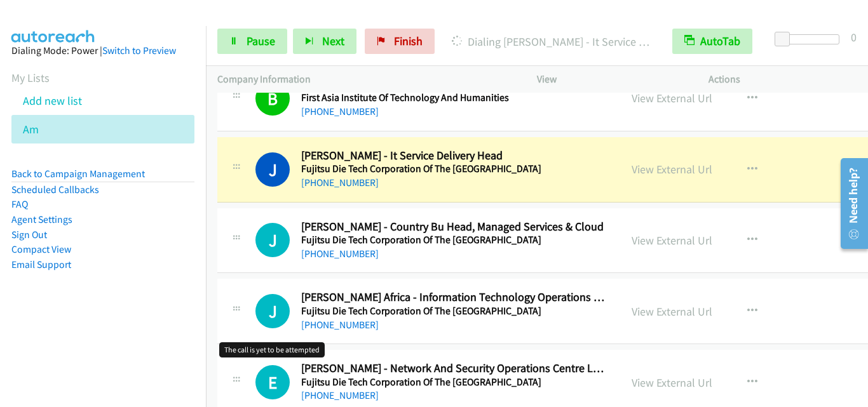
scroll to position [17318, 0]
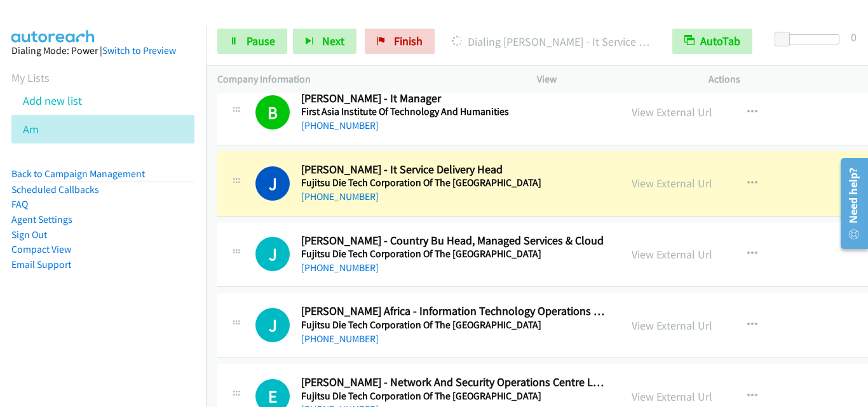
click at [258, 229] on div "J Callback Scheduled [PERSON_NAME] - Country Bu Head, Managed Services & Cloud …" at bounding box center [597, 254] width 760 height 65
drag, startPoint x: 262, startPoint y: 262, endPoint x: 267, endPoint y: 154, distance: 108.1
click at [262, 262] on h1 "J" at bounding box center [272, 254] width 34 height 34
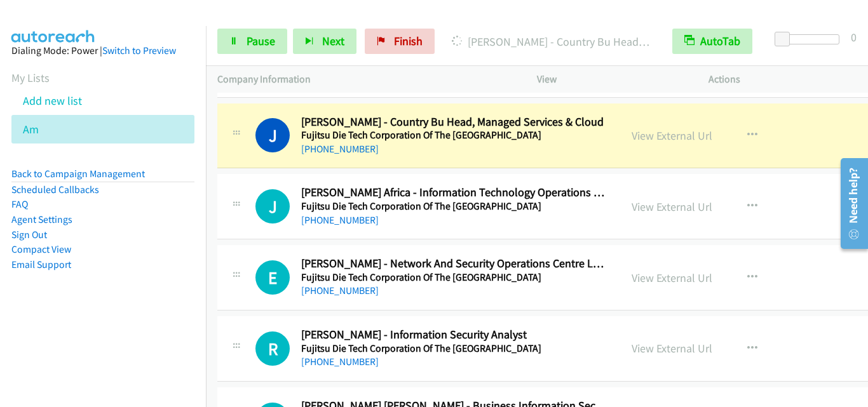
scroll to position [17445, 0]
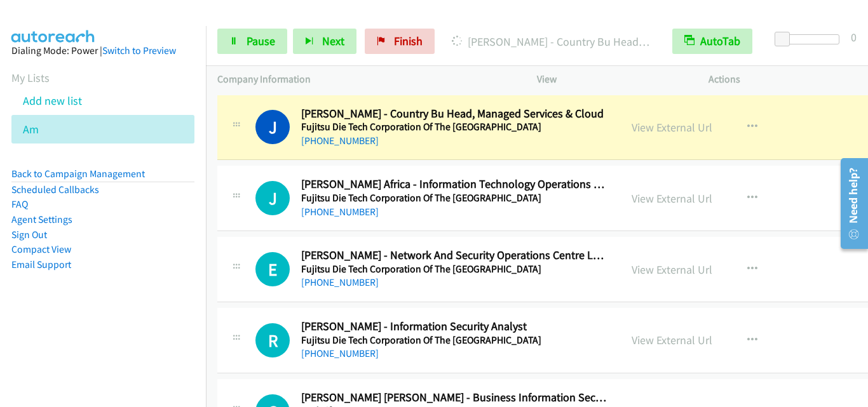
click at [241, 201] on div at bounding box center [236, 194] width 15 height 34
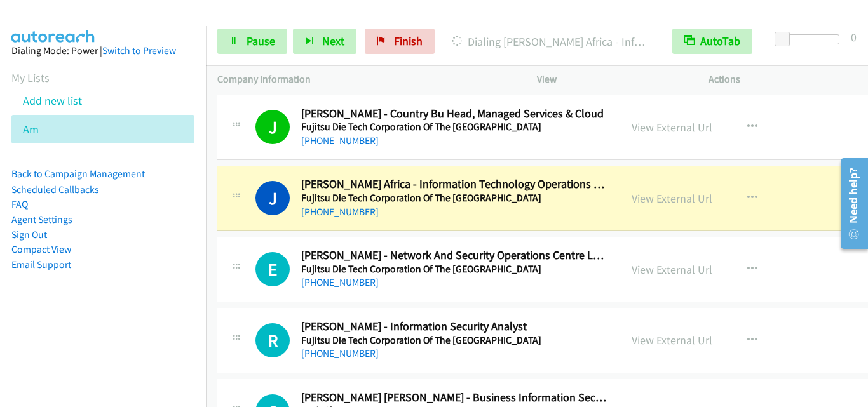
click at [240, 226] on div "J Callback Scheduled [PERSON_NAME] Africa - Information Technology Operations M…" at bounding box center [597, 198] width 760 height 65
click at [238, 42] on link "Pause" at bounding box center [252, 41] width 70 height 25
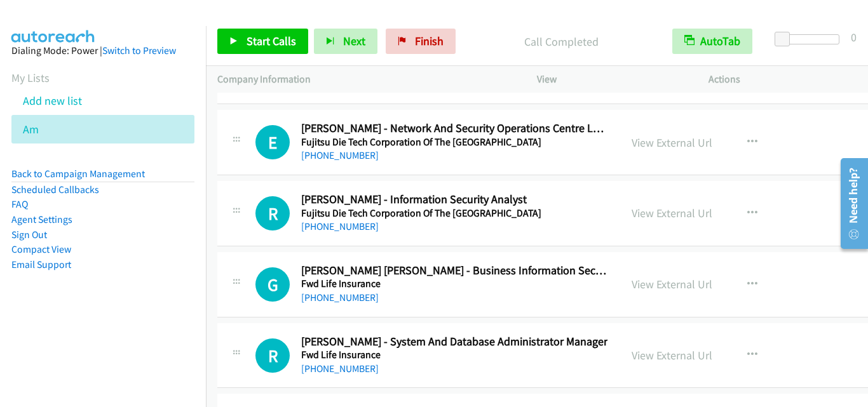
scroll to position [17699, 0]
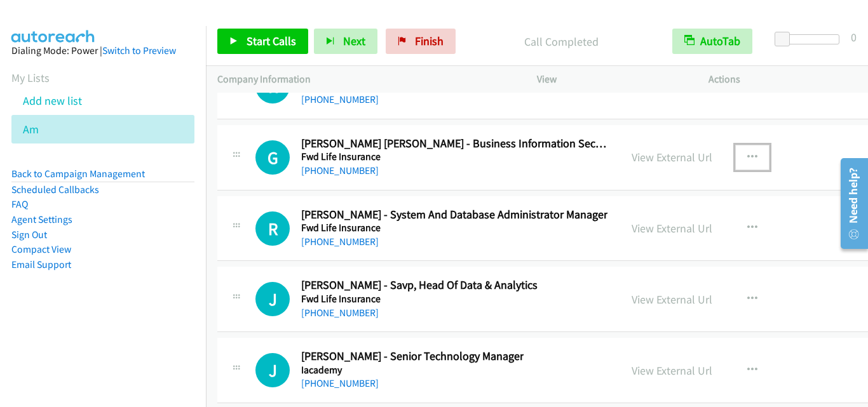
click at [747, 152] on icon "button" at bounding box center [752, 157] width 10 height 10
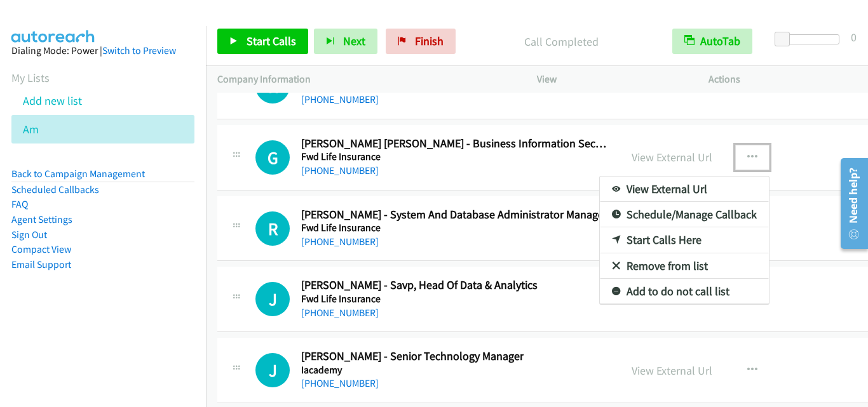
click at [656, 243] on link "Start Calls Here" at bounding box center [684, 239] width 169 height 25
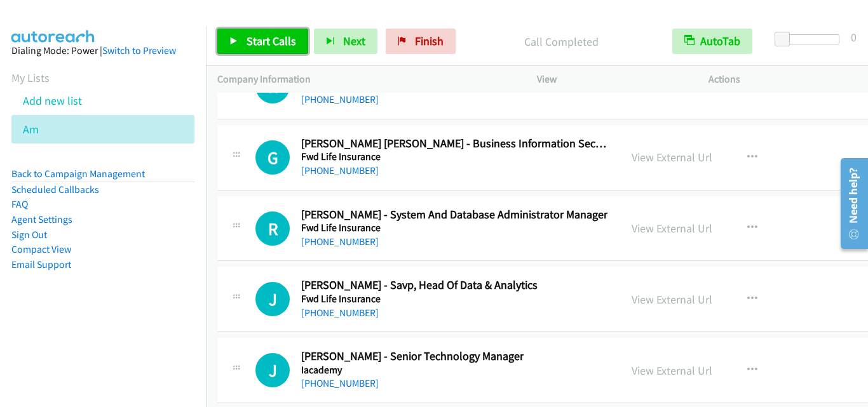
click at [278, 37] on span "Start Calls" at bounding box center [271, 41] width 50 height 15
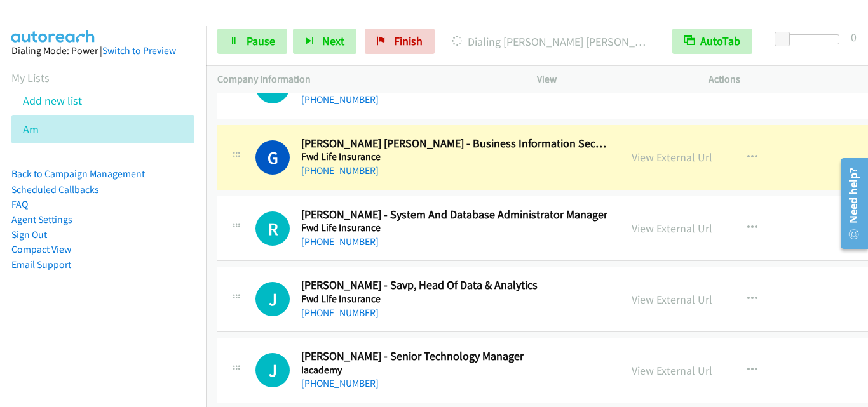
click at [269, 206] on div "R Callback Scheduled [PERSON_NAME] - System And Database Administrator Manager …" at bounding box center [597, 228] width 760 height 65
click at [250, 40] on span "Pause" at bounding box center [260, 41] width 29 height 15
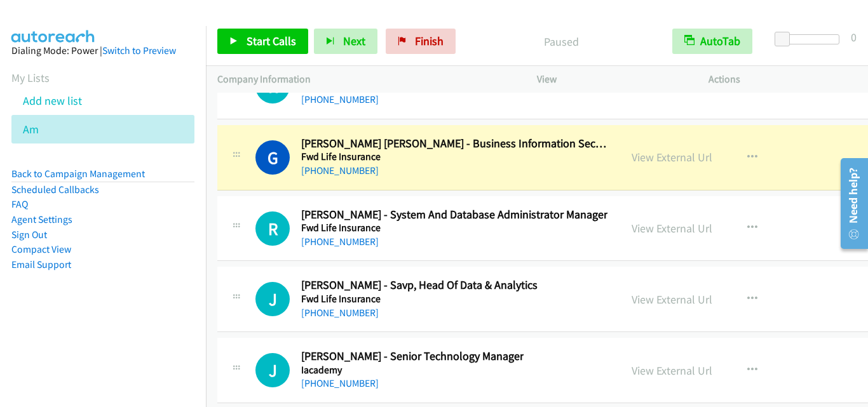
drag, startPoint x: 225, startPoint y: 169, endPoint x: 250, endPoint y: 148, distance: 32.9
click at [225, 169] on div "G Callback Scheduled [PERSON_NAME] [PERSON_NAME] - Business Information Securit…" at bounding box center [418, 158] width 403 height 42
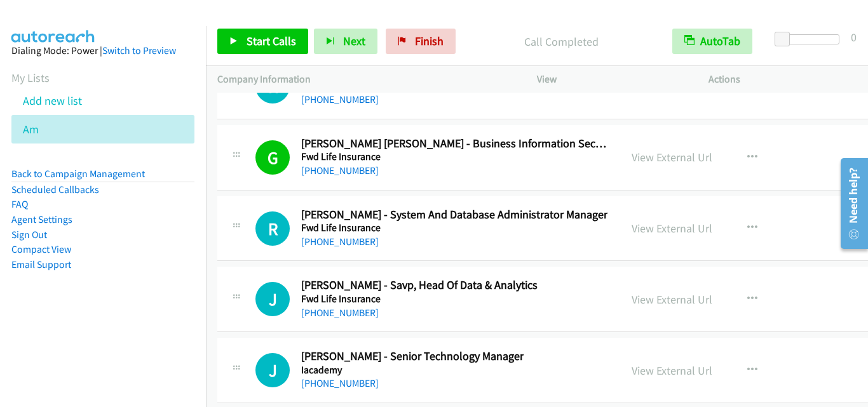
click at [243, 210] on div at bounding box center [236, 225] width 15 height 34
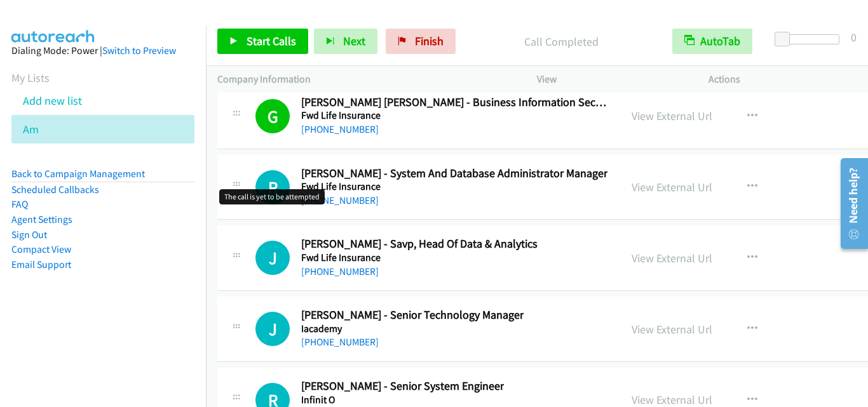
scroll to position [17763, 0]
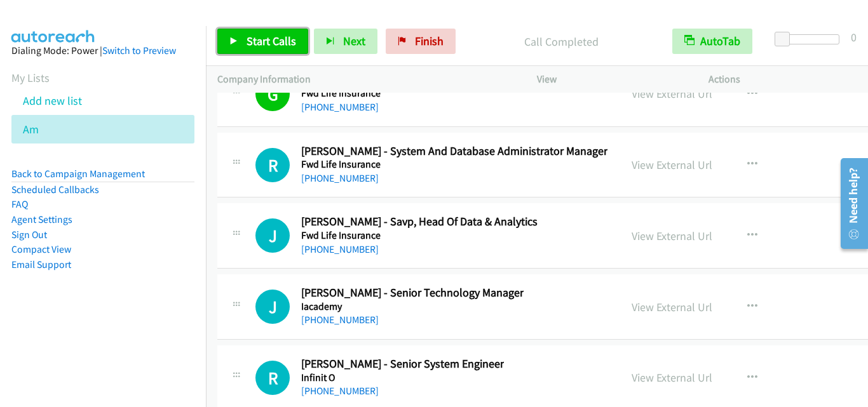
click at [260, 41] on span "Start Calls" at bounding box center [271, 41] width 50 height 15
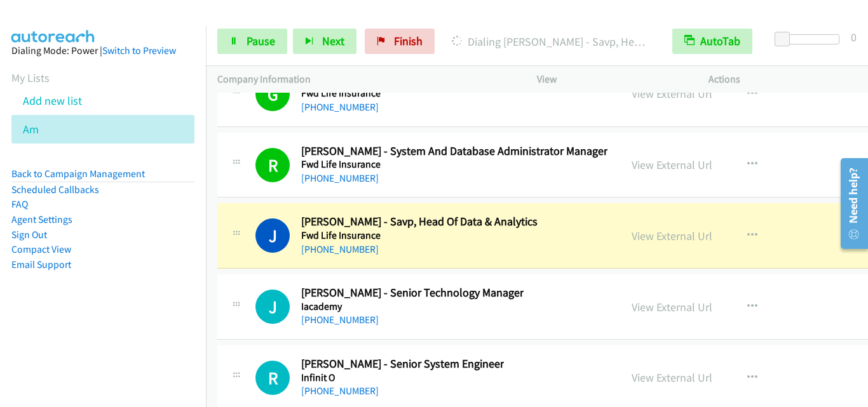
click at [230, 243] on div at bounding box center [236, 232] width 15 height 34
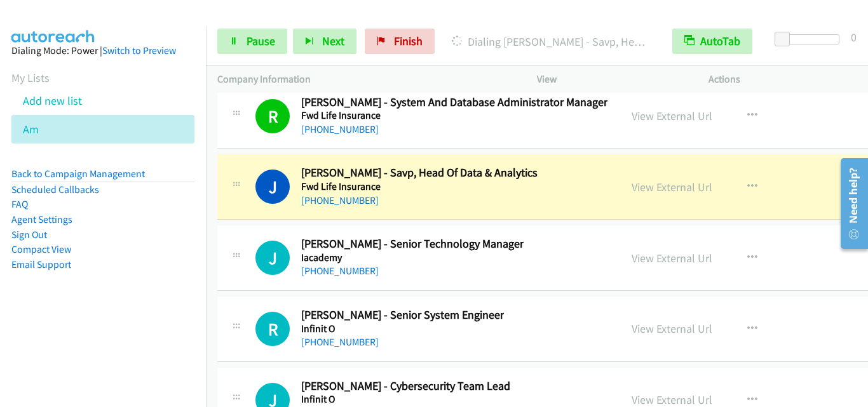
scroll to position [17826, 0]
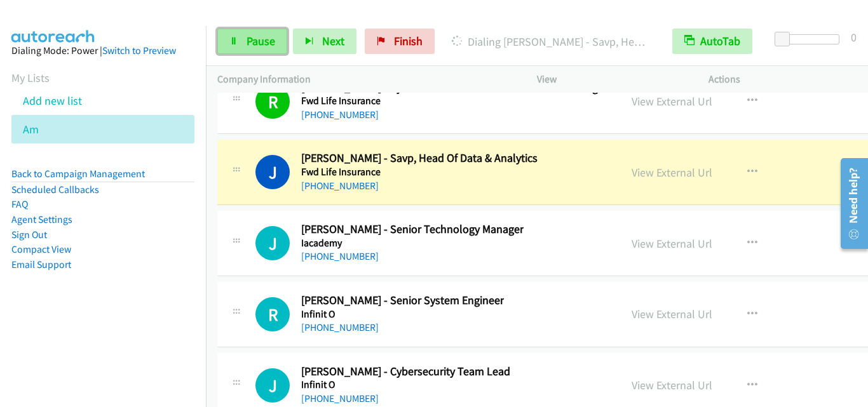
click at [246, 34] on span "Pause" at bounding box center [260, 41] width 29 height 15
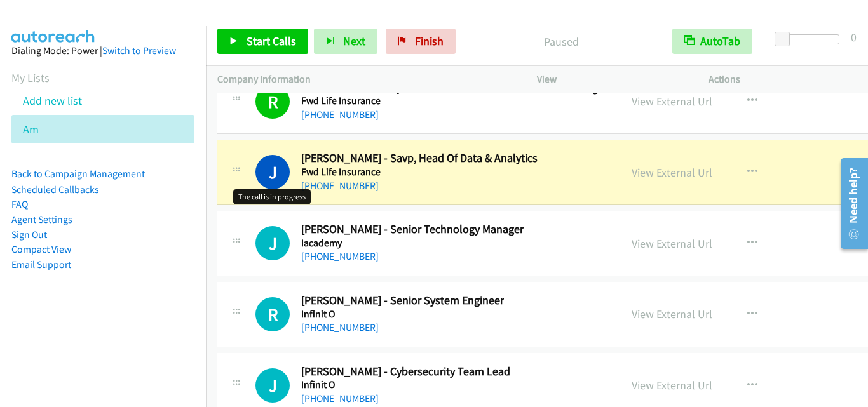
click at [244, 203] on div "J Callback Scheduled [PERSON_NAME] - Savp, Head Of Data & Analytics Fwd Life In…" at bounding box center [597, 172] width 760 height 65
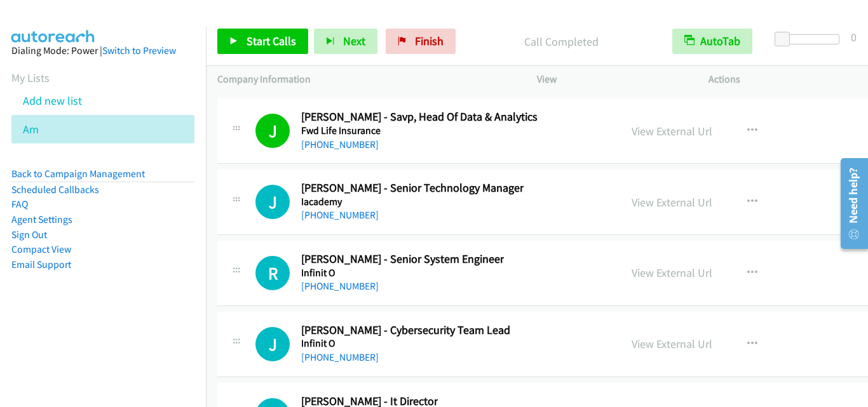
scroll to position [17890, 0]
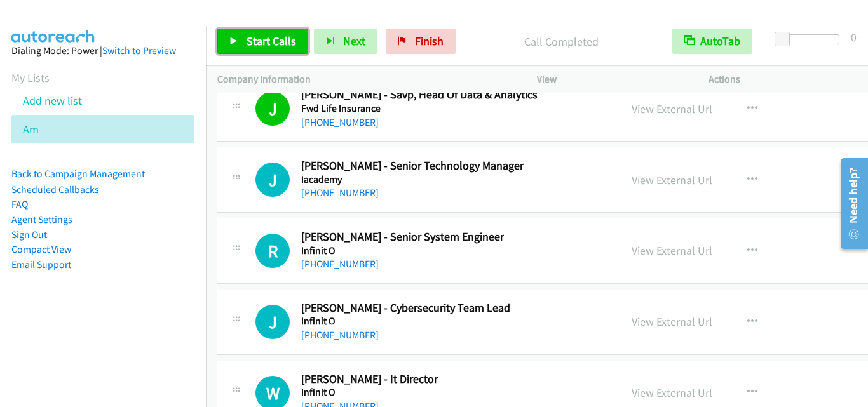
click at [278, 43] on span "Start Calls" at bounding box center [271, 41] width 50 height 15
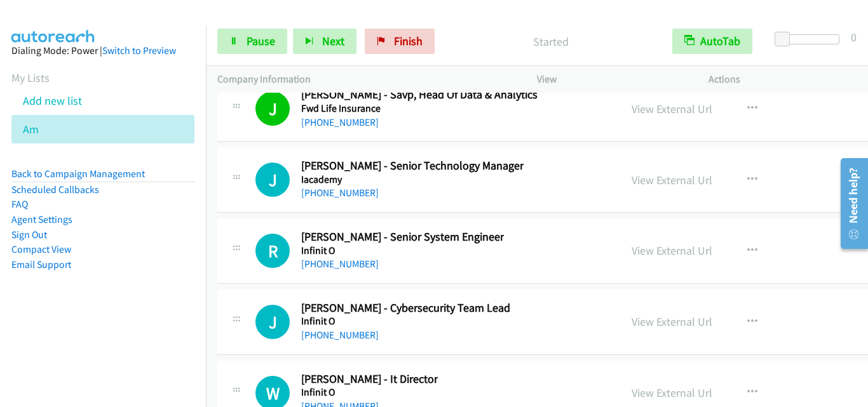
click at [254, 203] on div "J Callback Scheduled [PERSON_NAME] - Senior Technology Manager [PERSON_NAME] [G…" at bounding box center [597, 179] width 760 height 65
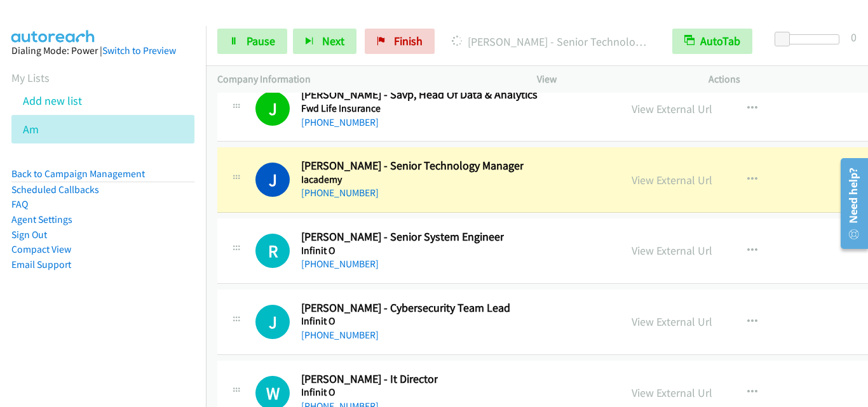
scroll to position [17953, 0]
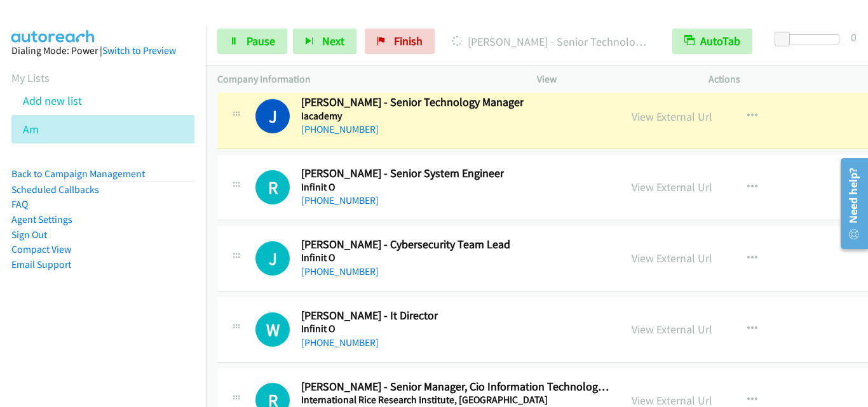
drag, startPoint x: 248, startPoint y: 219, endPoint x: 255, endPoint y: 195, distance: 24.5
click at [248, 219] on div "R Callback Scheduled [PERSON_NAME] - Senior System Engineer Infinit O [GEOGRAPH…" at bounding box center [597, 187] width 760 height 65
drag, startPoint x: 253, startPoint y: 53, endPoint x: 257, endPoint y: 30, distance: 23.9
click at [253, 53] on link "Pause" at bounding box center [252, 41] width 70 height 25
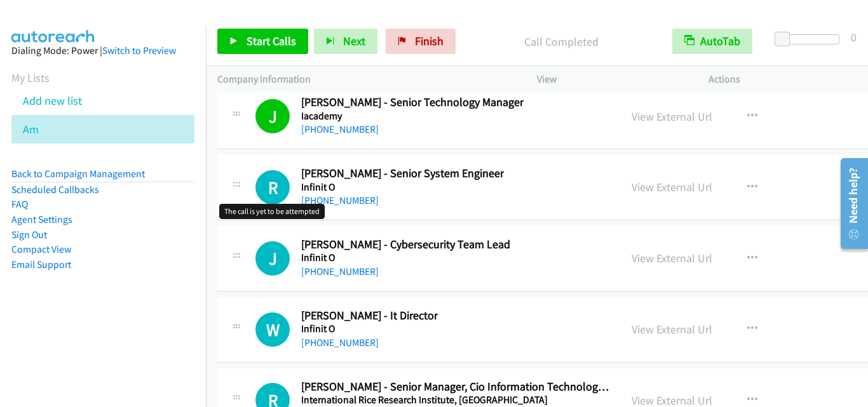
click at [264, 171] on h1 "R" at bounding box center [272, 187] width 34 height 34
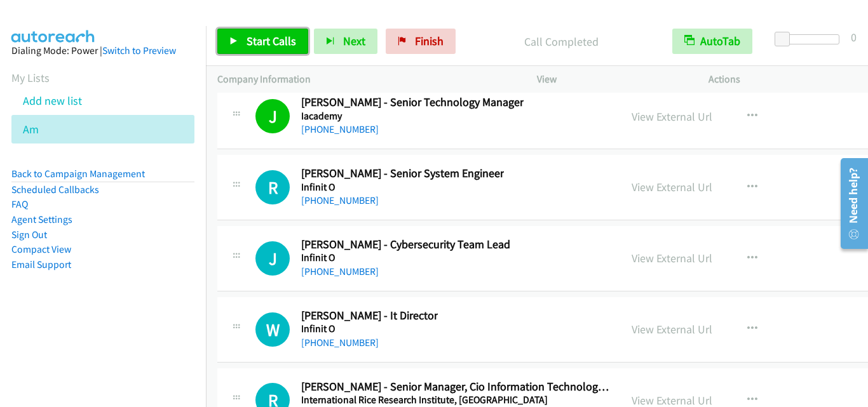
click at [252, 40] on span "Start Calls" at bounding box center [271, 41] width 50 height 15
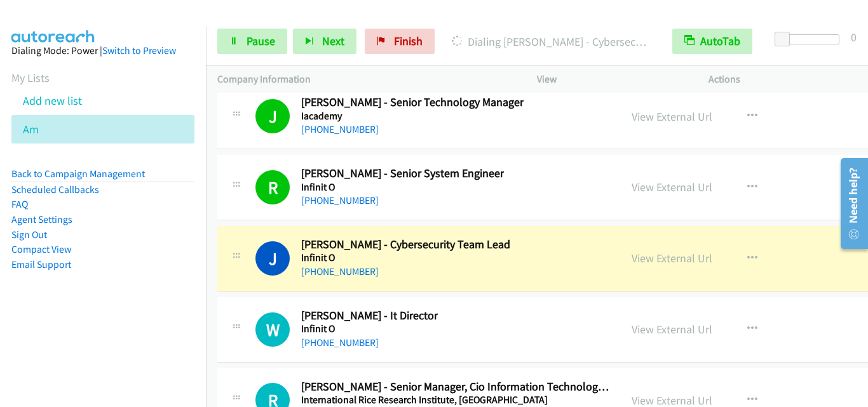
drag, startPoint x: 231, startPoint y: 292, endPoint x: 236, endPoint y: 270, distance: 22.2
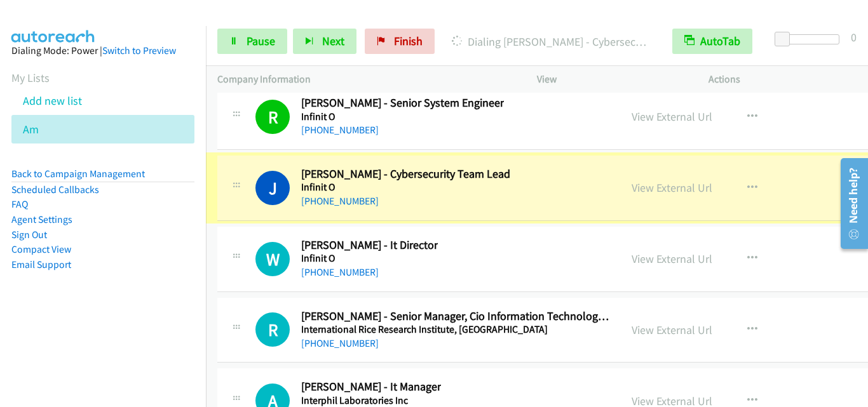
scroll to position [18080, 0]
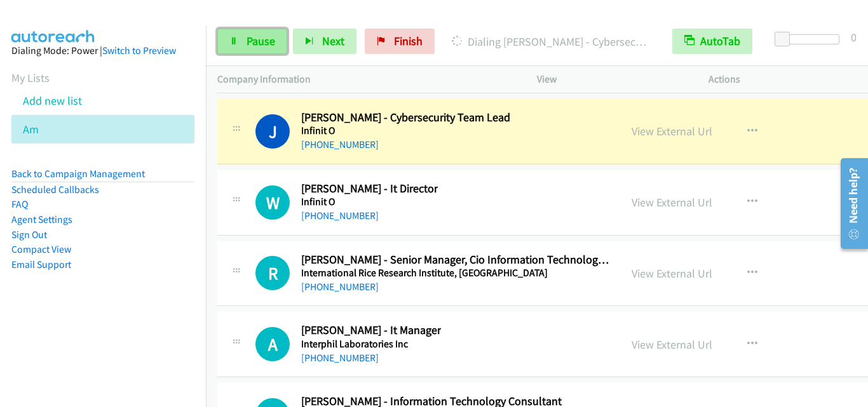
click at [263, 46] on span "Pause" at bounding box center [260, 41] width 29 height 15
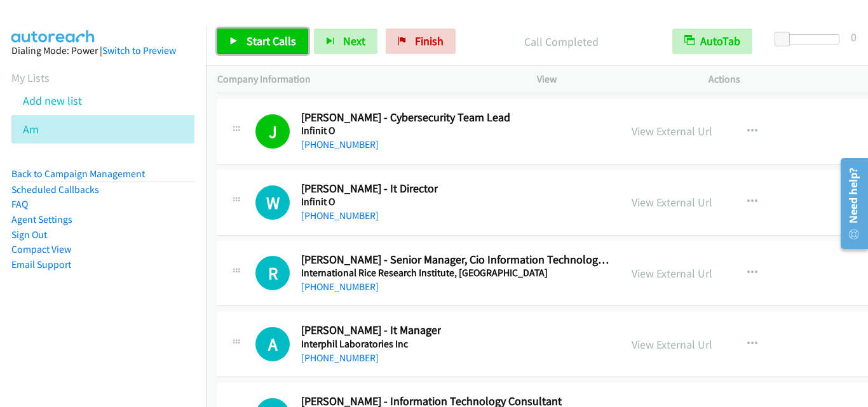
click at [239, 40] on link "Start Calls" at bounding box center [262, 41] width 91 height 25
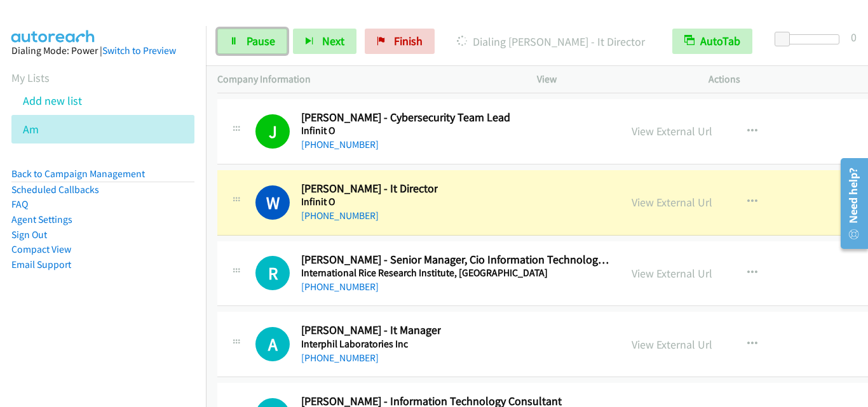
drag, startPoint x: 237, startPoint y: 45, endPoint x: 297, endPoint y: 111, distance: 89.0
click at [238, 46] on link "Pause" at bounding box center [252, 41] width 70 height 25
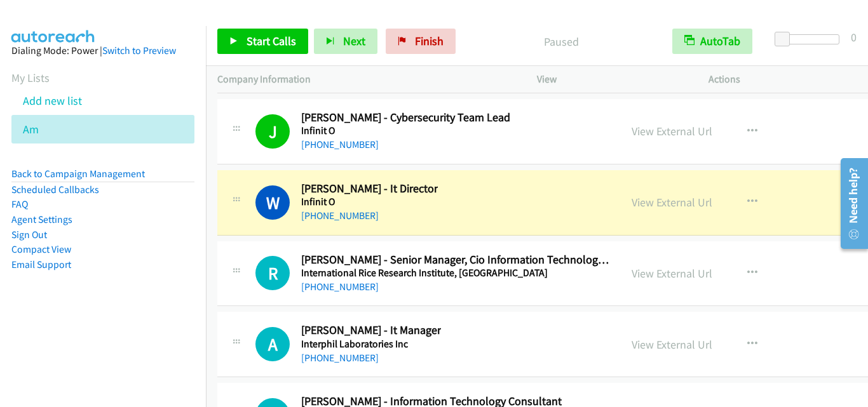
scroll to position [18144, 0]
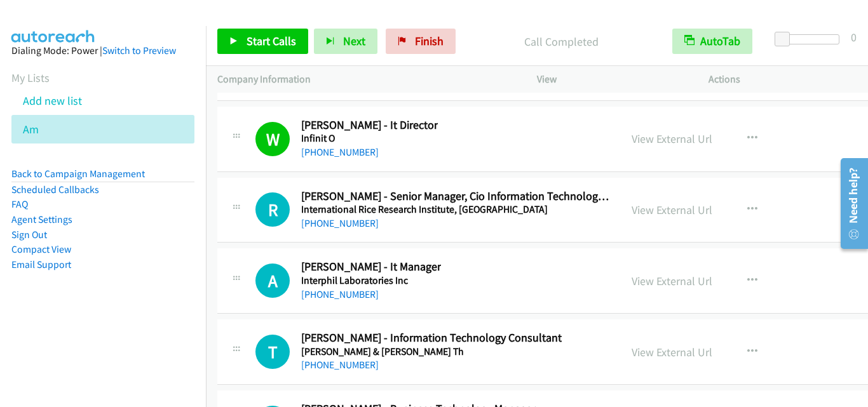
click at [245, 232] on div "R Callback Scheduled [PERSON_NAME] - Senior Manager, Cio Information Technology…" at bounding box center [597, 210] width 760 height 65
click at [246, 44] on span "Start Calls" at bounding box center [271, 41] width 50 height 15
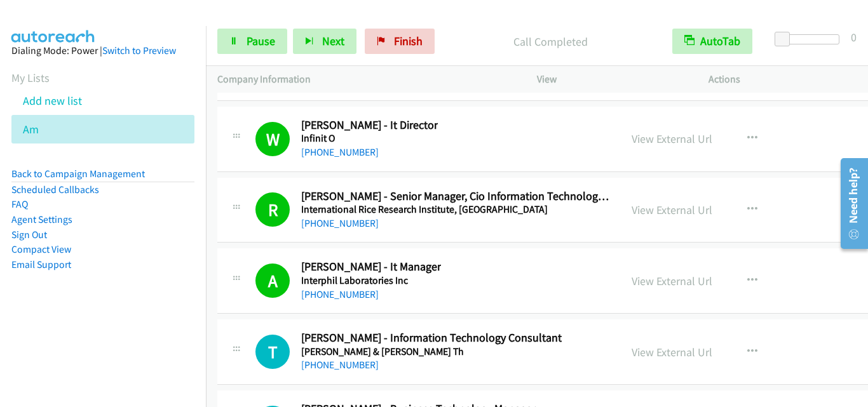
click at [236, 327] on div "T Callback Scheduled [PERSON_NAME] - Information Technology Consultant [PERSON_…" at bounding box center [597, 352] width 760 height 65
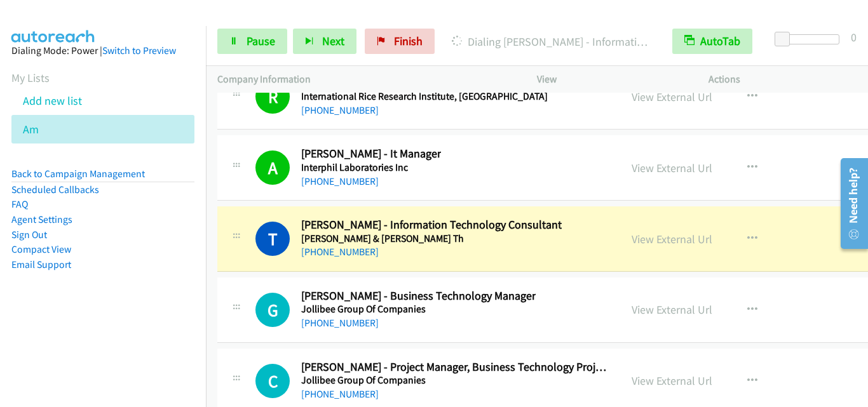
scroll to position [18334, 0]
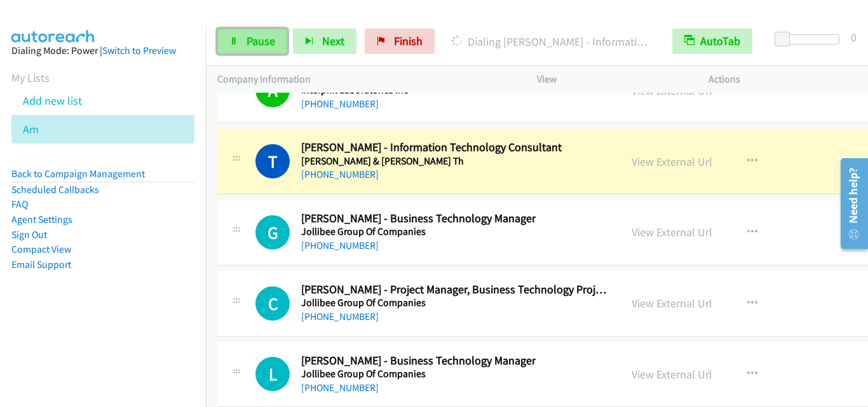
click at [254, 47] on span "Pause" at bounding box center [260, 41] width 29 height 15
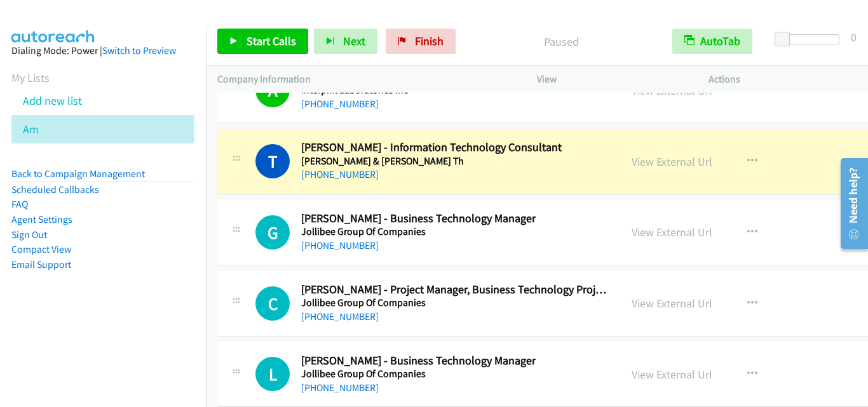
click at [252, 206] on div "G Callback Scheduled [PERSON_NAME] - Business Technology Manager Jollibee Group…" at bounding box center [597, 232] width 760 height 65
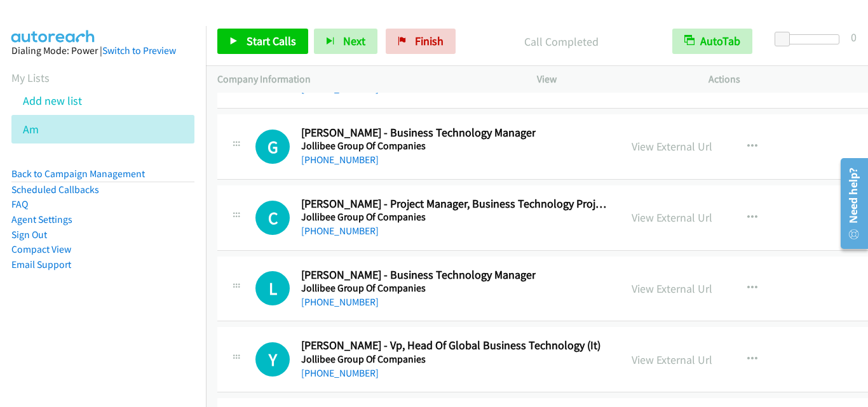
scroll to position [18398, 0]
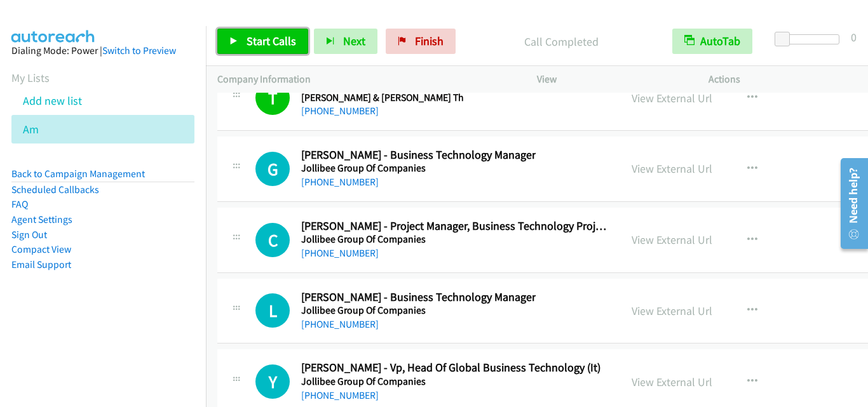
click at [255, 33] on link "Start Calls" at bounding box center [262, 41] width 91 height 25
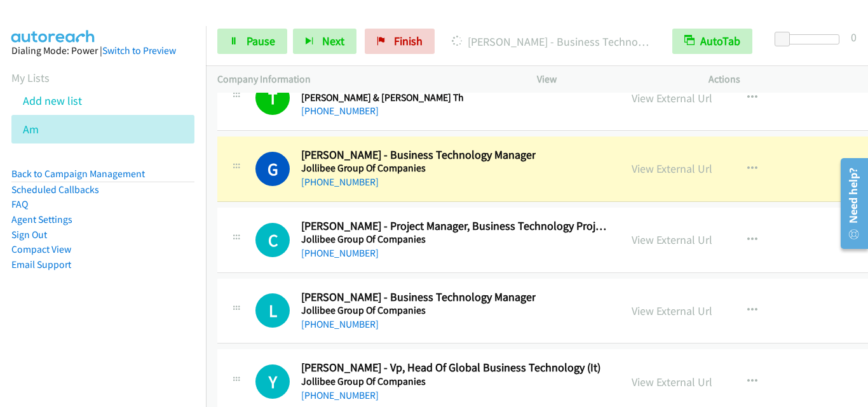
drag, startPoint x: 241, startPoint y: 191, endPoint x: 266, endPoint y: 72, distance: 122.1
click at [241, 191] on div "G Callback Scheduled [PERSON_NAME] - Business Technology Manager Jollibee Group…" at bounding box center [597, 169] width 760 height 65
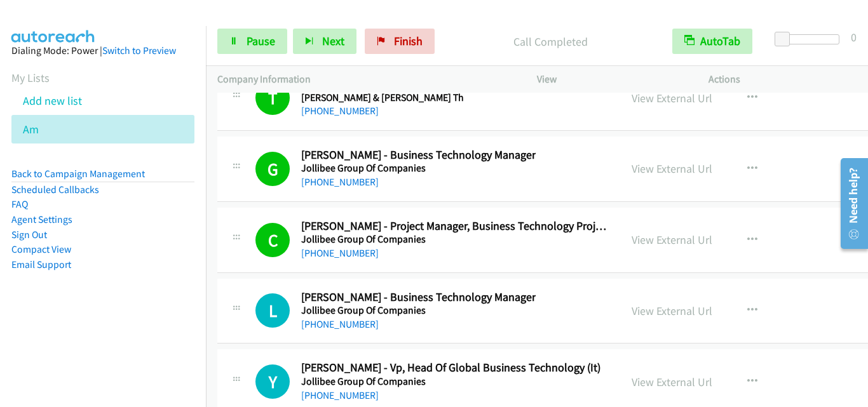
click at [253, 296] on div "L Callback Scheduled [PERSON_NAME] - Business Technology Manager Jollibee Group…" at bounding box center [419, 311] width 380 height 42
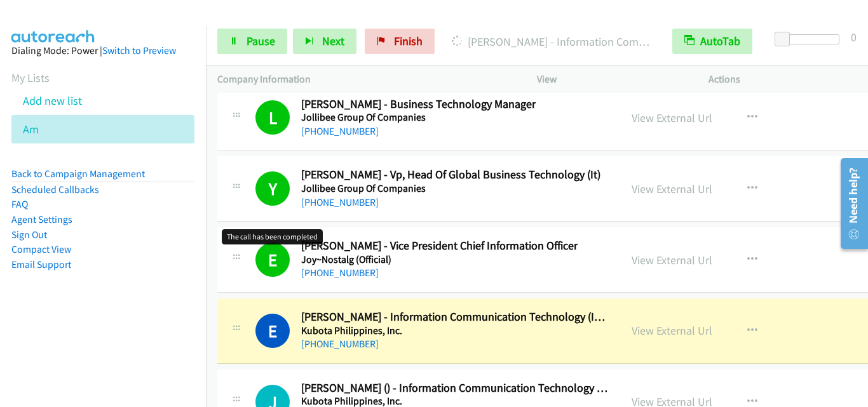
scroll to position [18652, 0]
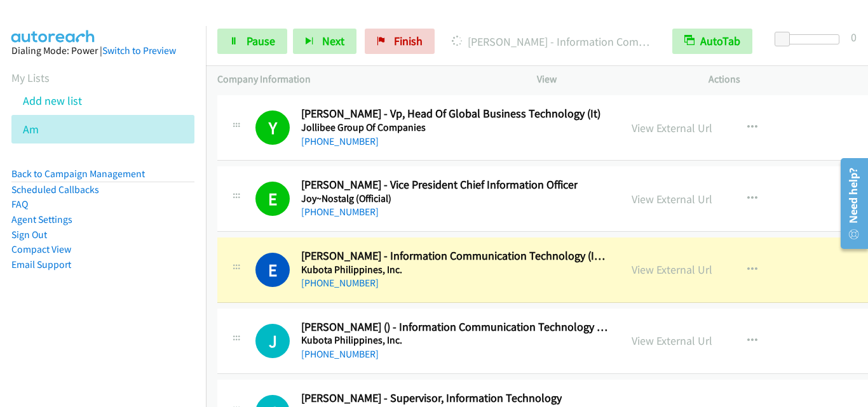
click at [218, 287] on div "E Callback Scheduled [PERSON_NAME] - Information Communication Technology (Ict)…" at bounding box center [418, 270] width 403 height 42
click at [255, 37] on span "Pause" at bounding box center [260, 41] width 29 height 15
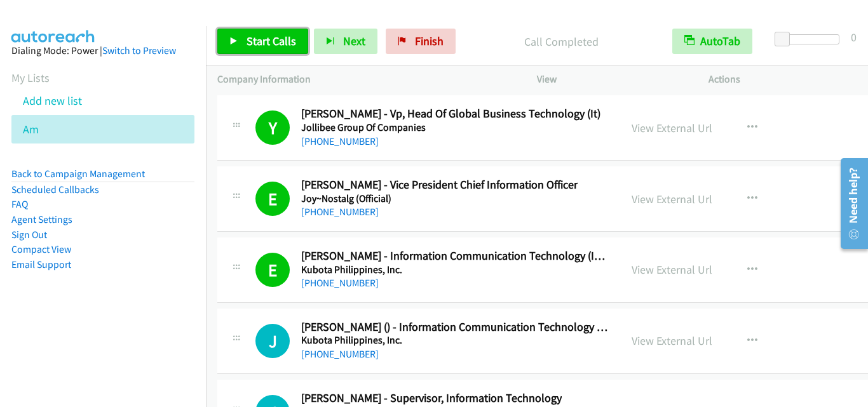
click at [236, 39] on icon at bounding box center [233, 41] width 9 height 9
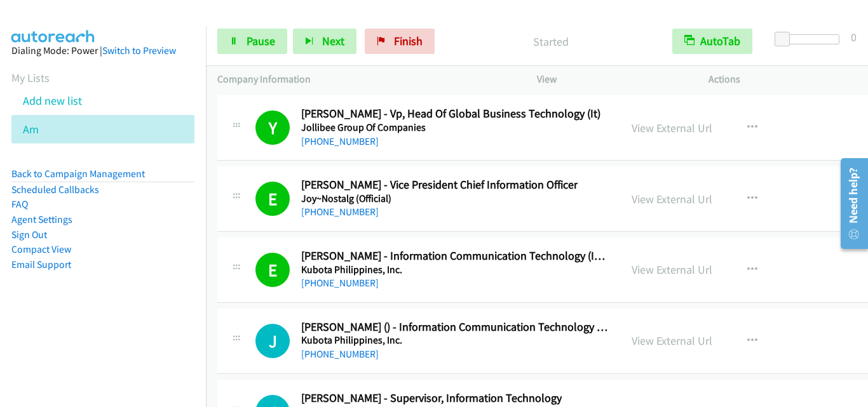
scroll to position [18715, 0]
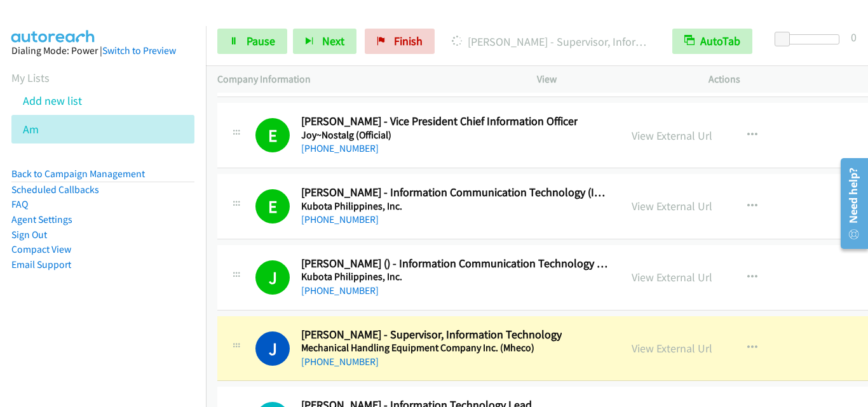
drag, startPoint x: 240, startPoint y: 290, endPoint x: 245, endPoint y: 296, distance: 7.2
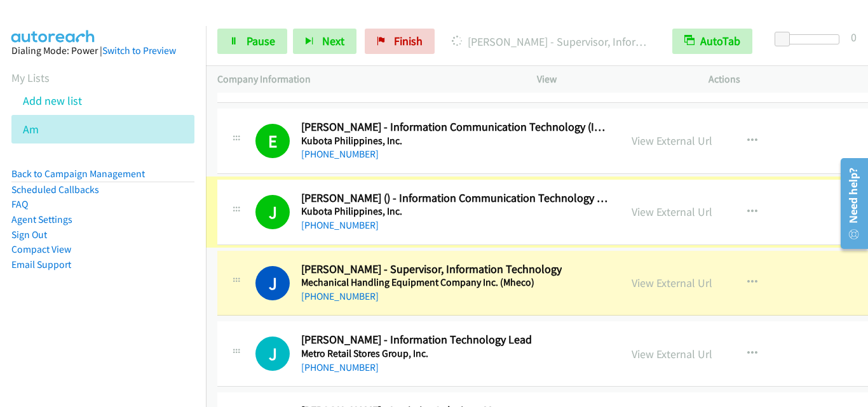
scroll to position [18843, 0]
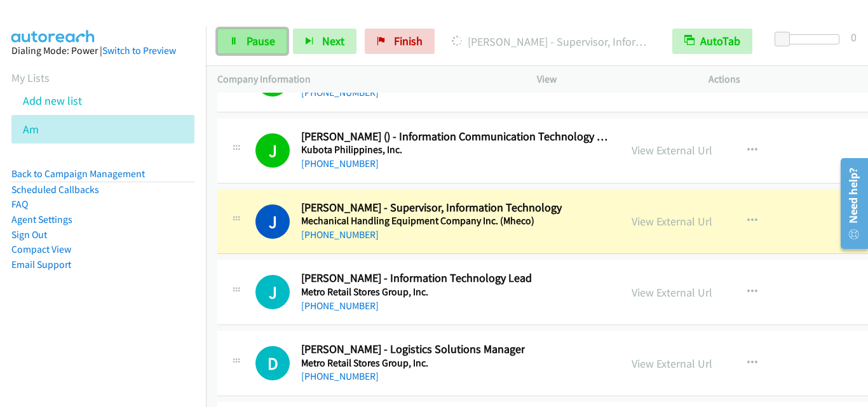
click at [255, 34] on span "Pause" at bounding box center [260, 41] width 29 height 15
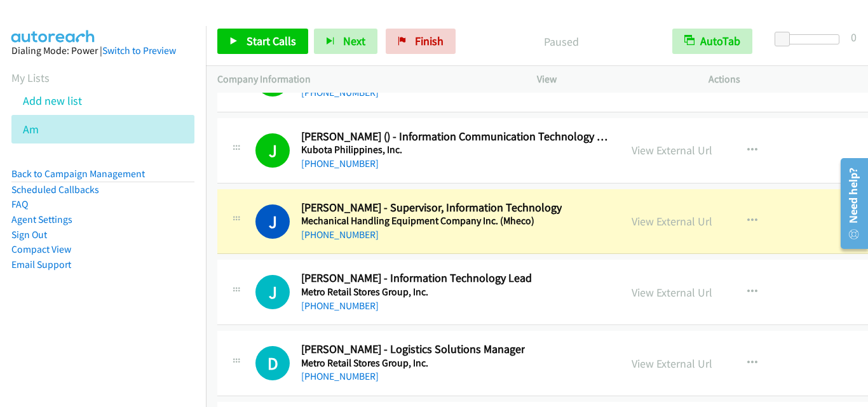
click at [218, 245] on div "J Callback Scheduled [PERSON_NAME] - Supervisor, Information Technology Mechani…" at bounding box center [597, 221] width 760 height 65
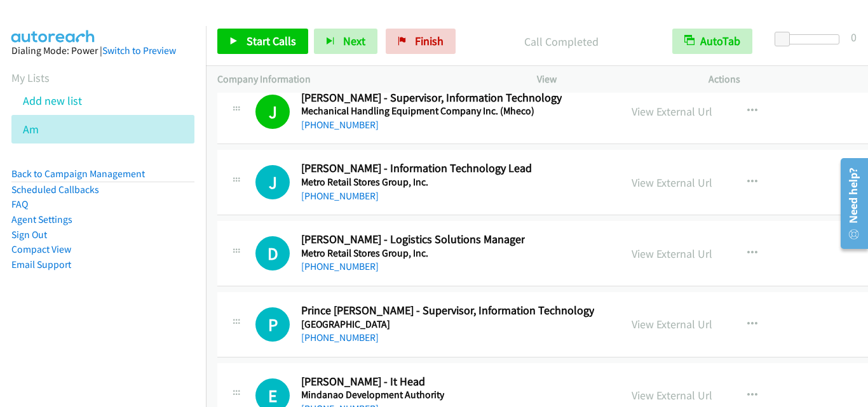
scroll to position [18970, 0]
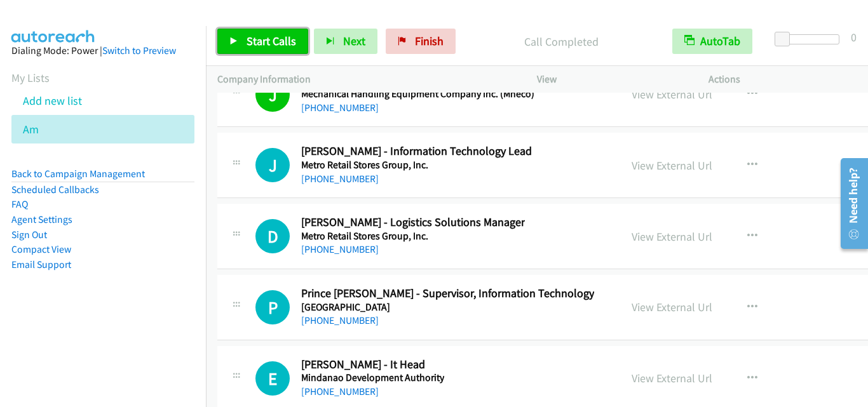
click at [226, 39] on link "Start Calls" at bounding box center [262, 41] width 91 height 25
click at [314, 42] on link "Pause" at bounding box center [326, 35] width 25 height 13
click at [271, 48] on link "Start Calls" at bounding box center [262, 41] width 91 height 25
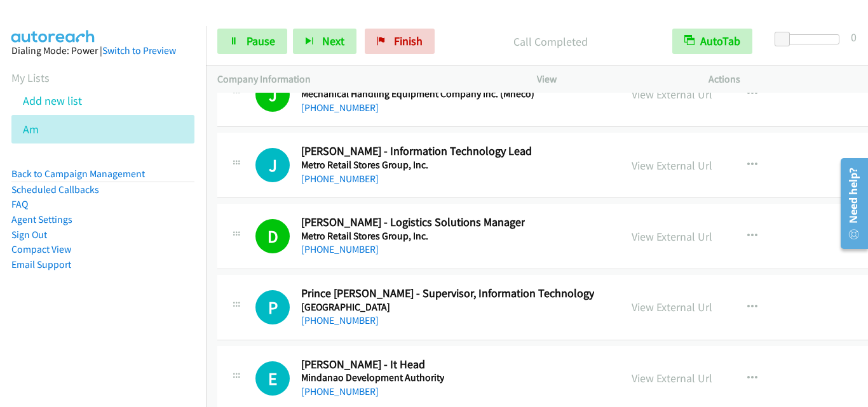
click at [231, 283] on div "P Callback Scheduled Prince [PERSON_NAME] - Supervisor, Information Technology …" at bounding box center [597, 307] width 760 height 65
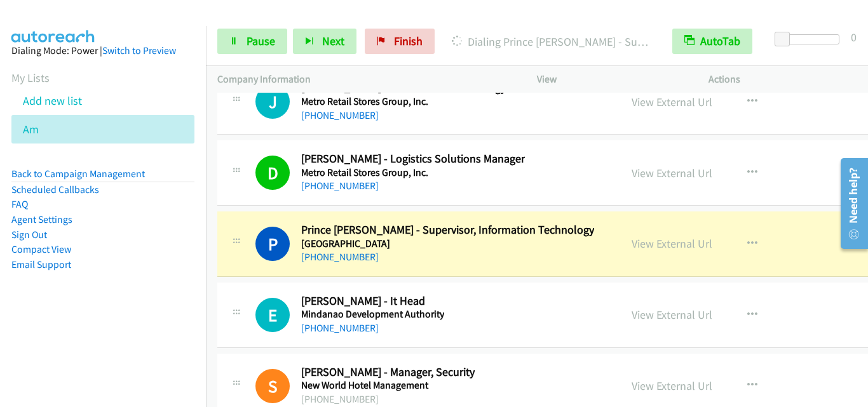
click at [235, 193] on div "D Callback Scheduled [PERSON_NAME] - Logistics Solutions Manager Metro Retail S…" at bounding box center [419, 173] width 380 height 42
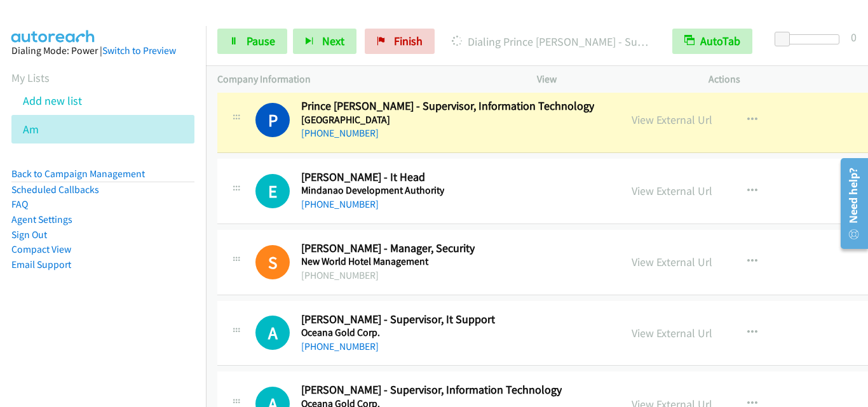
scroll to position [19160, 0]
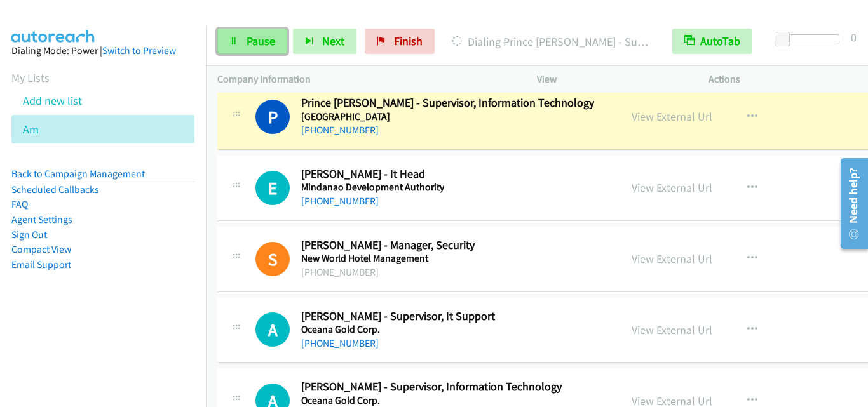
drag, startPoint x: 234, startPoint y: 29, endPoint x: 250, endPoint y: 40, distance: 19.2
click at [234, 29] on link "Pause" at bounding box center [252, 41] width 70 height 25
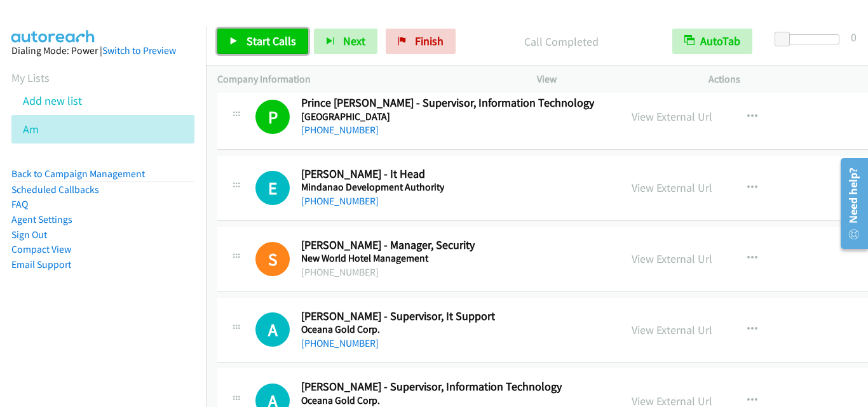
click at [273, 47] on span "Start Calls" at bounding box center [271, 41] width 50 height 15
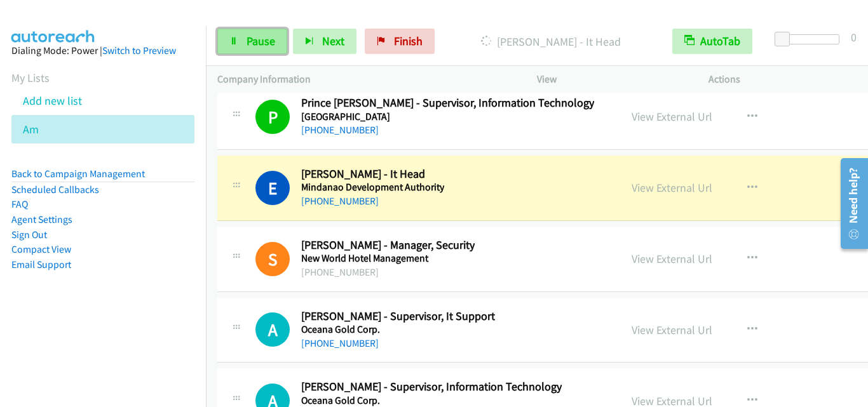
click at [249, 39] on span "Pause" at bounding box center [260, 41] width 29 height 15
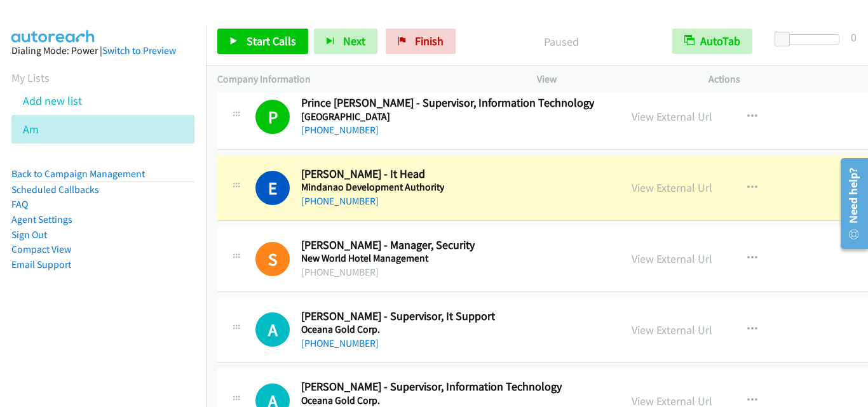
click at [238, 285] on div "S Callback Scheduled [PERSON_NAME] - Manager, Security New World Hotel Manageme…" at bounding box center [597, 259] width 760 height 65
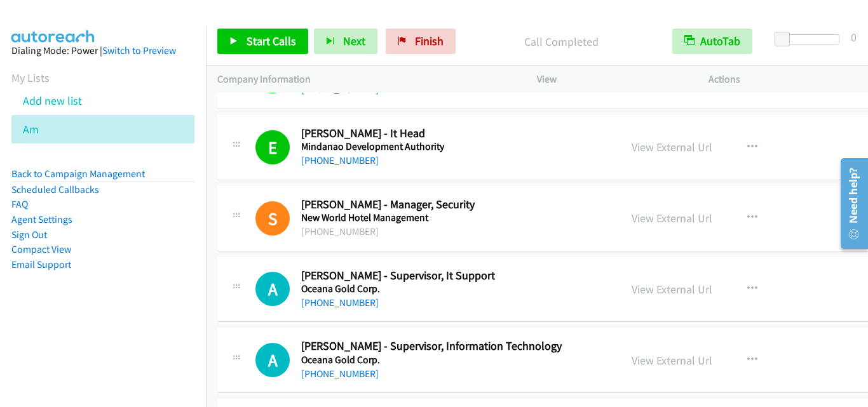
scroll to position [19224, 0]
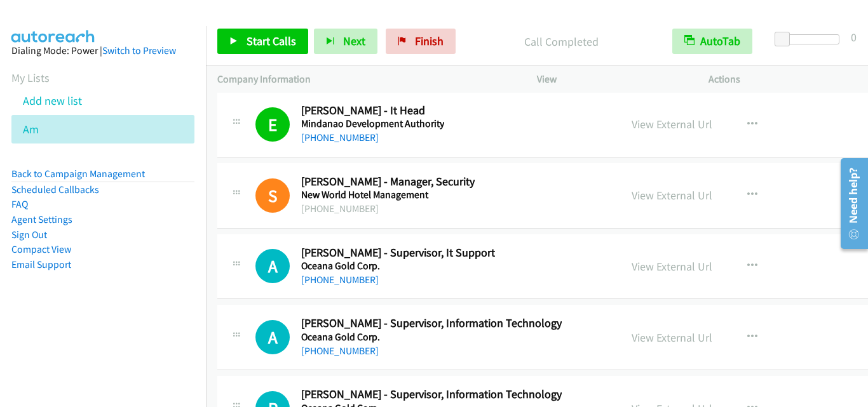
click at [227, 212] on div "S Callback Scheduled [PERSON_NAME] - Manager, Security New World Hotel Manageme…" at bounding box center [418, 196] width 403 height 42
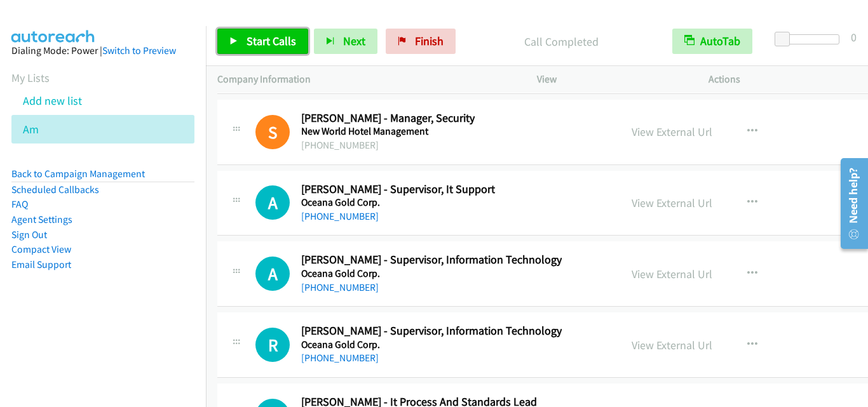
click at [268, 40] on span "Start Calls" at bounding box center [271, 41] width 50 height 15
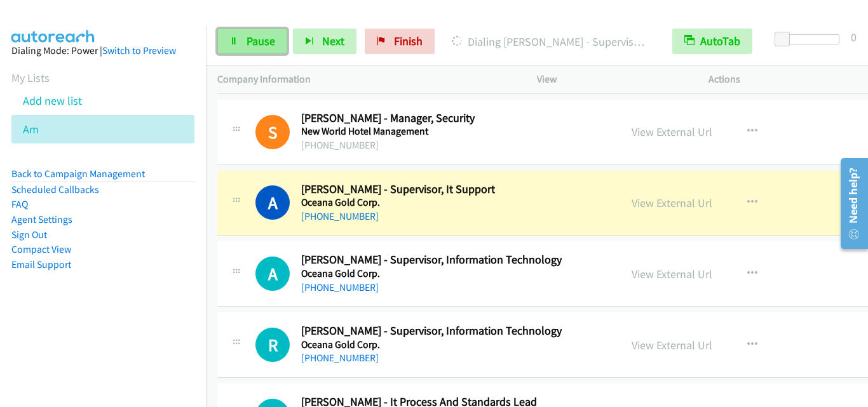
click at [238, 37] on link "Pause" at bounding box center [252, 41] width 70 height 25
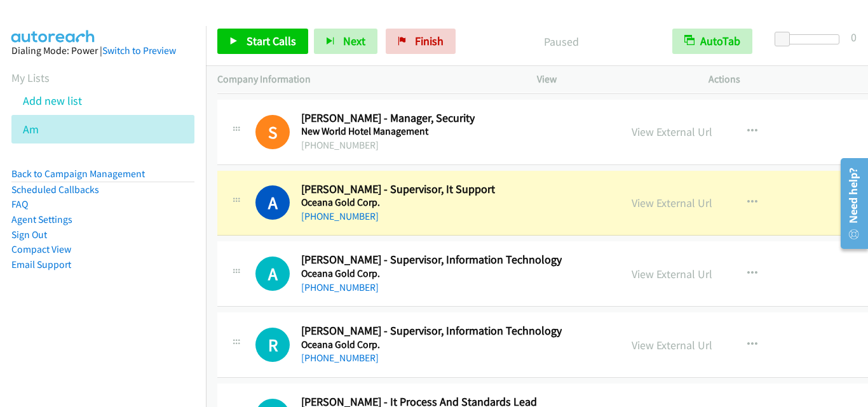
scroll to position [19351, 0]
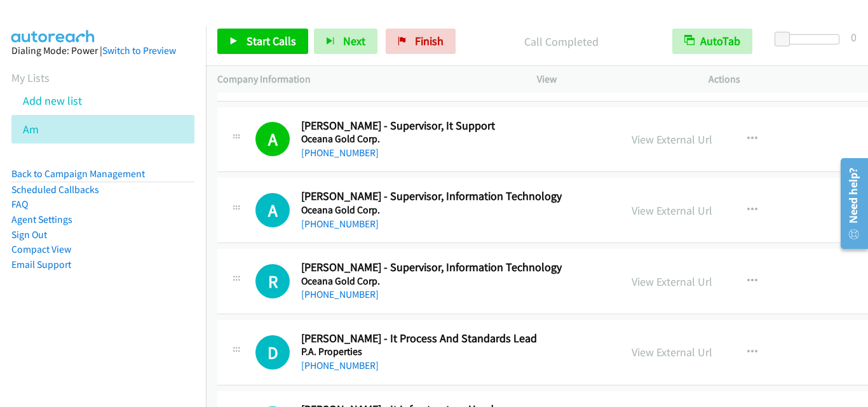
click at [222, 198] on div "A Callback Scheduled [PERSON_NAME] - Supervisor, Information Technology Oceana …" at bounding box center [418, 210] width 403 height 42
click at [282, 41] on span "Start Calls" at bounding box center [271, 41] width 50 height 15
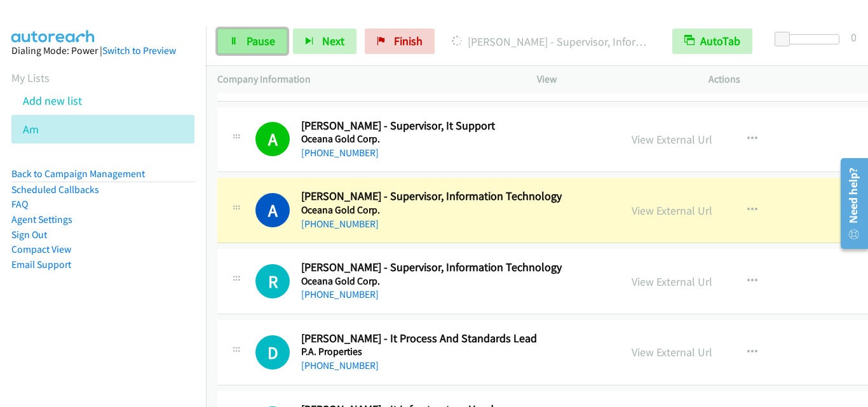
click at [266, 43] on span "Pause" at bounding box center [260, 41] width 29 height 15
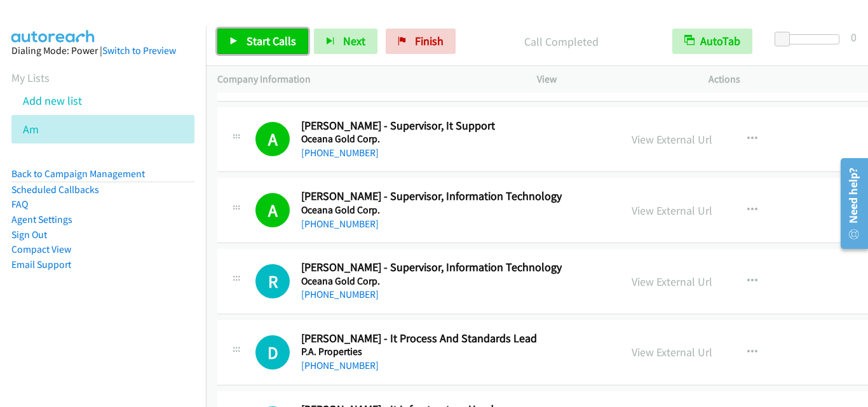
click at [237, 50] on link "Start Calls" at bounding box center [262, 41] width 91 height 25
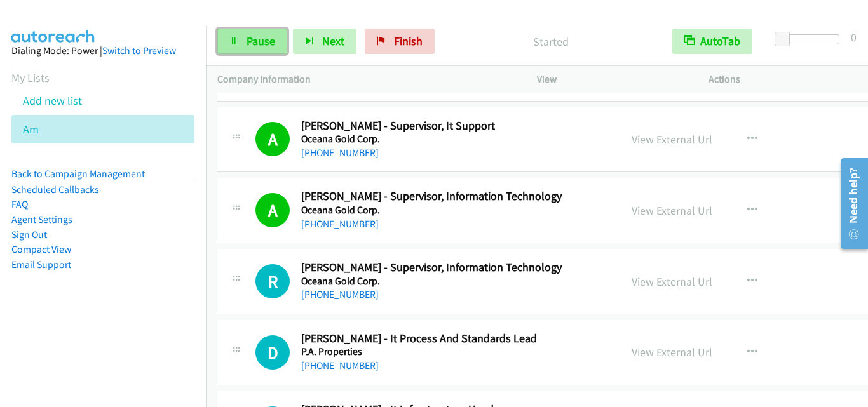
click at [259, 46] on span "Pause" at bounding box center [260, 41] width 29 height 15
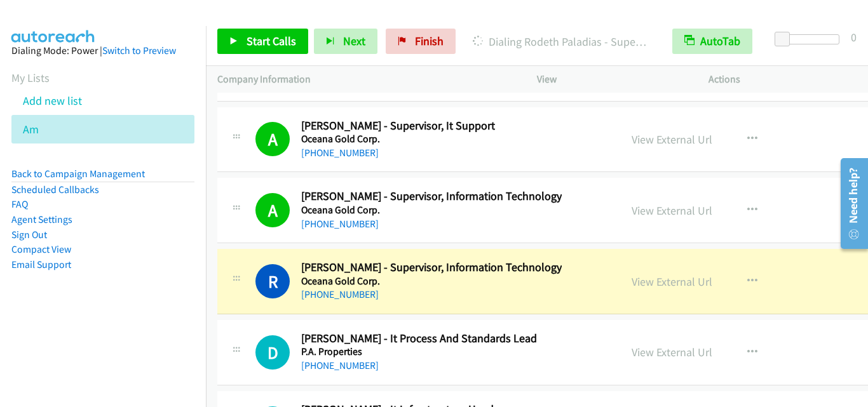
scroll to position [19414, 0]
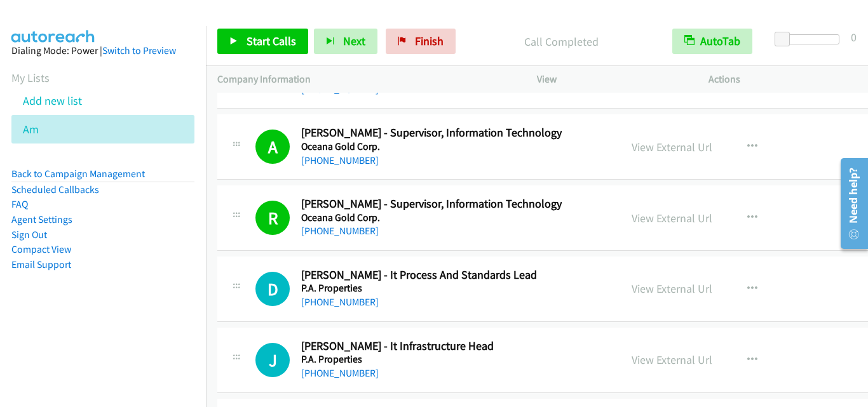
click at [227, 194] on div "R Callback Scheduled Rodeth Paladias - Supervisor, Information Technology Ocean…" at bounding box center [597, 218] width 760 height 65
